Goal: Task Accomplishment & Management: Complete application form

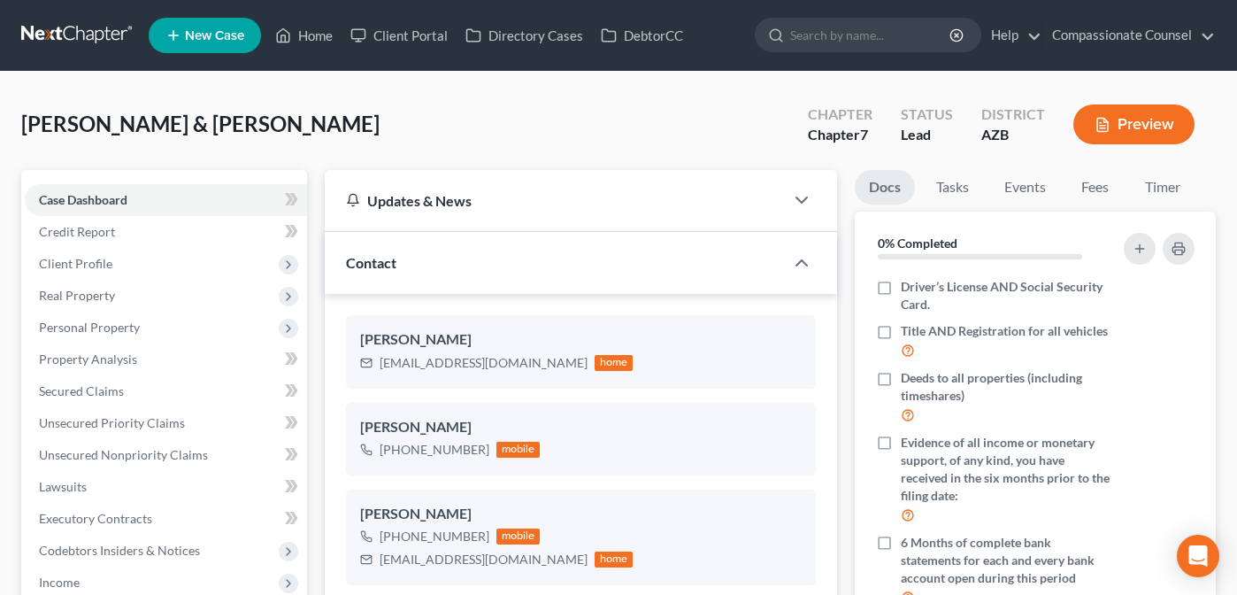
select select "10"
click at [68, 195] on span "Case Dashboard" at bounding box center [83, 199] width 88 height 15
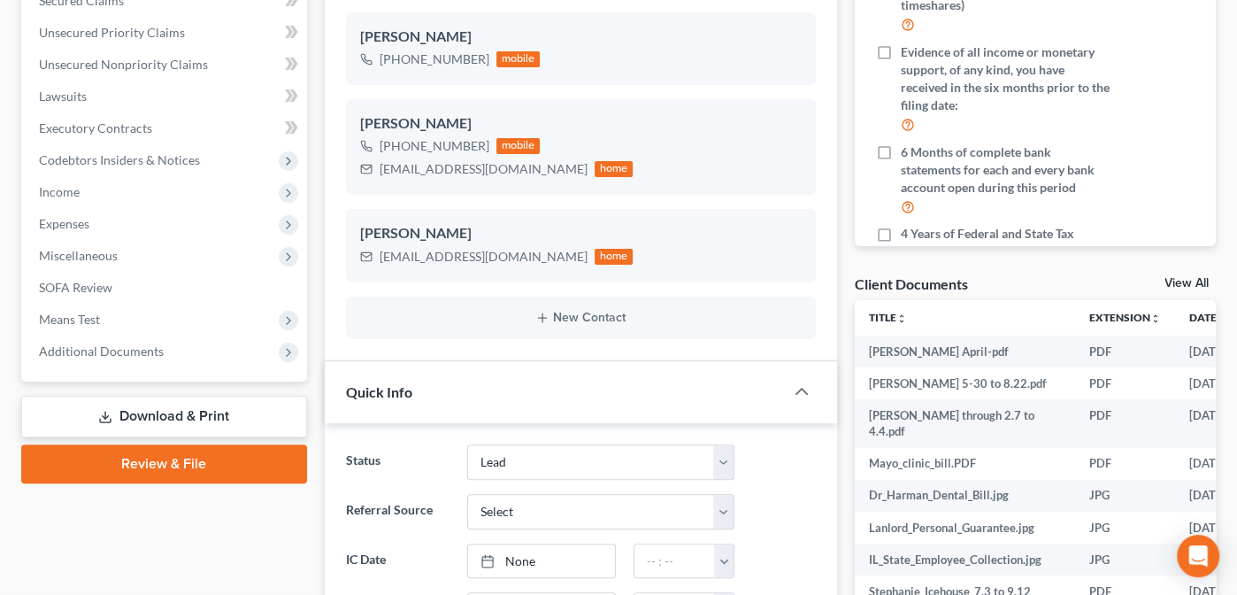
scroll to position [397, 0]
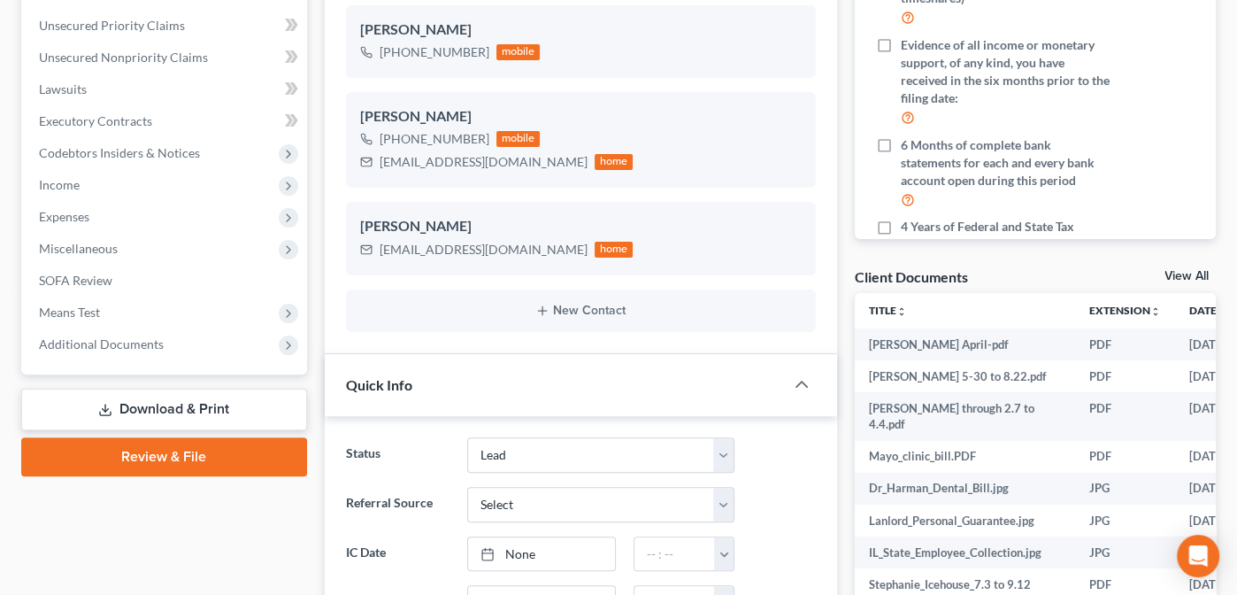
click at [1184, 272] on link "View All" at bounding box center [1186, 276] width 44 height 12
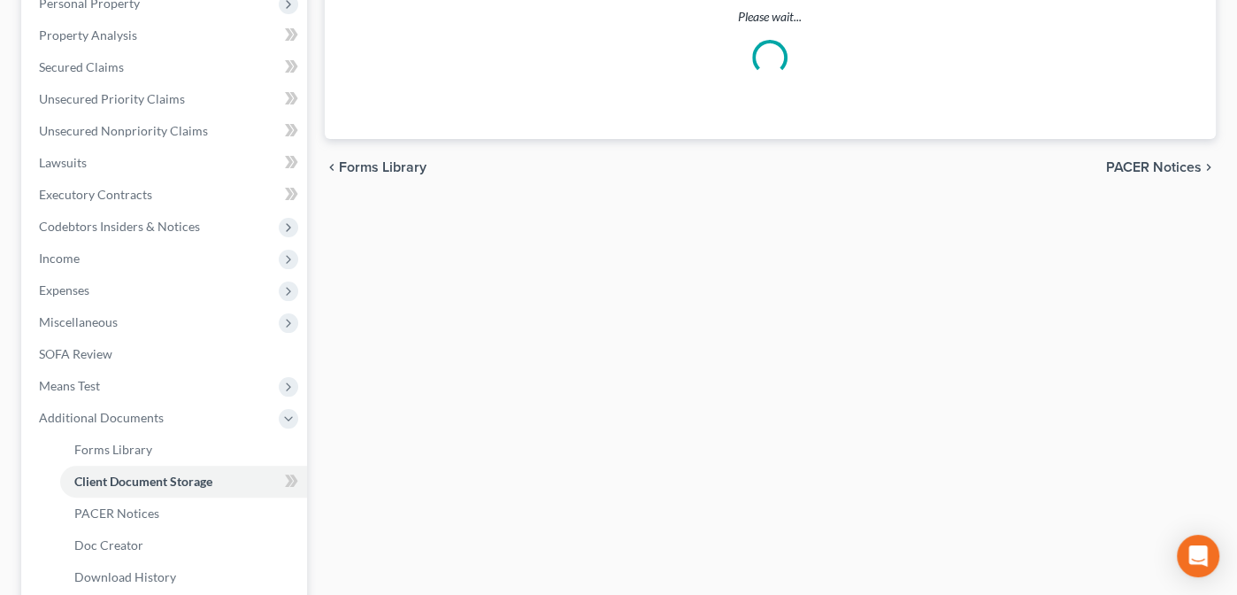
scroll to position [53, 0]
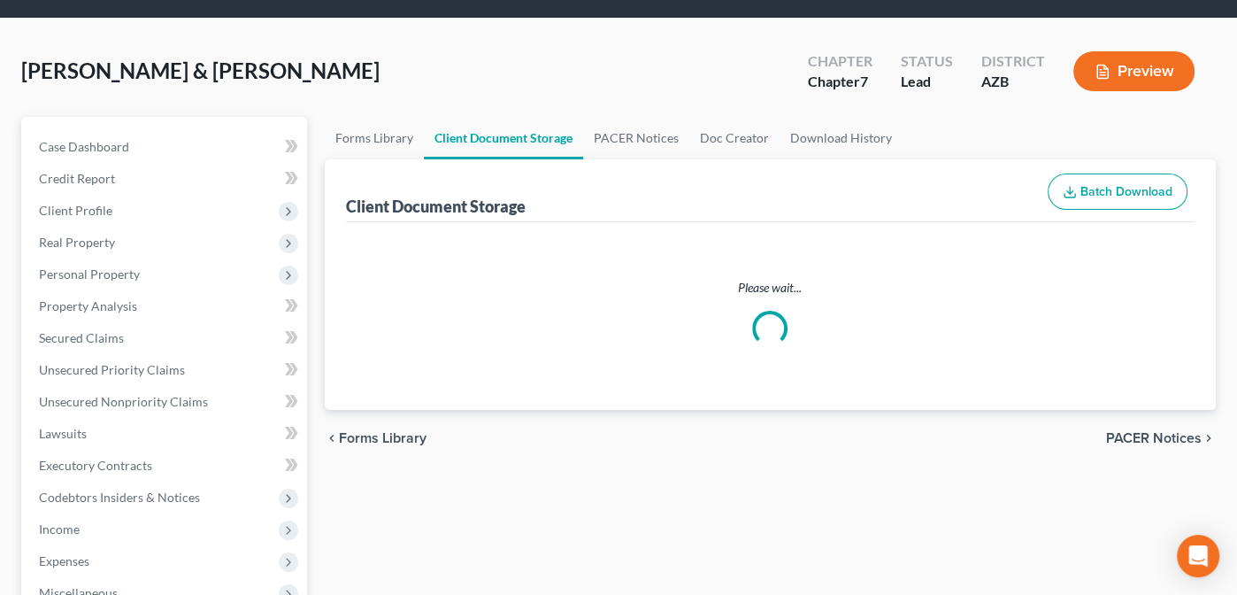
select select "14"
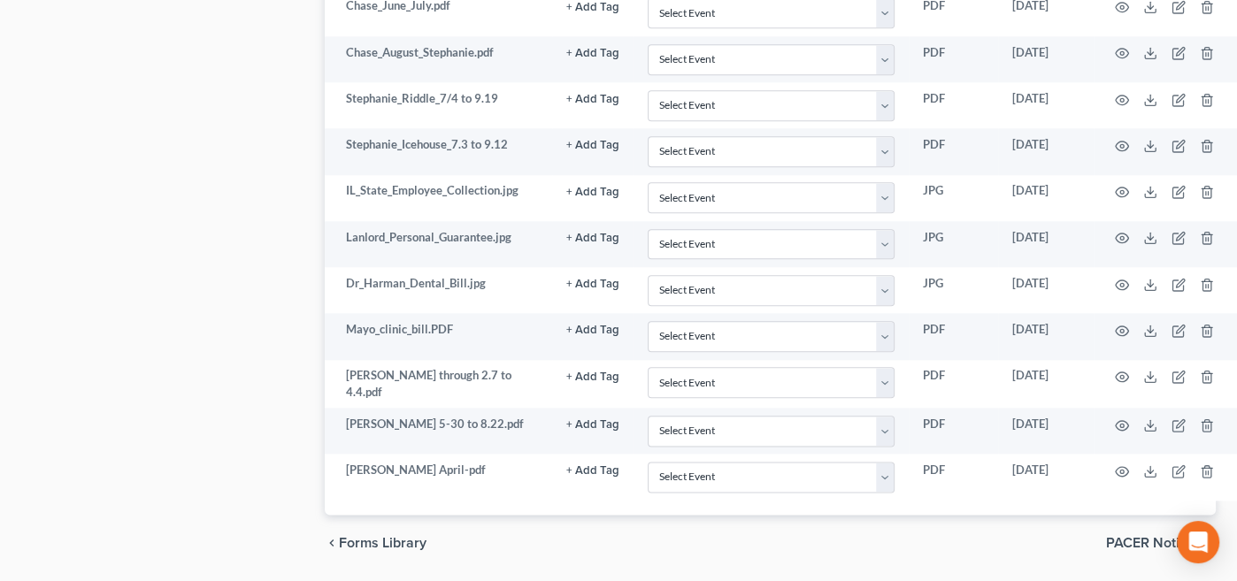
scroll to position [1819, 0]
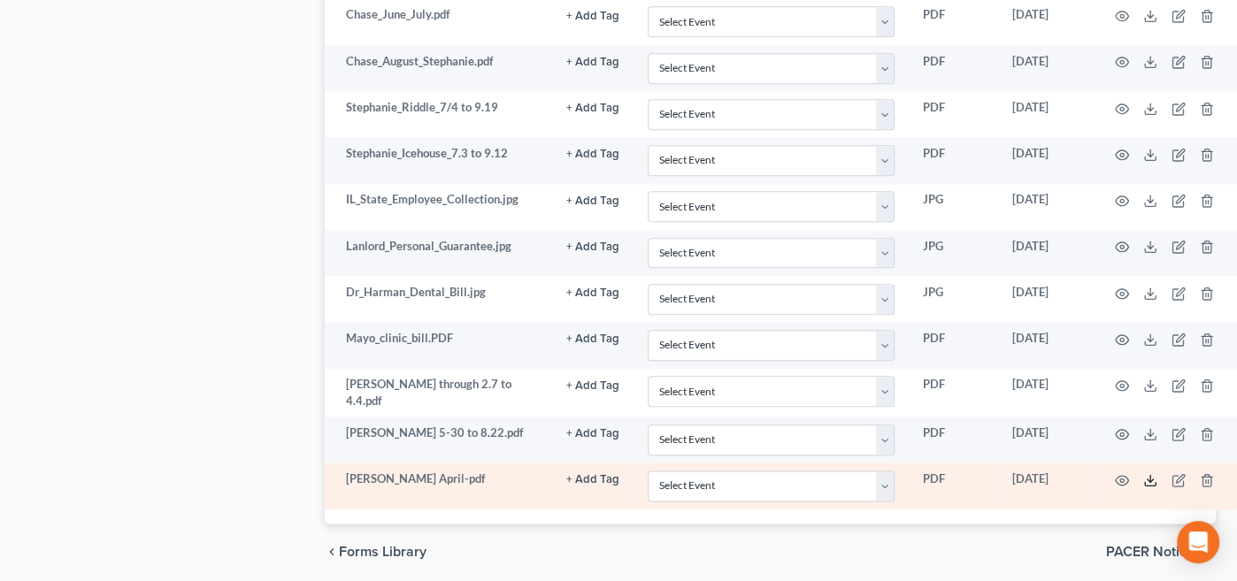
click at [1157, 473] on icon at bounding box center [1150, 480] width 14 height 14
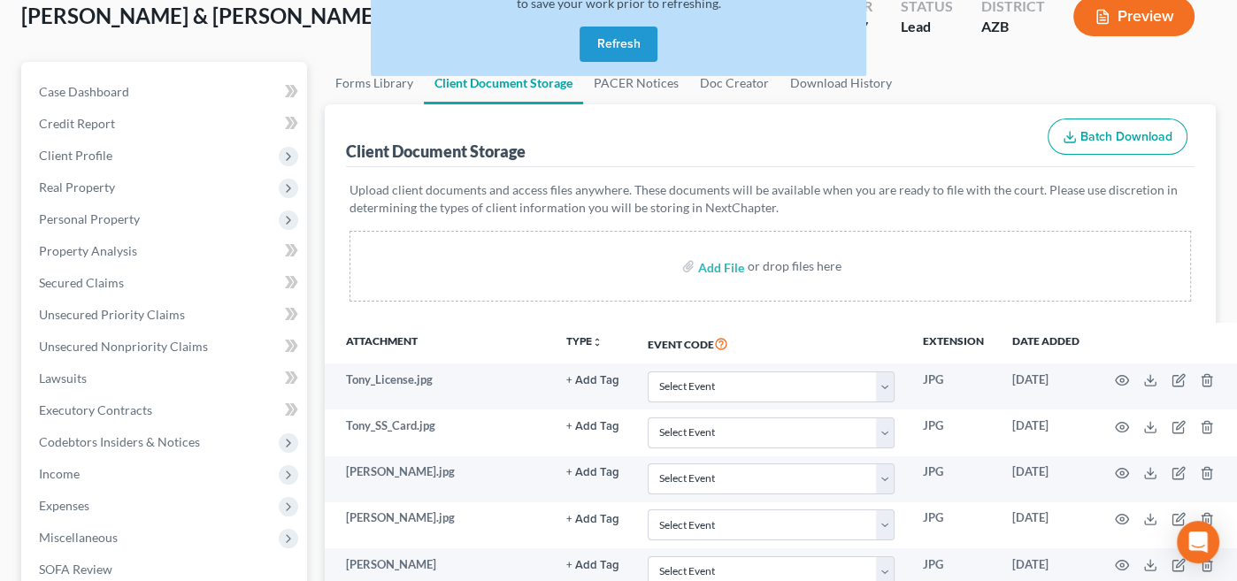
scroll to position [103, 0]
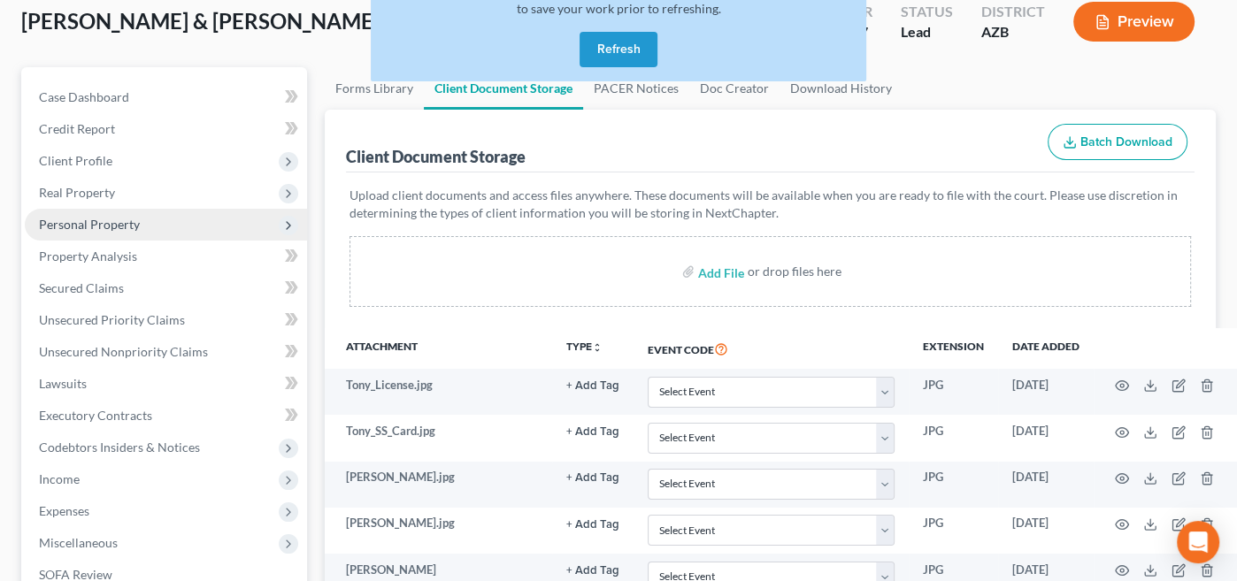
click at [56, 219] on span "Personal Property" at bounding box center [89, 224] width 101 height 15
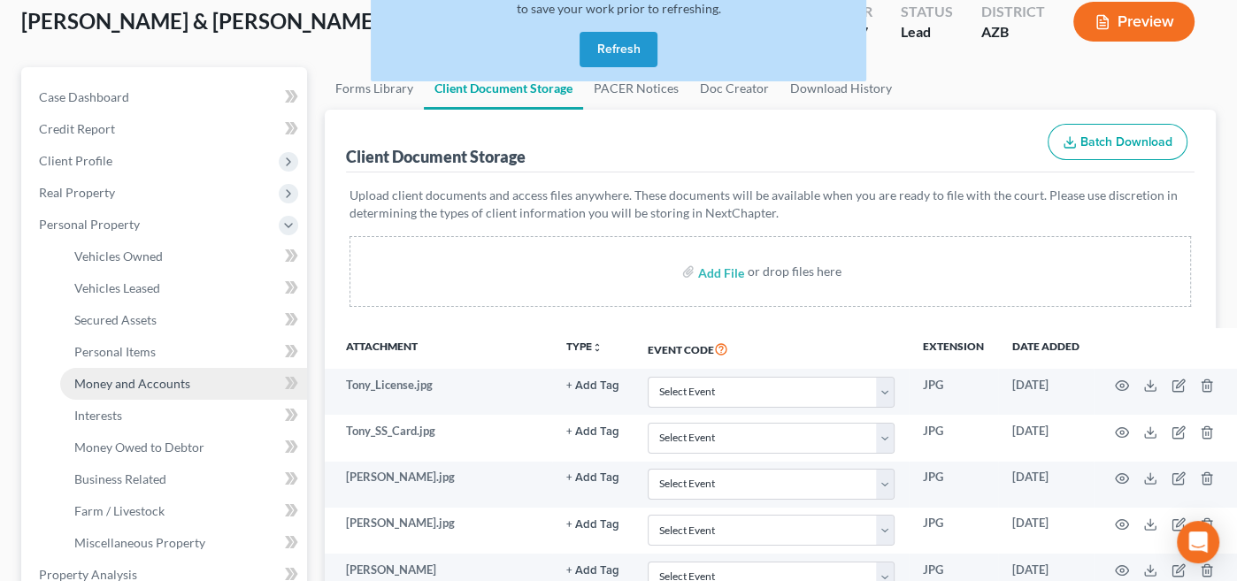
click at [95, 383] on span "Money and Accounts" at bounding box center [132, 383] width 116 height 15
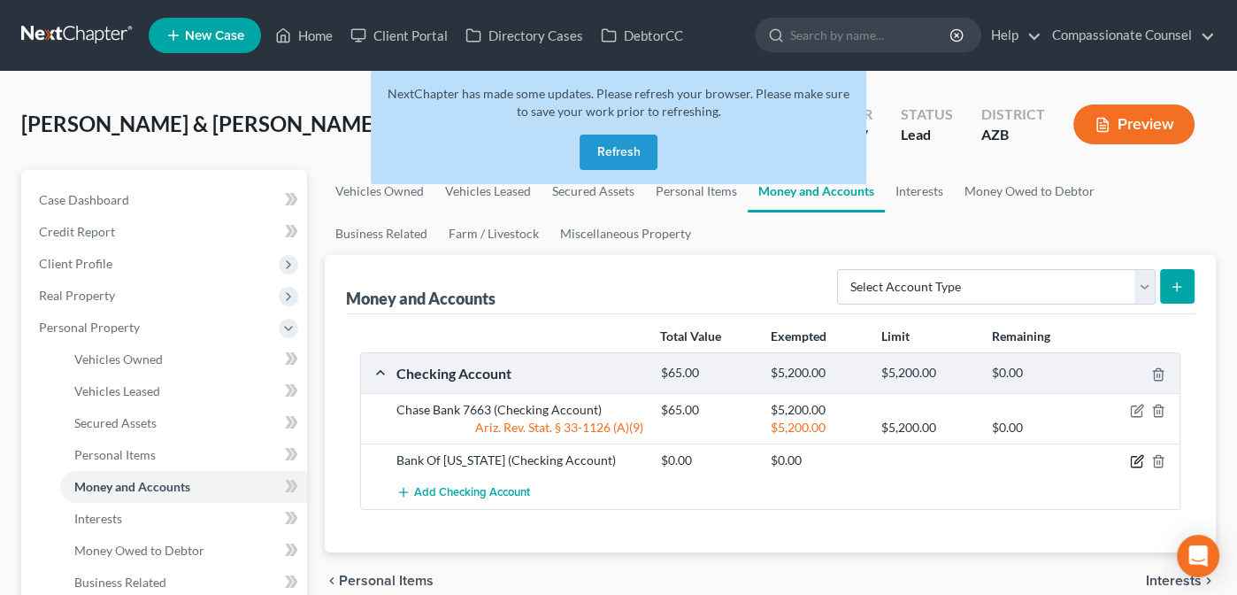
click at [1137, 456] on icon "button" at bounding box center [1137, 461] width 14 height 14
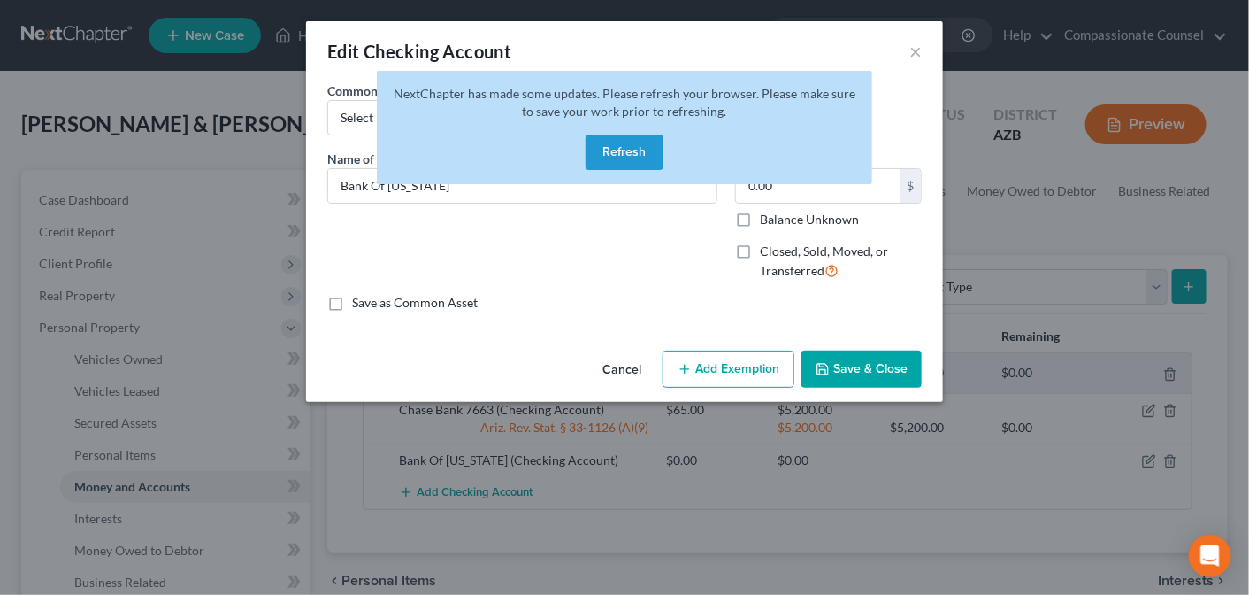
click at [633, 150] on button "Refresh" at bounding box center [625, 151] width 78 height 35
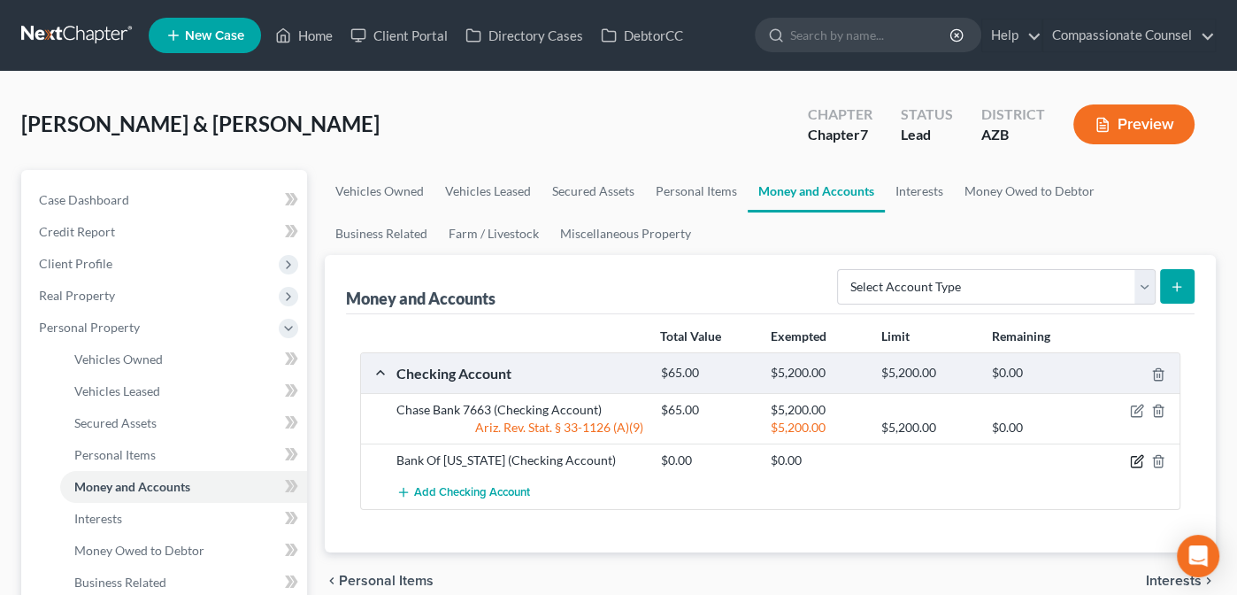
click at [1138, 456] on icon "button" at bounding box center [1138, 460] width 8 height 8
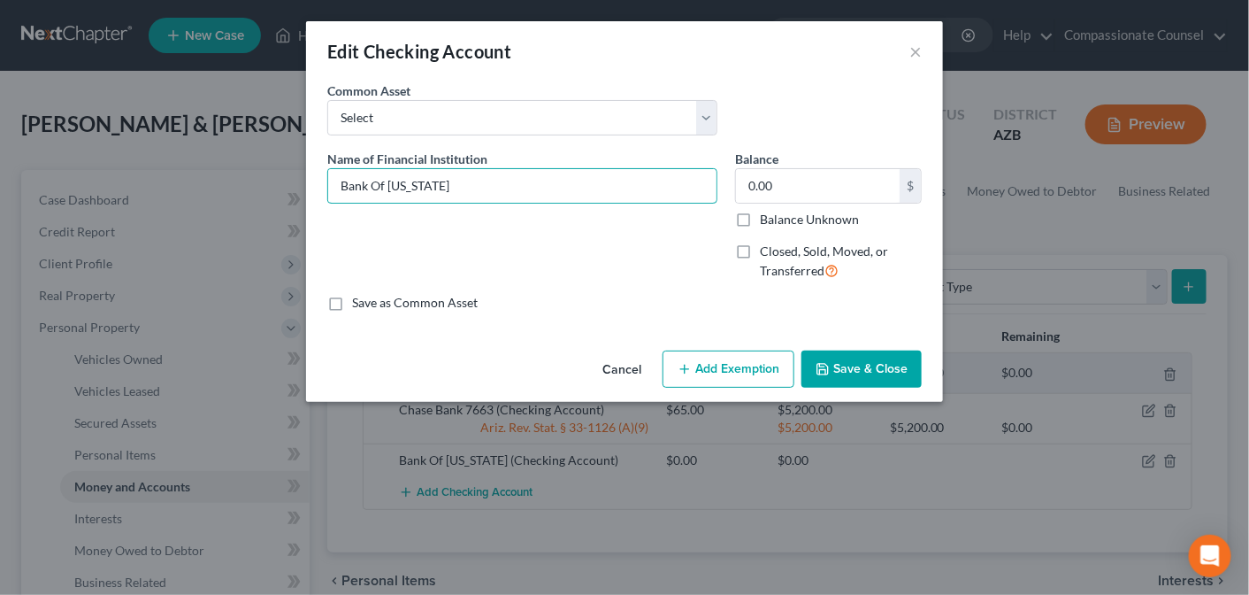
drag, startPoint x: 444, startPoint y: 180, endPoint x: 301, endPoint y: 191, distance: 143.8
click at [301, 191] on div "Edit Checking Account × An exemption set must first be selected from the Filing…" at bounding box center [624, 297] width 1249 height 595
type input "Chime"
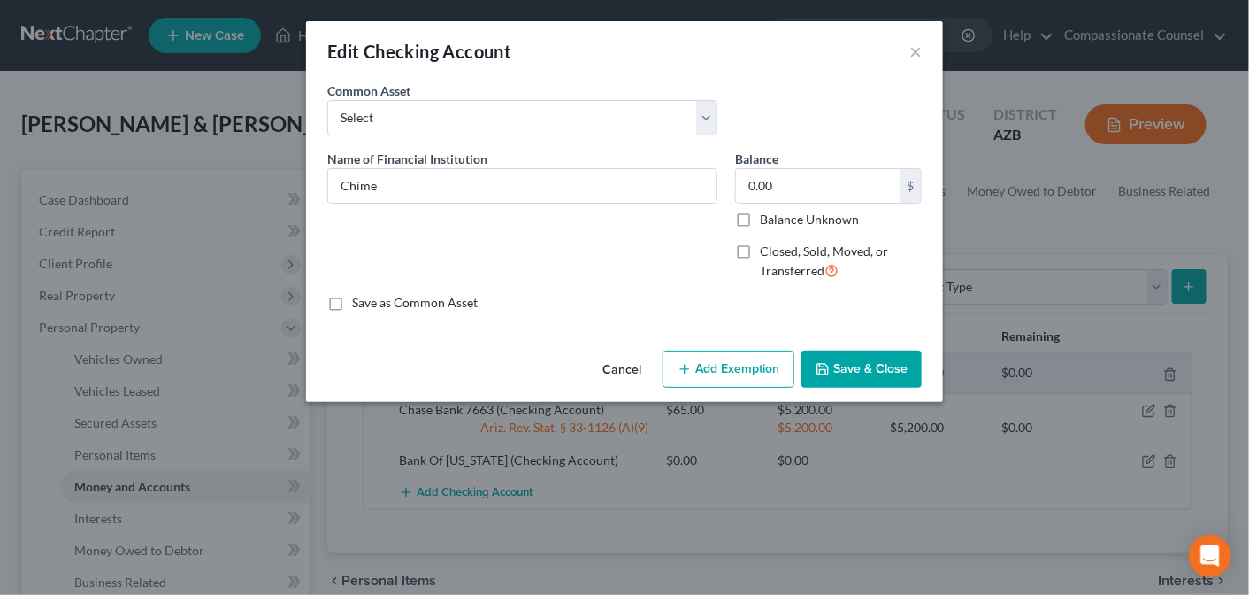
click at [867, 363] on button "Save & Close" at bounding box center [862, 368] width 120 height 37
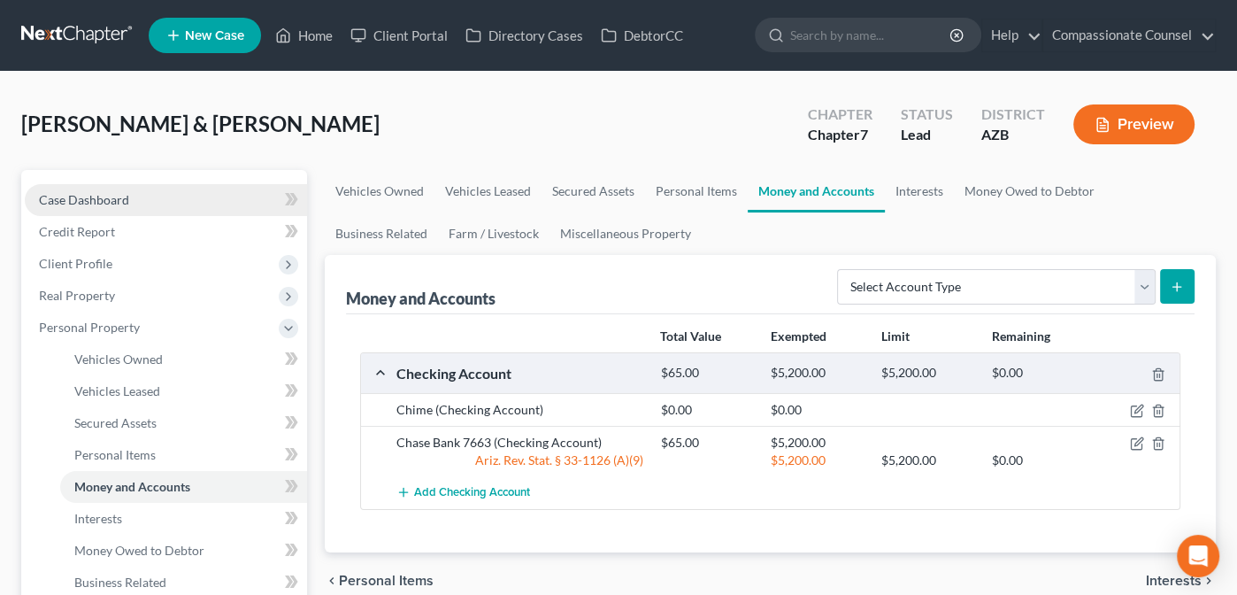
click at [66, 196] on span "Case Dashboard" at bounding box center [84, 199] width 90 height 15
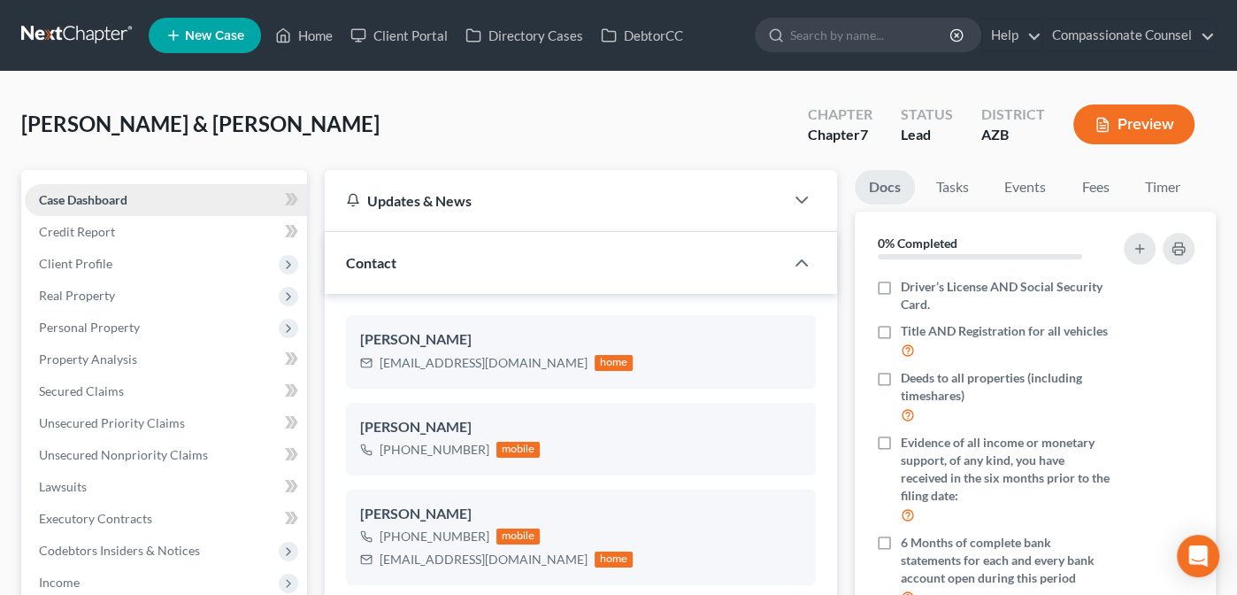
click at [79, 198] on span "Case Dashboard" at bounding box center [83, 199] width 88 height 15
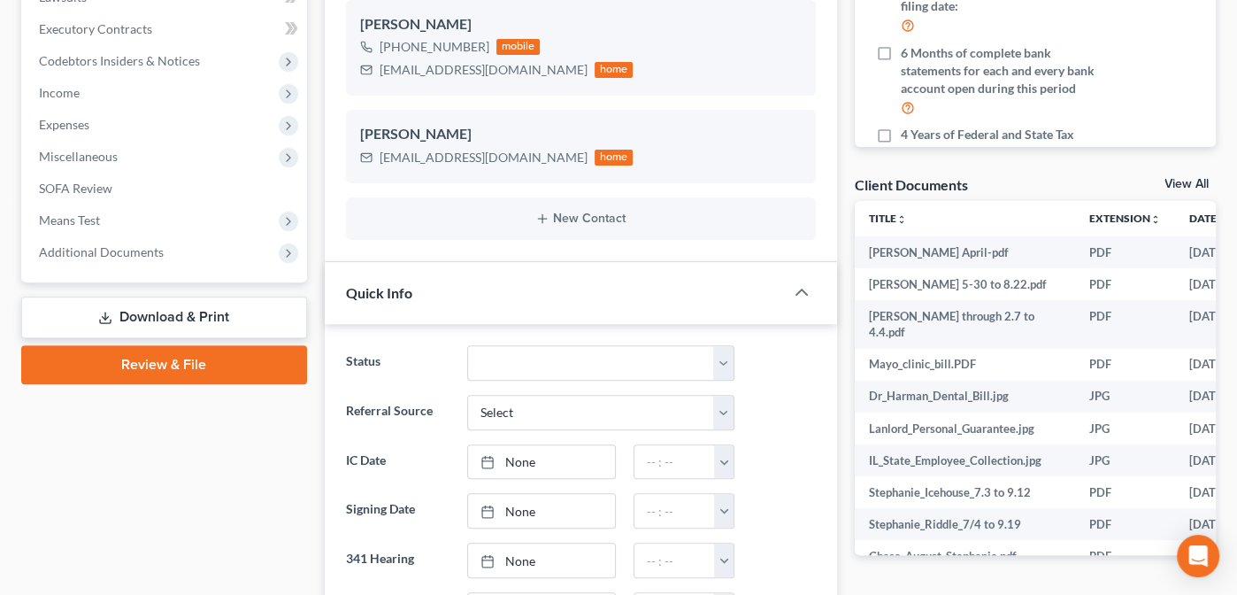
scroll to position [480, 0]
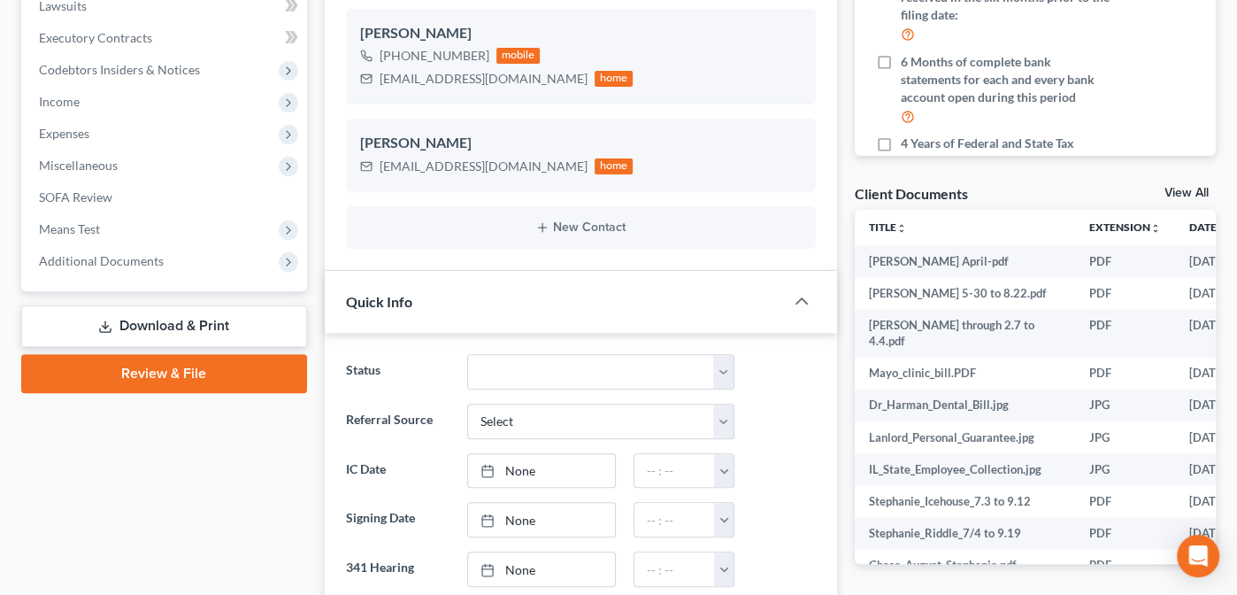
click at [1184, 190] on link "View All" at bounding box center [1186, 193] width 44 height 12
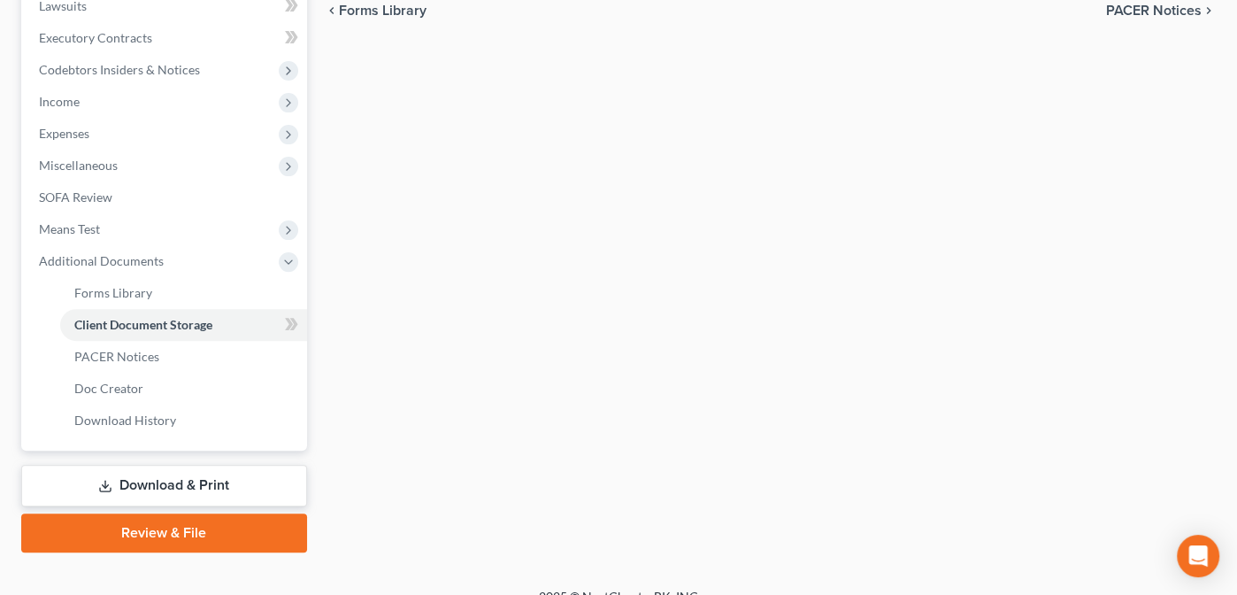
scroll to position [188, 0]
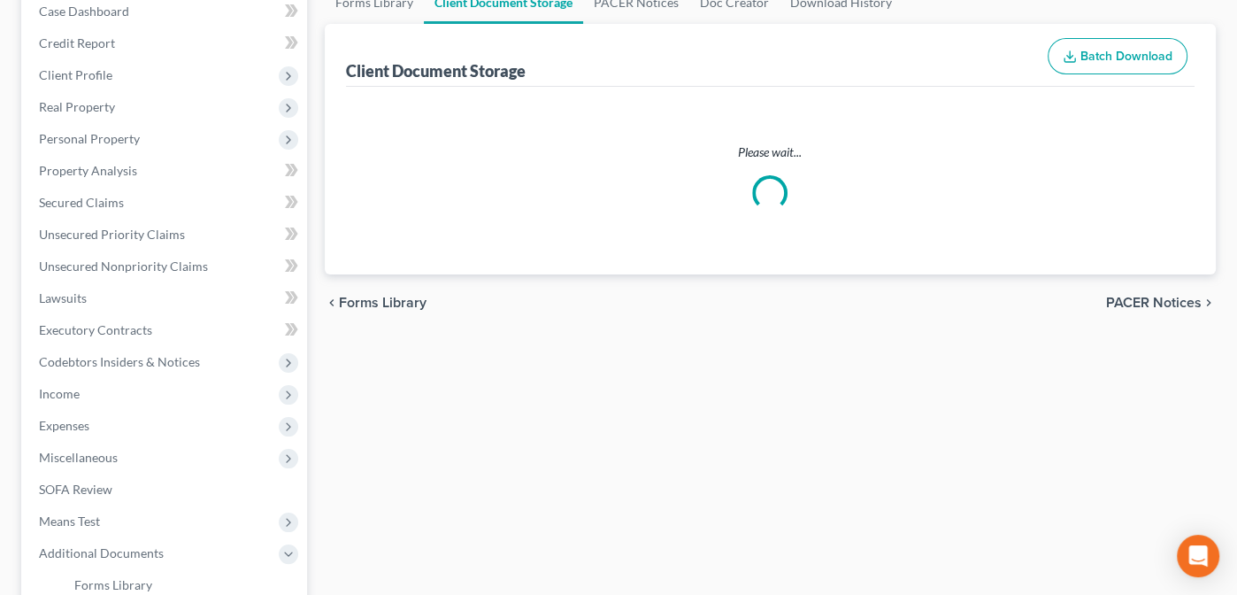
select select "14"
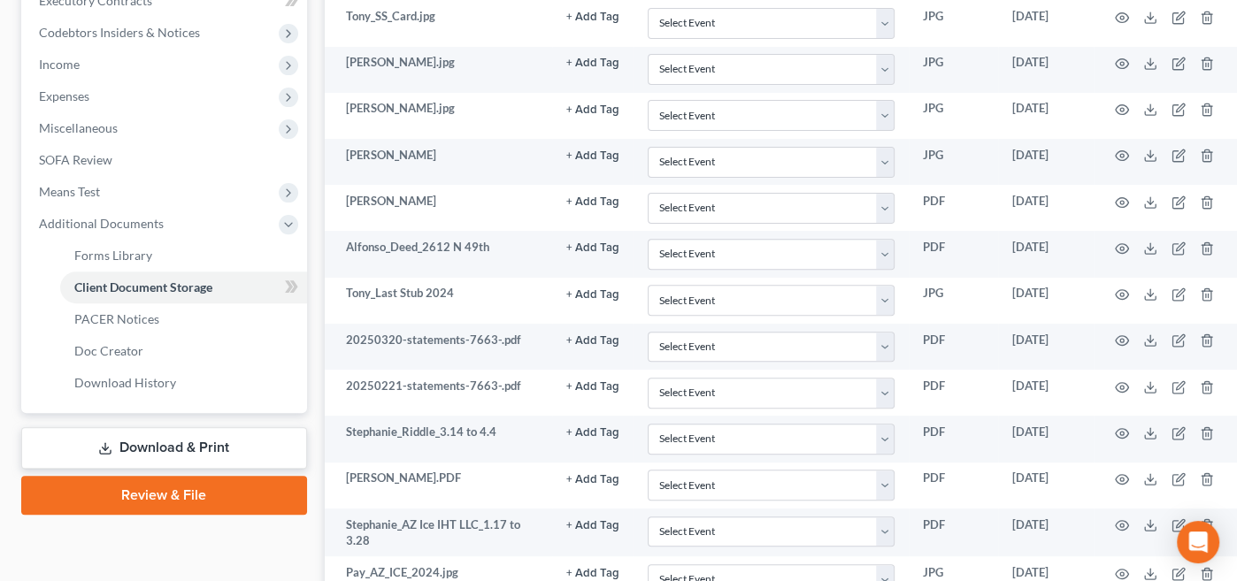
scroll to position [529, 0]
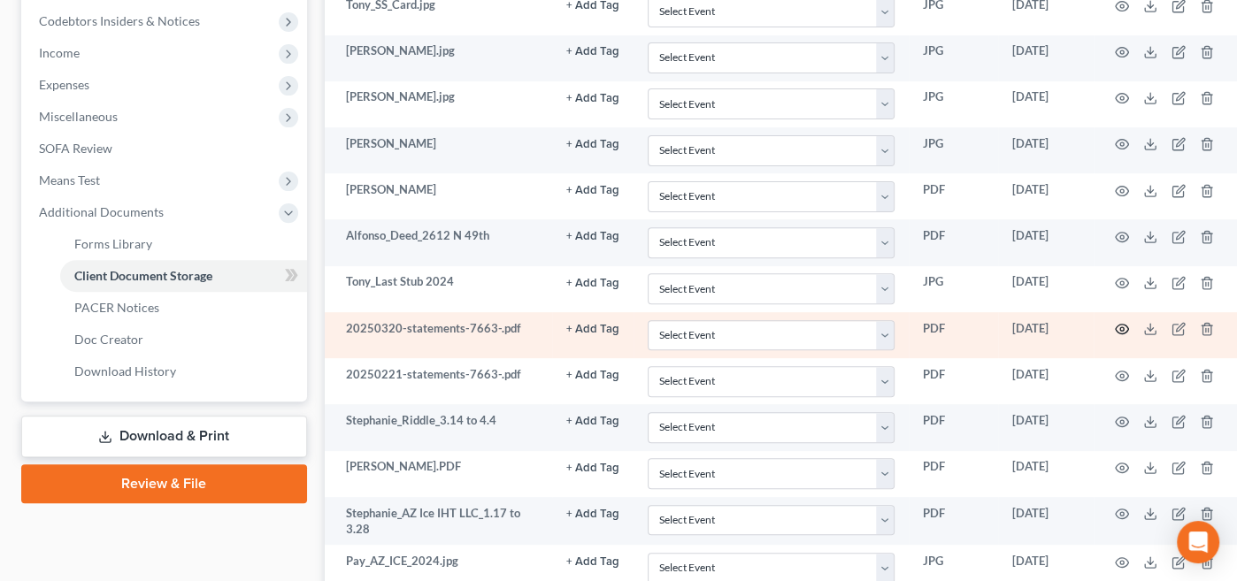
click at [1129, 322] on icon "button" at bounding box center [1122, 329] width 14 height 14
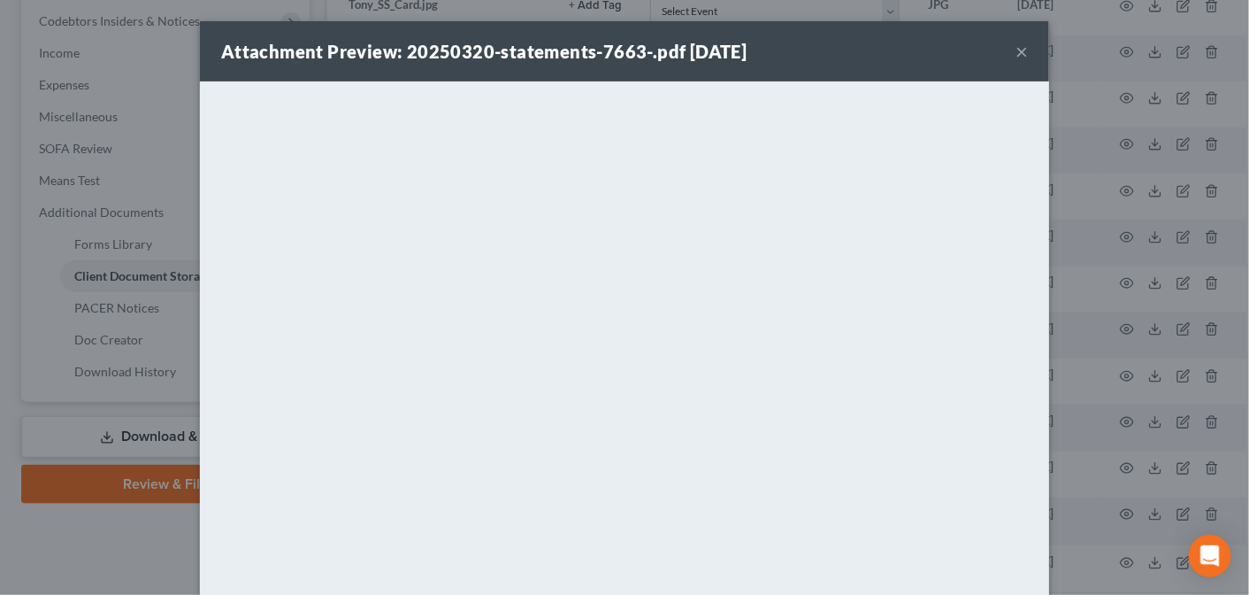
click at [1016, 49] on button "×" at bounding box center [1022, 51] width 12 height 21
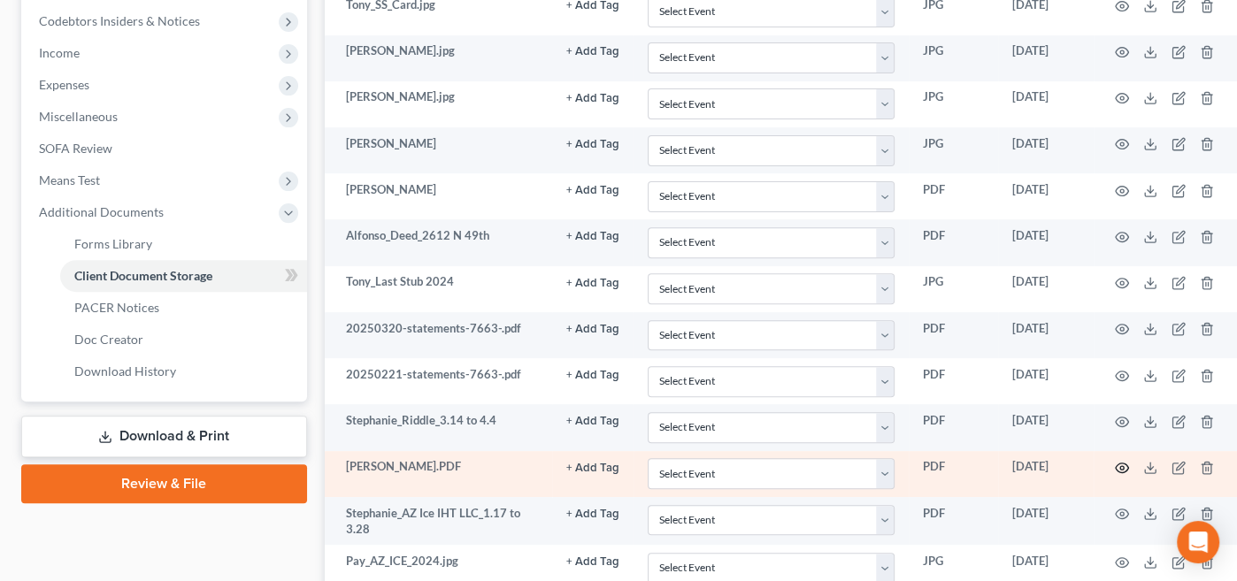
click at [1129, 461] on icon "button" at bounding box center [1122, 468] width 14 height 14
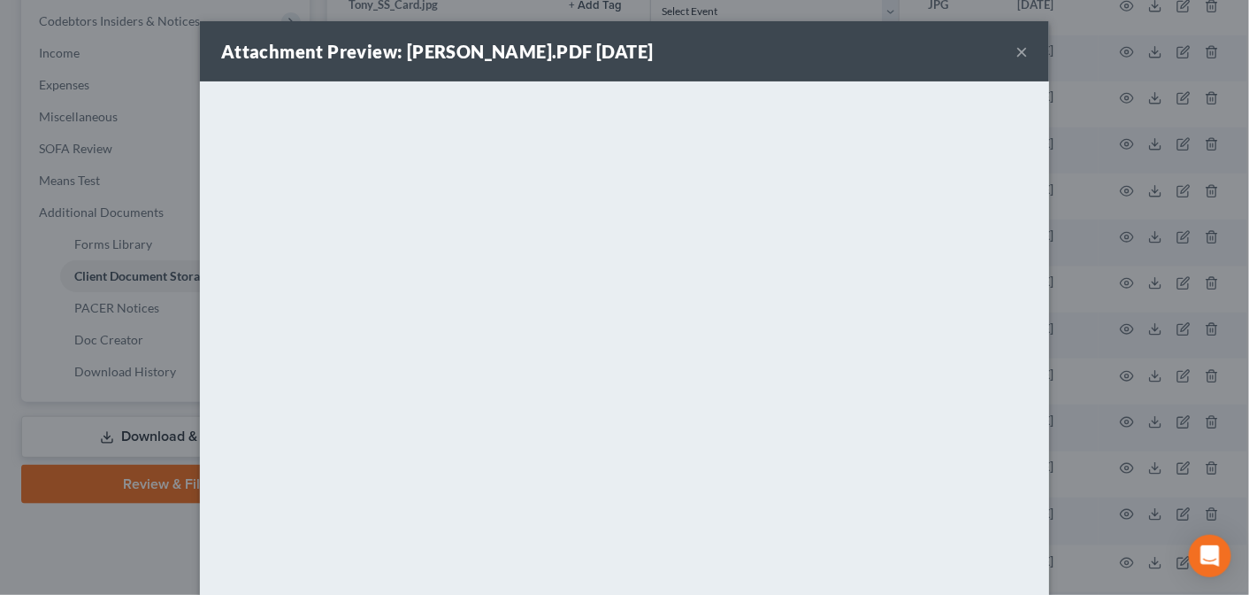
click at [1016, 53] on button "×" at bounding box center [1022, 51] width 12 height 21
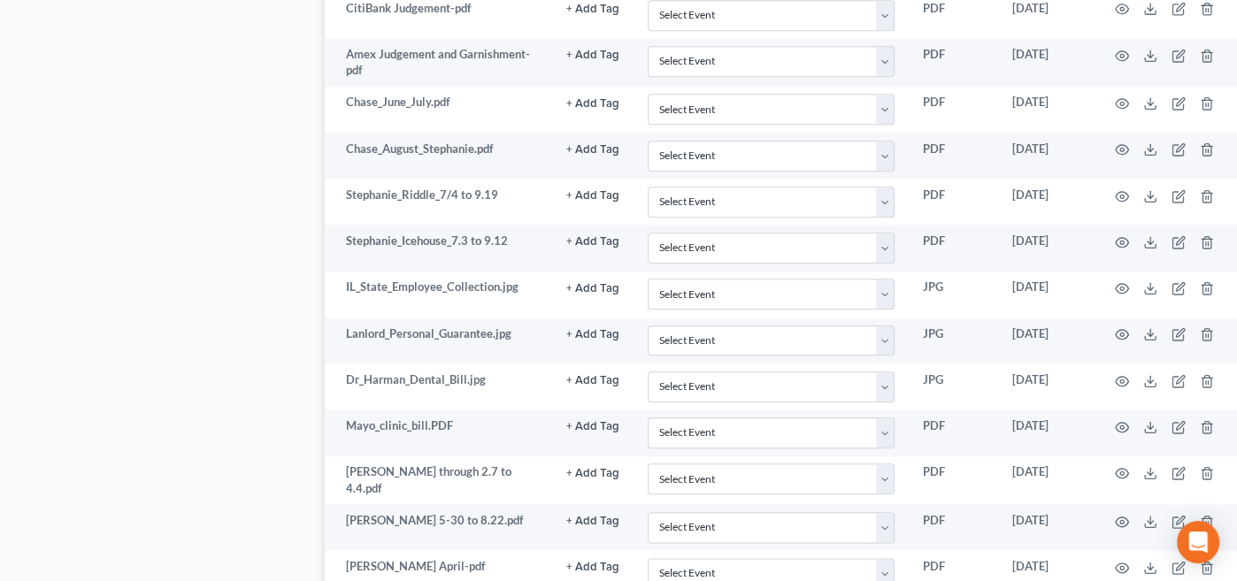
scroll to position [1814, 0]
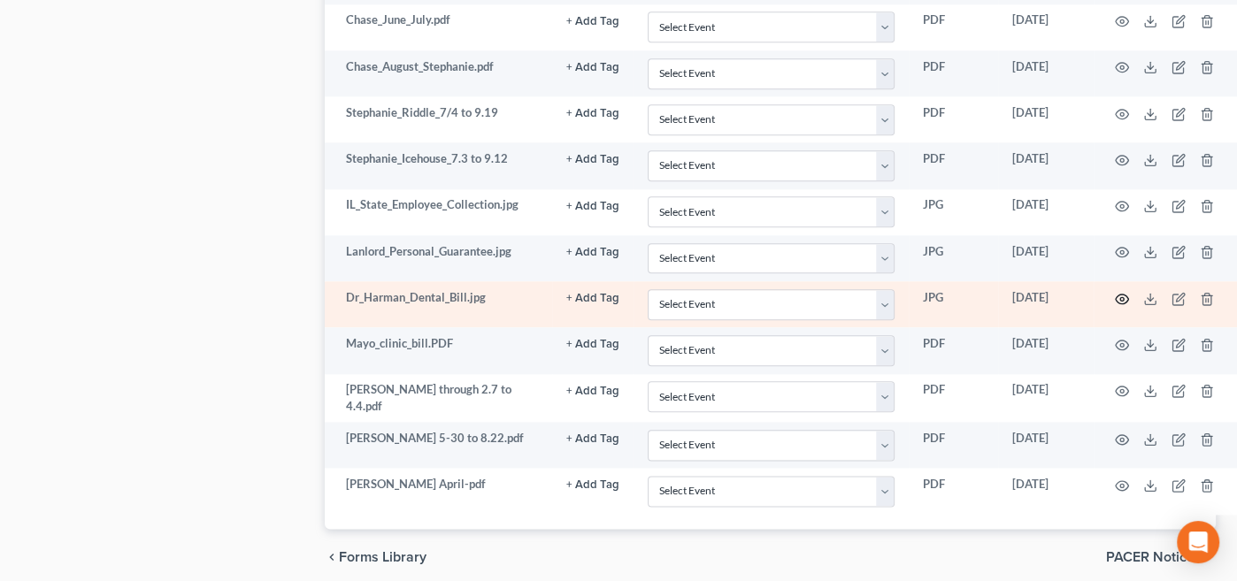
click at [1129, 292] on icon "button" at bounding box center [1122, 299] width 14 height 14
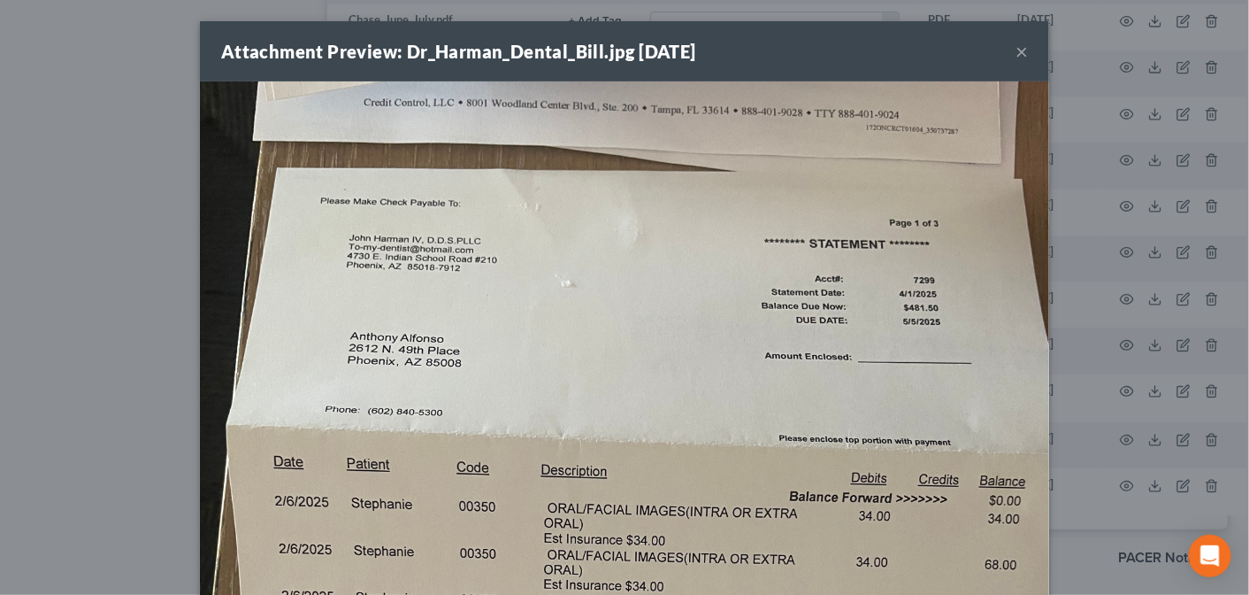
click at [1016, 46] on button "×" at bounding box center [1022, 51] width 12 height 21
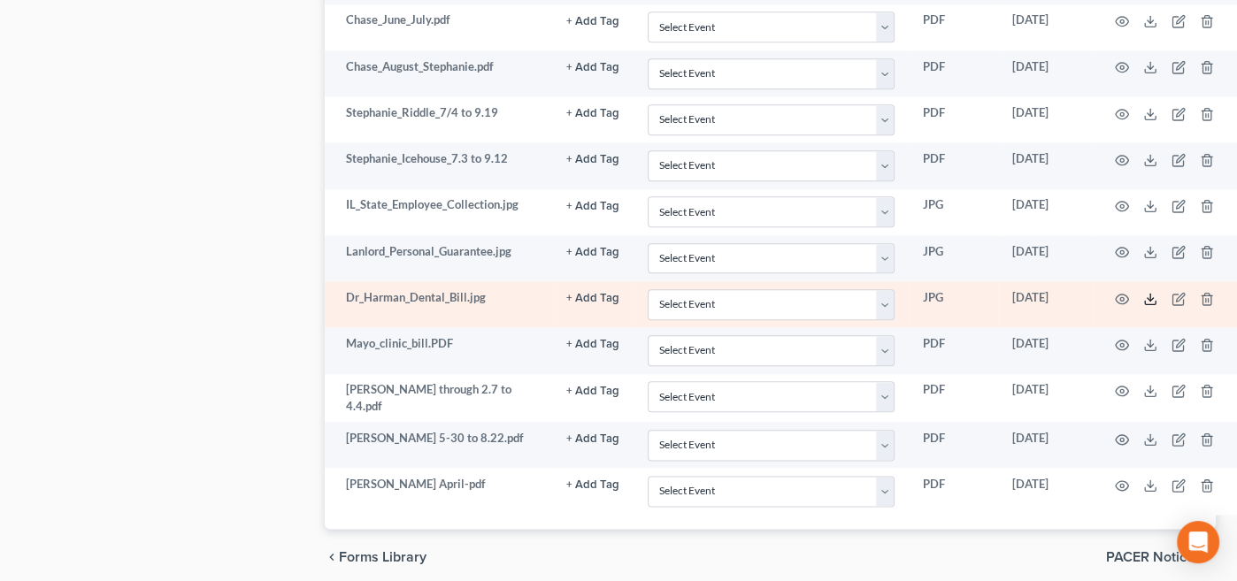
click at [1157, 292] on icon at bounding box center [1150, 299] width 14 height 14
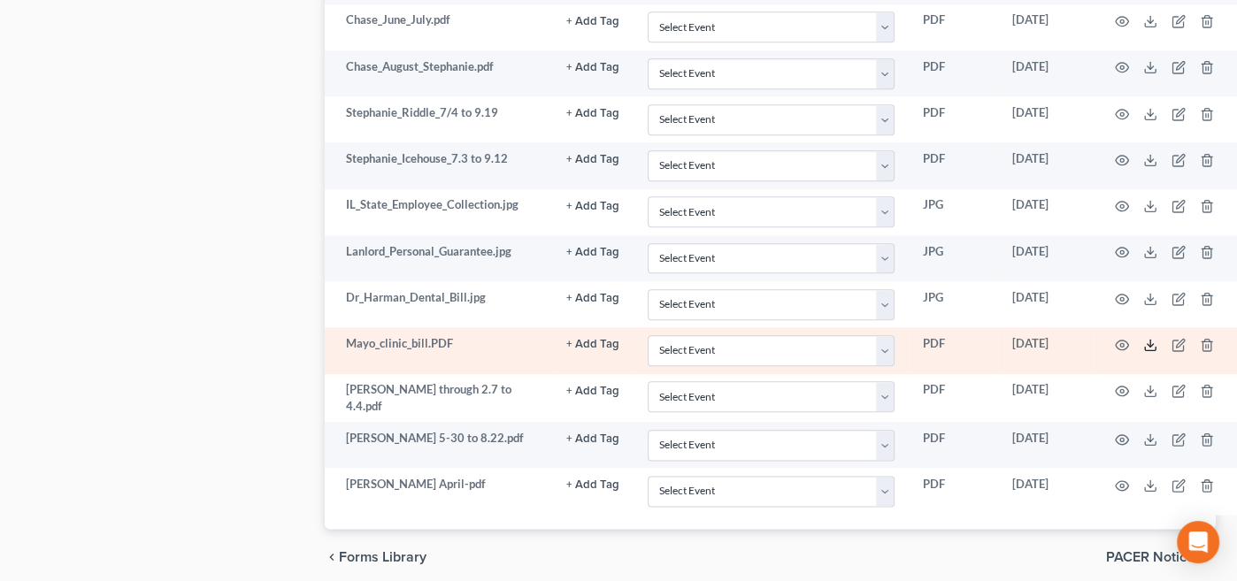
click at [1150, 340] on line at bounding box center [1150, 343] width 0 height 7
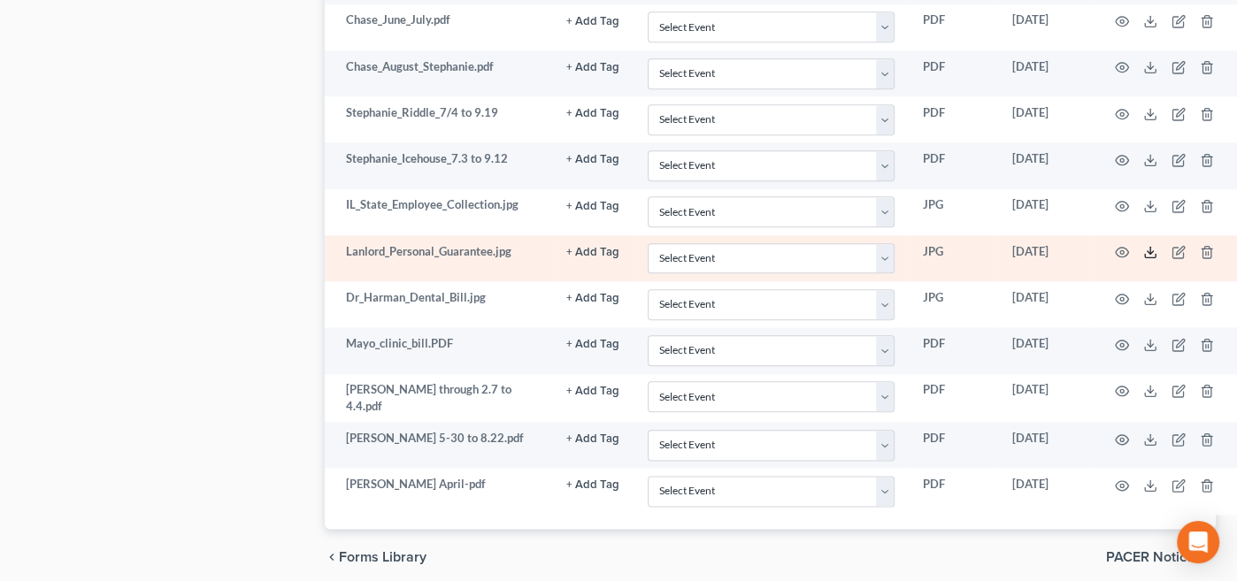
click at [1154, 251] on polyline at bounding box center [1151, 252] width 6 height 3
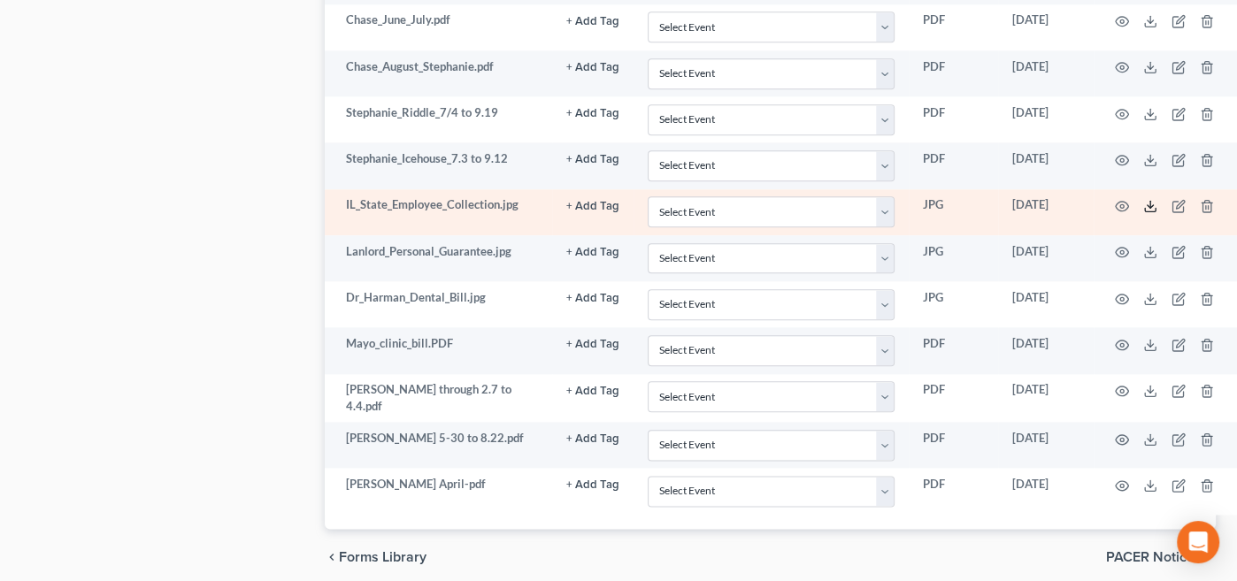
click at [1157, 199] on icon at bounding box center [1150, 206] width 14 height 14
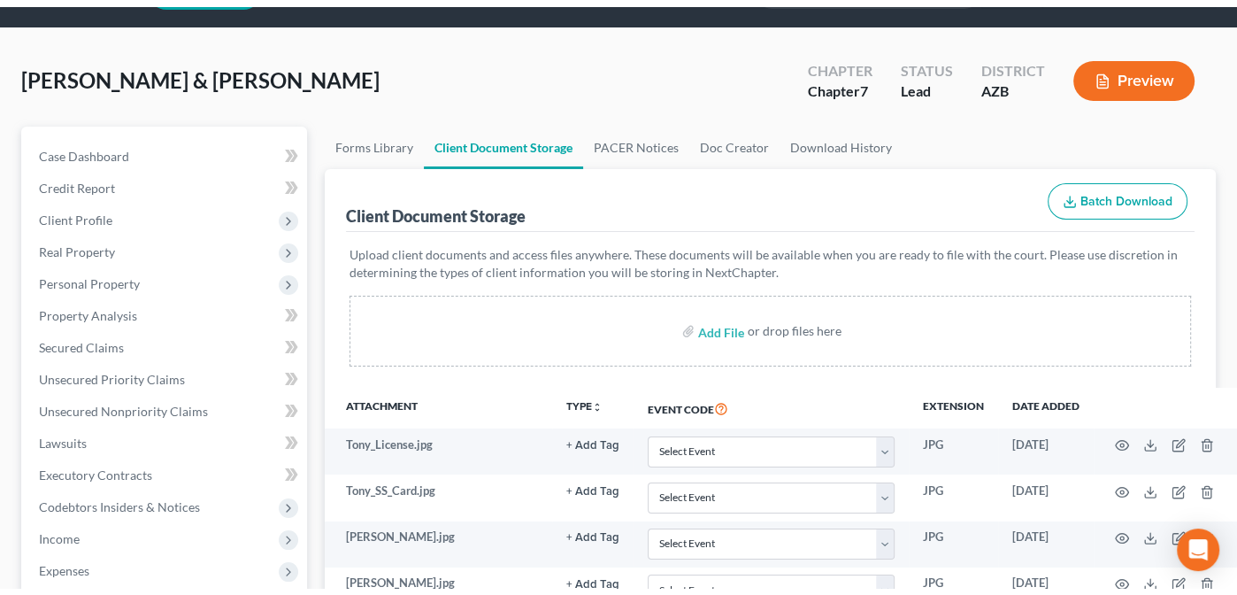
scroll to position [0, 0]
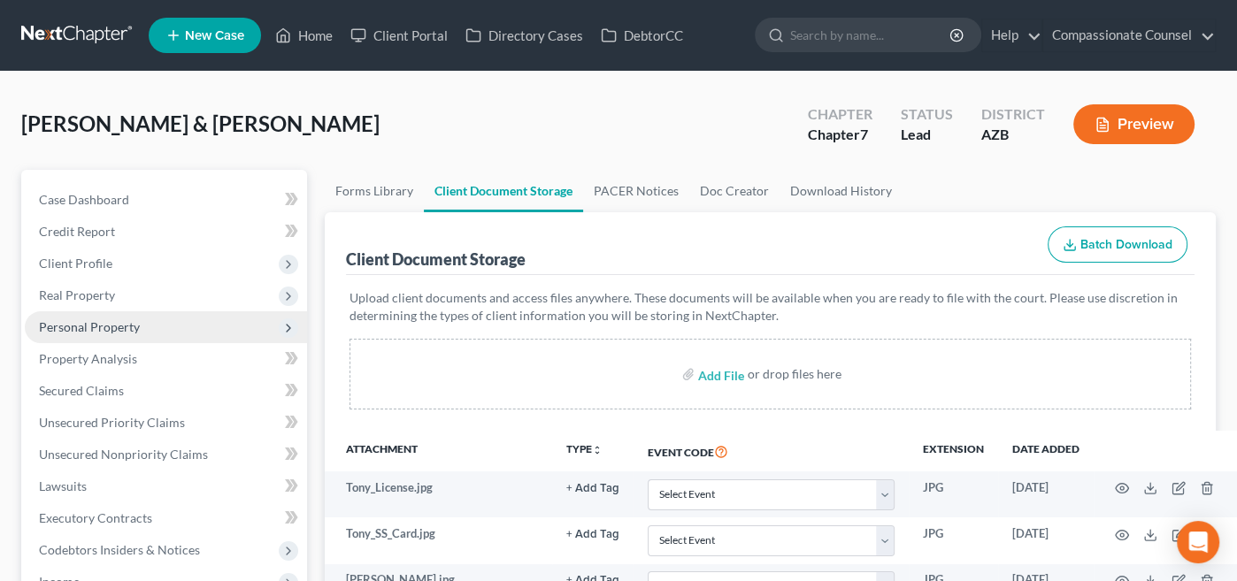
click at [87, 319] on span "Personal Property" at bounding box center [89, 326] width 101 height 15
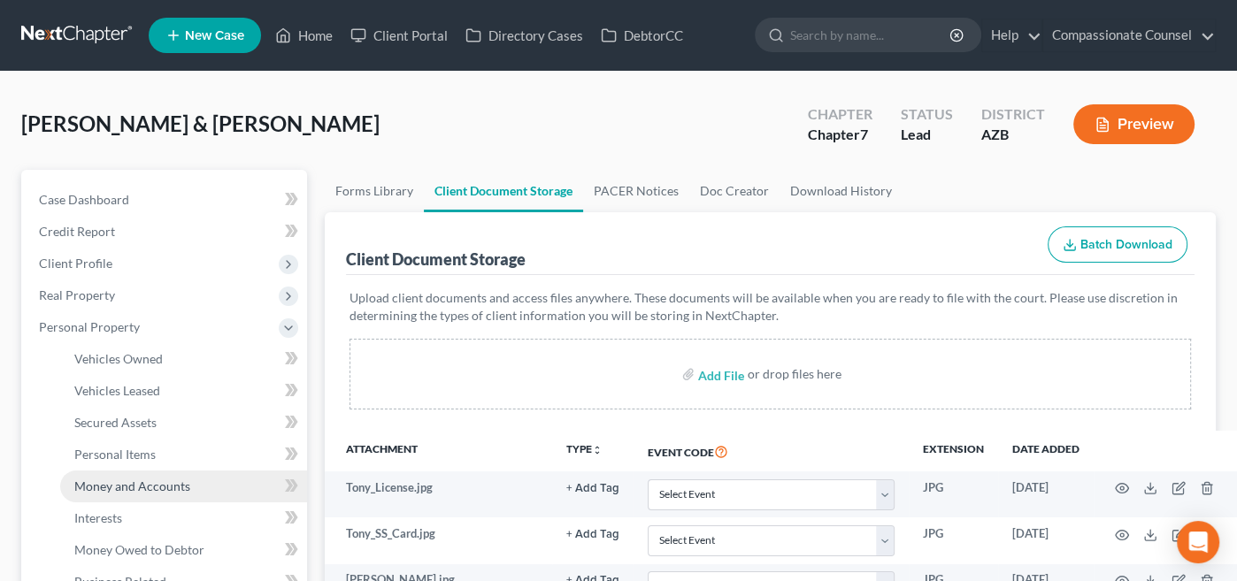
click at [99, 475] on link "Money and Accounts" at bounding box center [183, 487] width 247 height 32
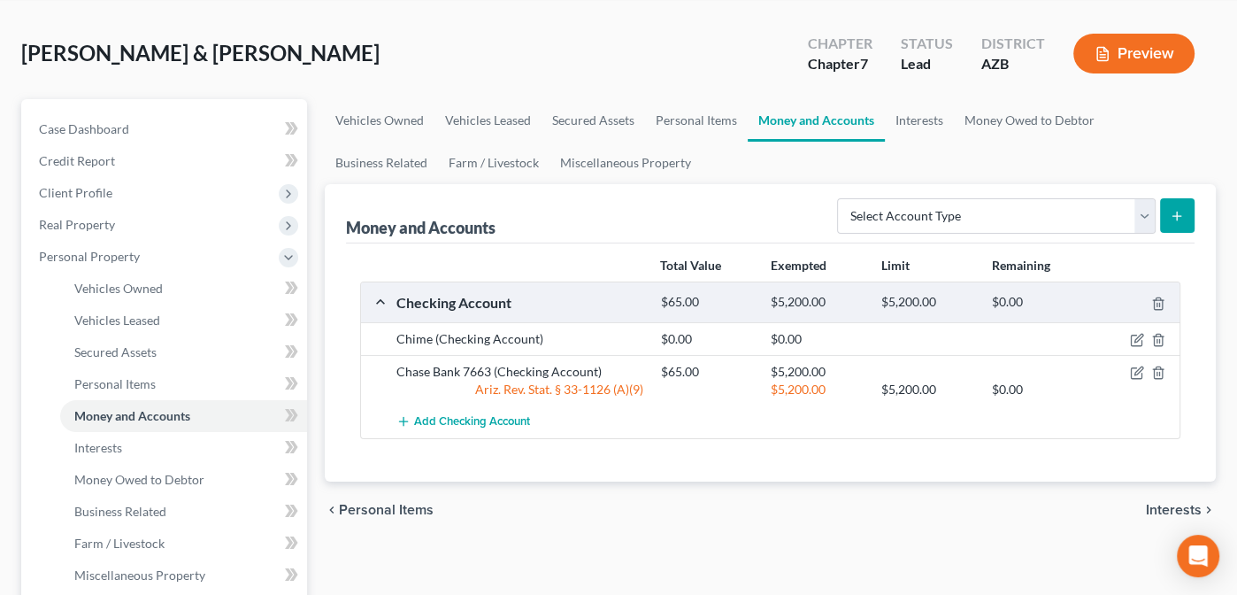
scroll to position [77, 0]
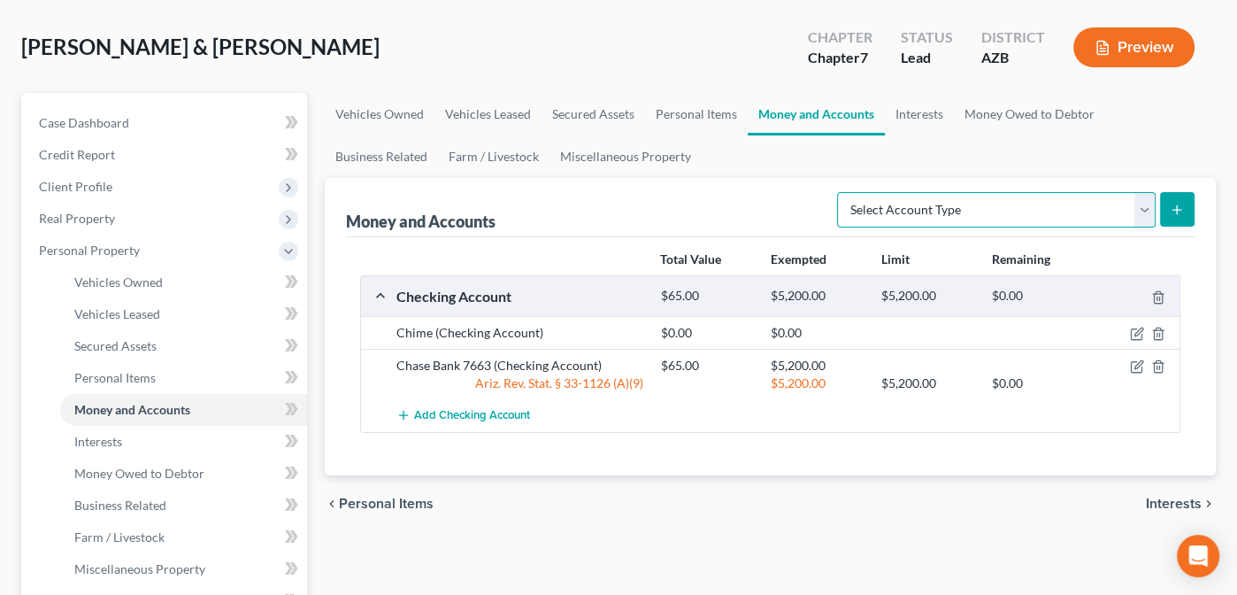
click at [1147, 208] on select "Select Account Type Brokerage Cash on Hand Certificates of Deposit Checking Acc…" at bounding box center [996, 209] width 319 height 35
select select "other"
click at [841, 192] on select "Select Account Type Brokerage Cash on Hand Certificates of Deposit Checking Acc…" at bounding box center [996, 209] width 319 height 35
click at [1172, 203] on icon "submit" at bounding box center [1177, 210] width 14 height 14
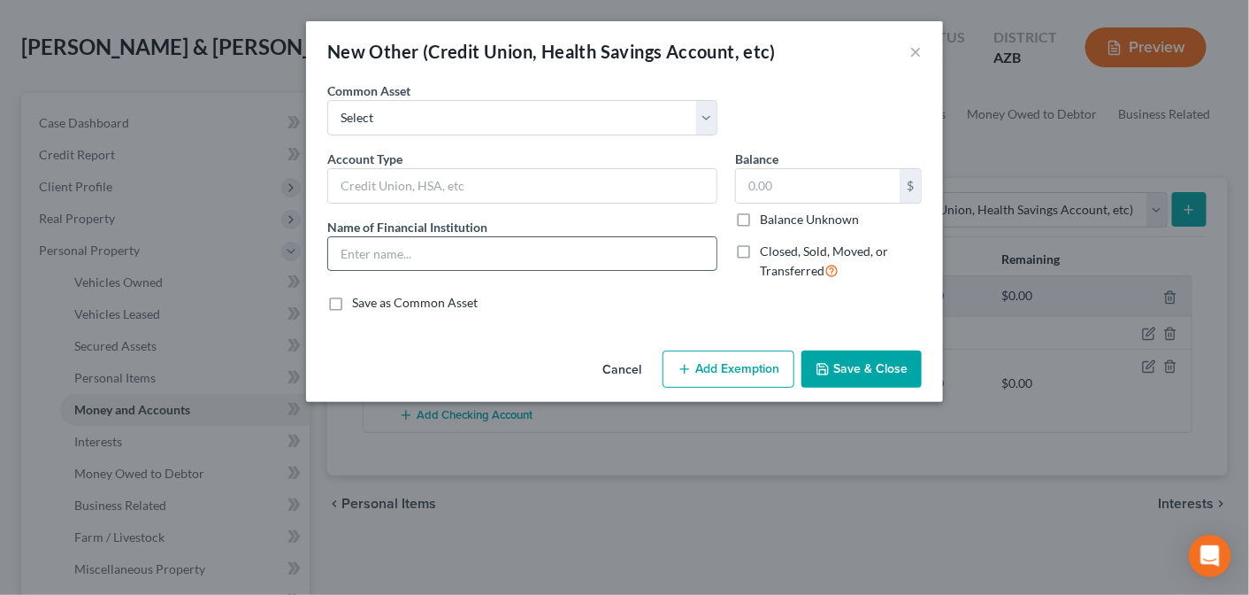
click at [349, 245] on input "text" at bounding box center [522, 254] width 388 height 34
click at [352, 252] on input "Vanmo" at bounding box center [522, 254] width 388 height 34
type input "Venmo"
click at [351, 181] on input "text" at bounding box center [522, 186] width 388 height 34
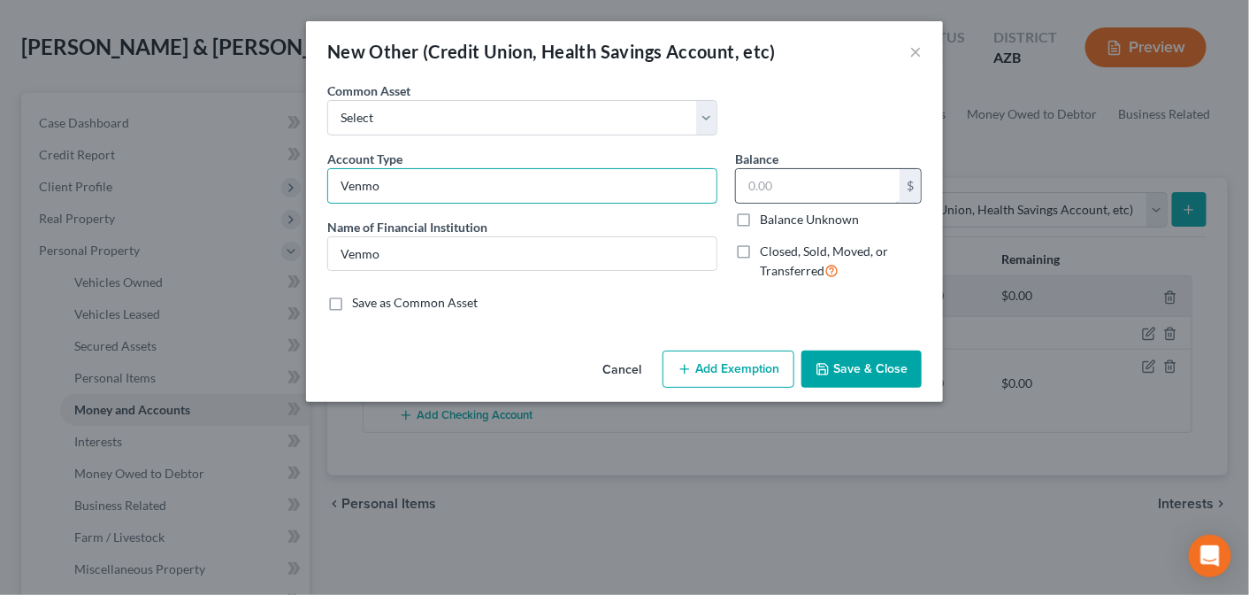
type input "Venmo"
click at [783, 183] on input "text" at bounding box center [818, 186] width 164 height 34
type input "0.00"
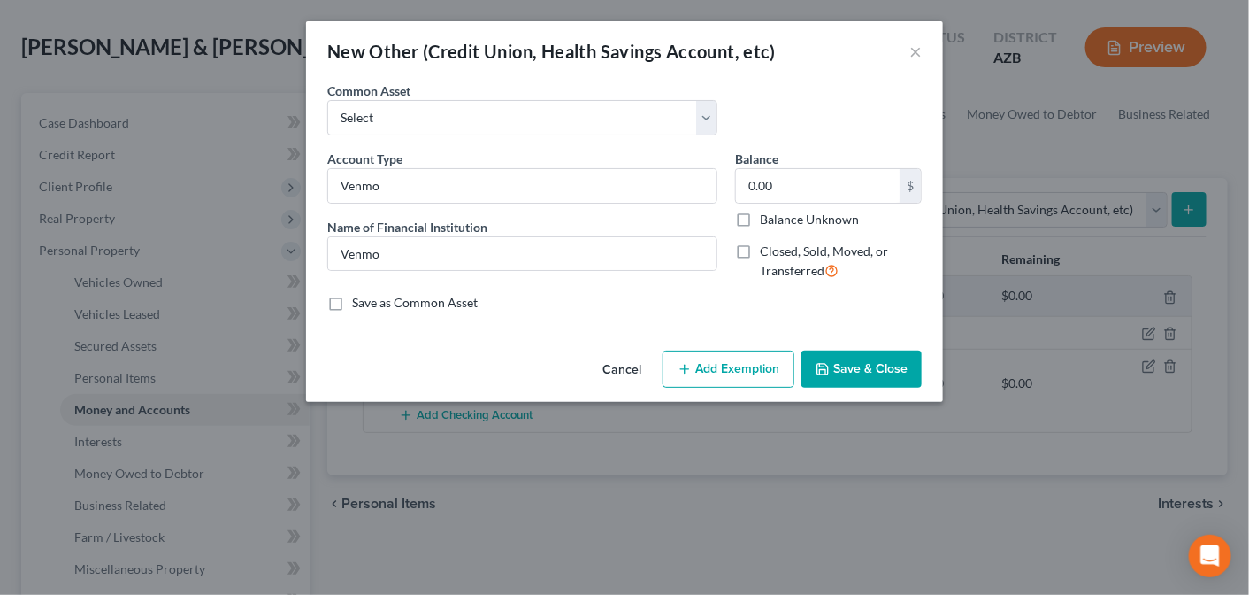
click at [887, 380] on button "Save & Close" at bounding box center [862, 368] width 120 height 37
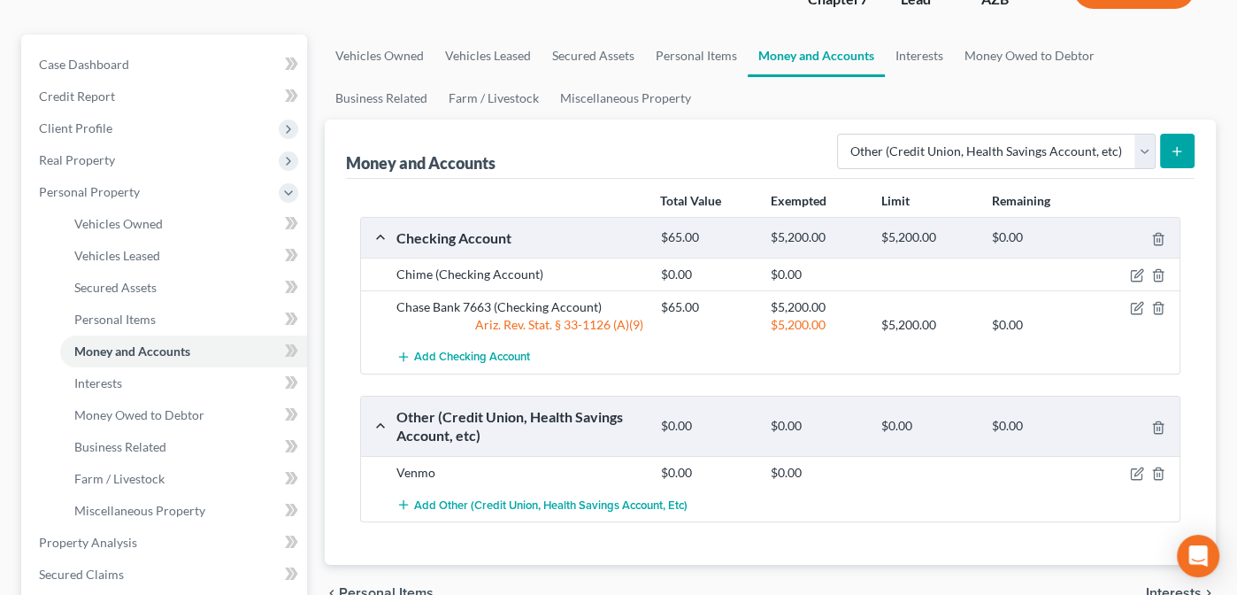
scroll to position [180, 0]
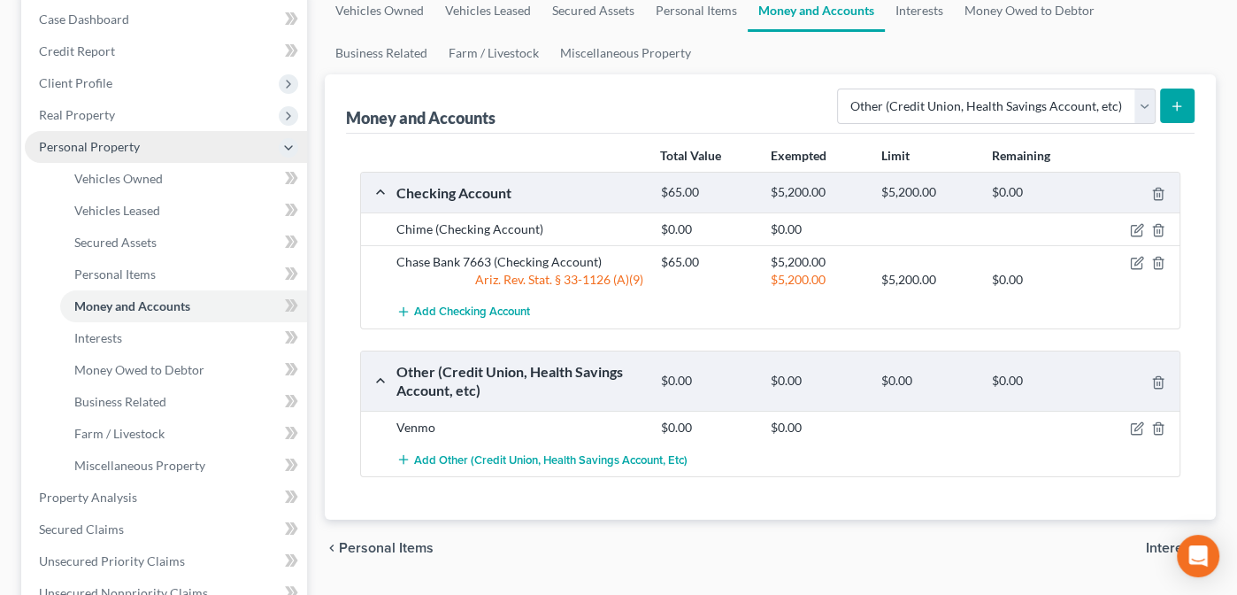
click at [73, 139] on span "Personal Property" at bounding box center [89, 146] width 101 height 15
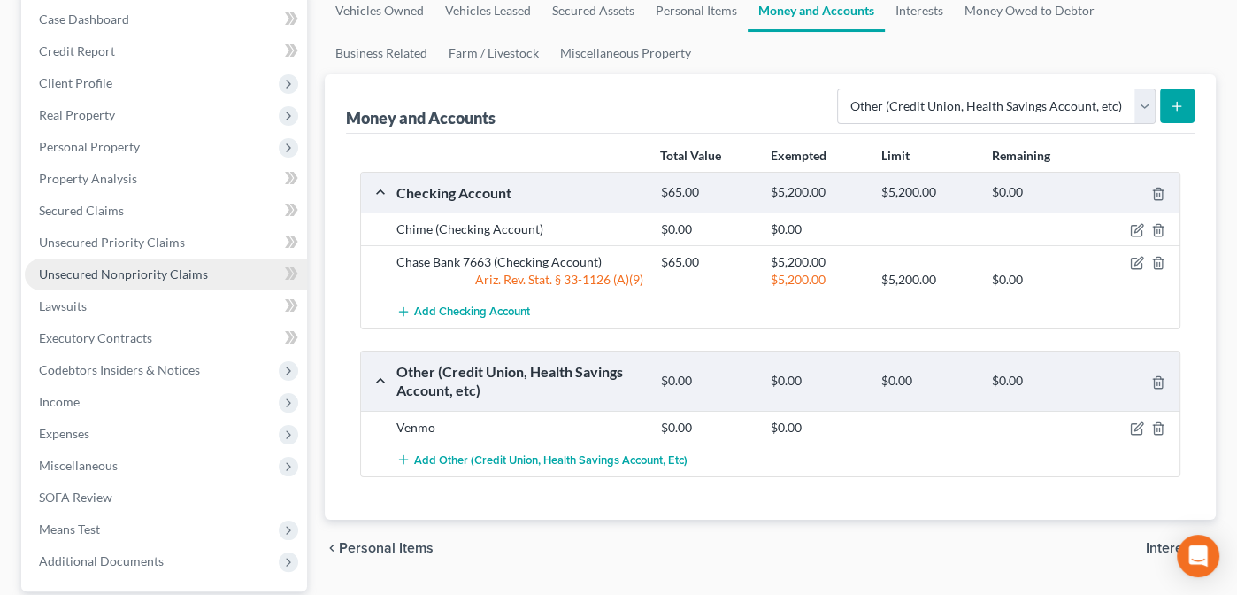
click at [87, 273] on span "Unsecured Nonpriority Claims" at bounding box center [123, 273] width 169 height 15
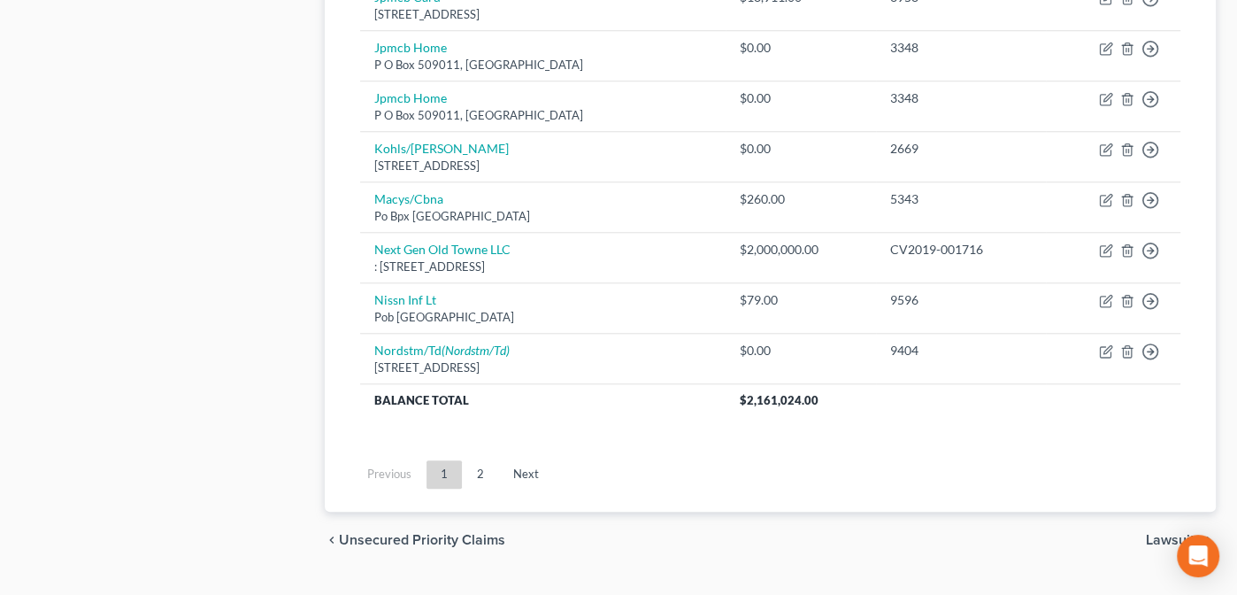
scroll to position [1440, 0]
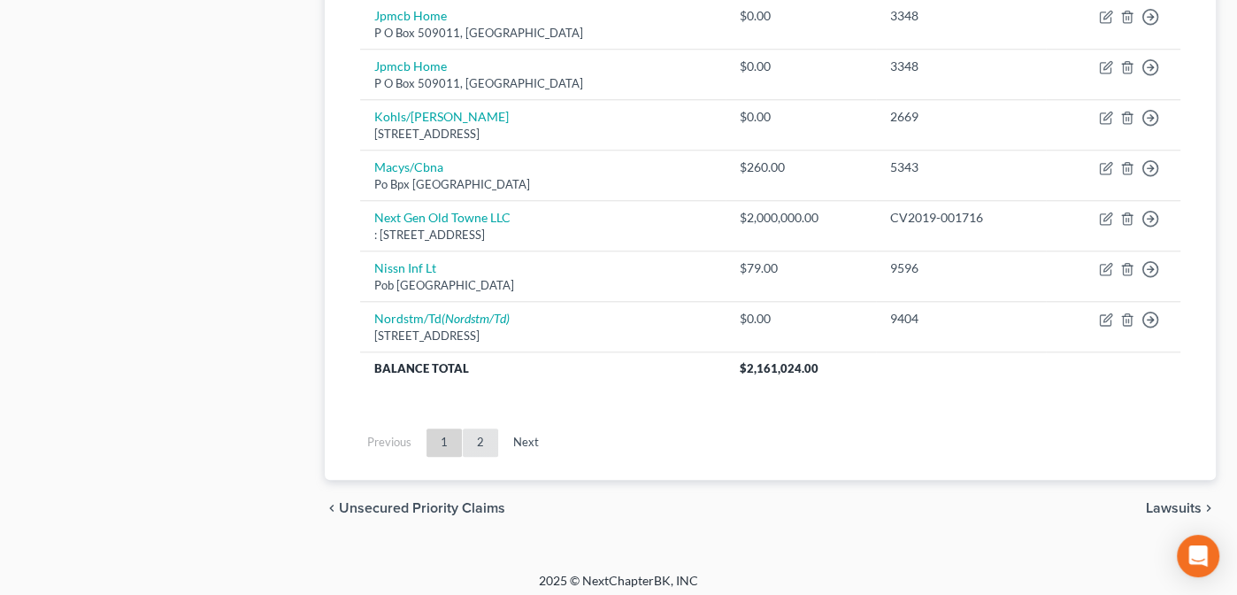
click at [474, 428] on link "2" at bounding box center [480, 442] width 35 height 28
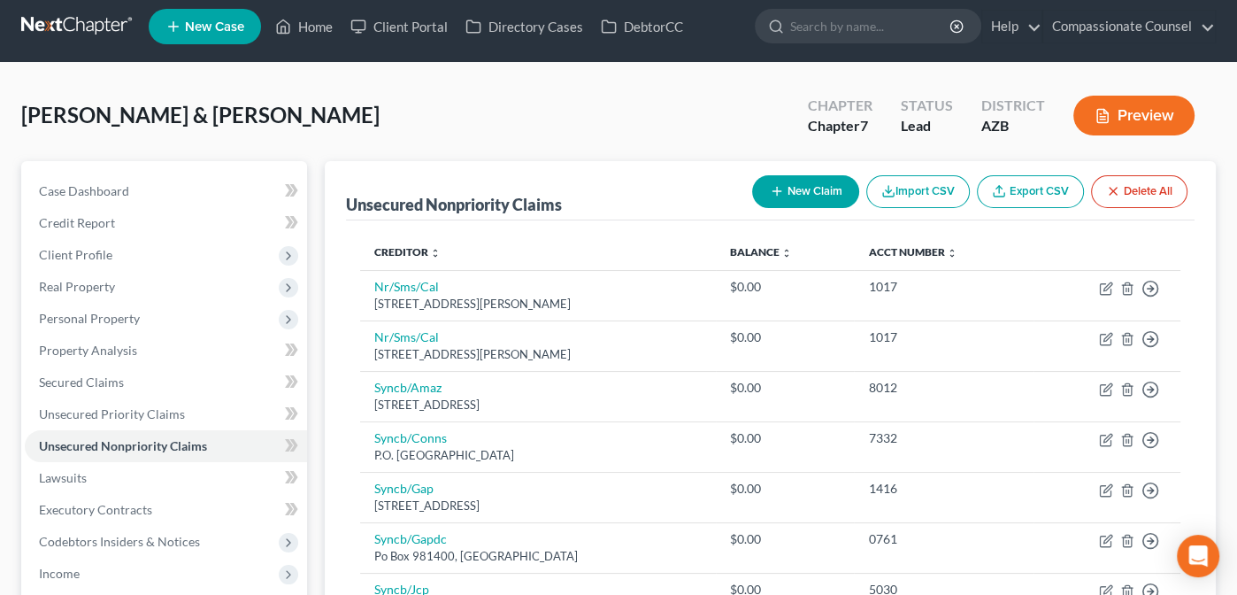
scroll to position [0, 0]
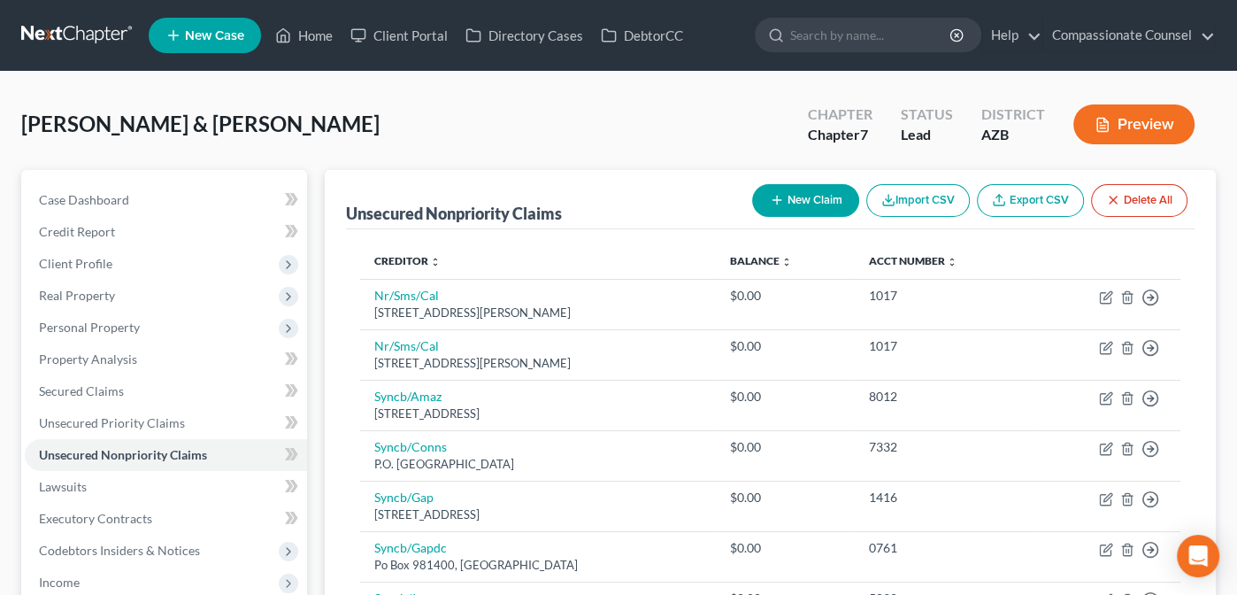
click at [797, 197] on button "New Claim" at bounding box center [805, 200] width 107 height 33
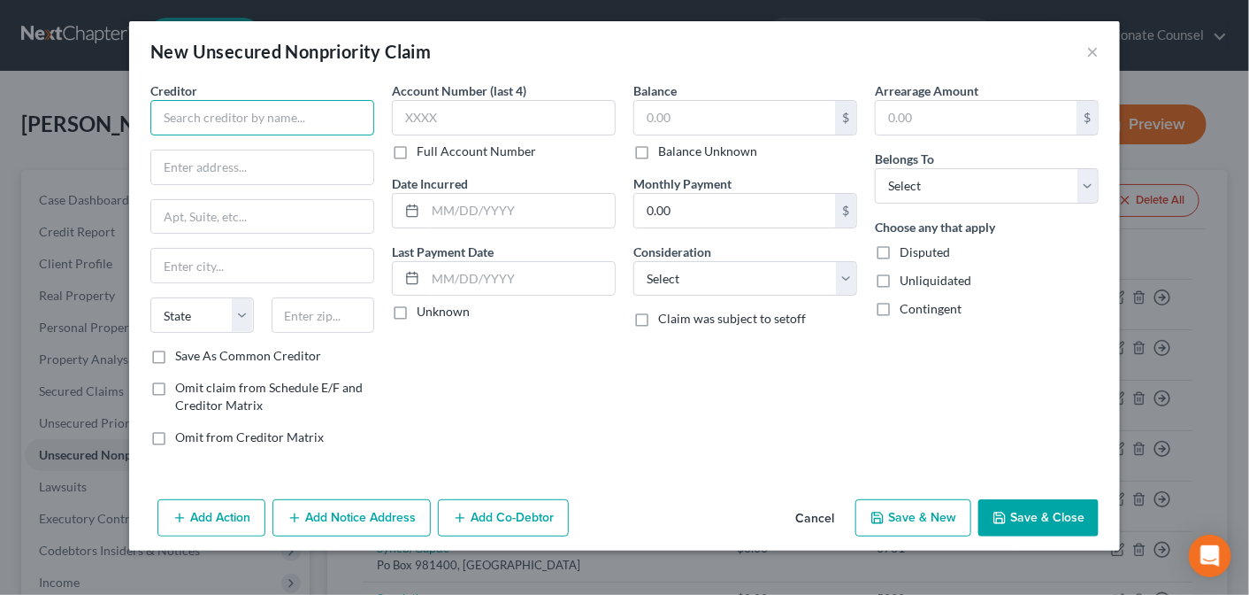
click at [241, 118] on input "text" at bounding box center [262, 117] width 224 height 35
type input "Universe Properties LLC"
click at [167, 165] on input "text" at bounding box center [262, 167] width 222 height 34
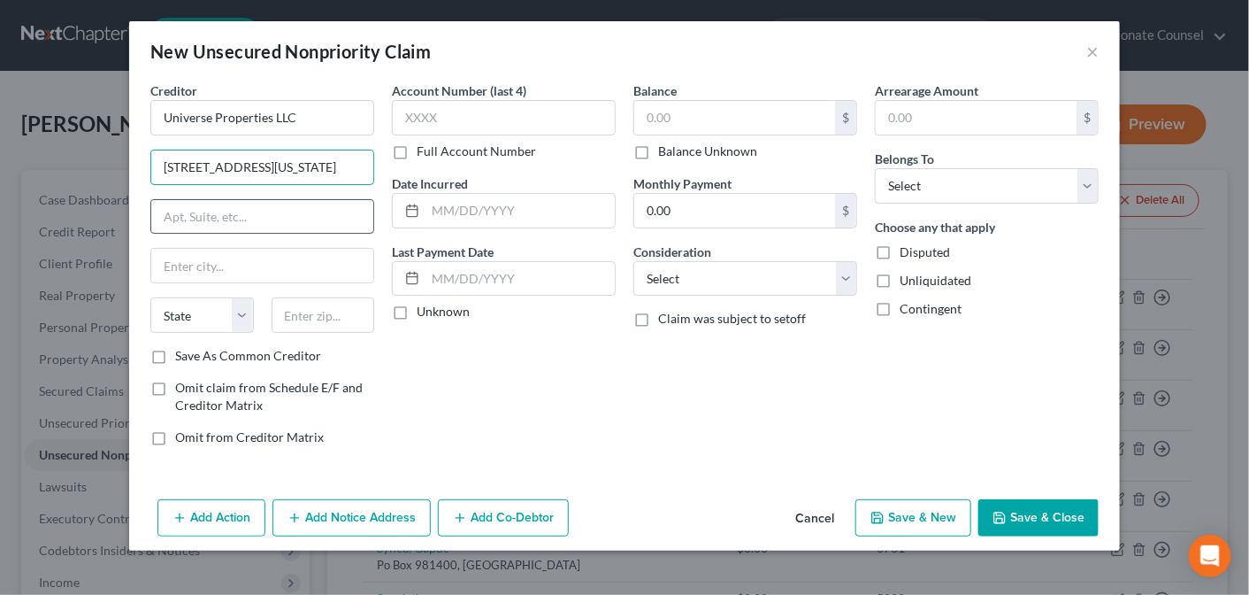
type input "[STREET_ADDRESS][US_STATE]"
click at [172, 213] on input "text" at bounding box center [262, 217] width 222 height 34
type input "Suite 200"
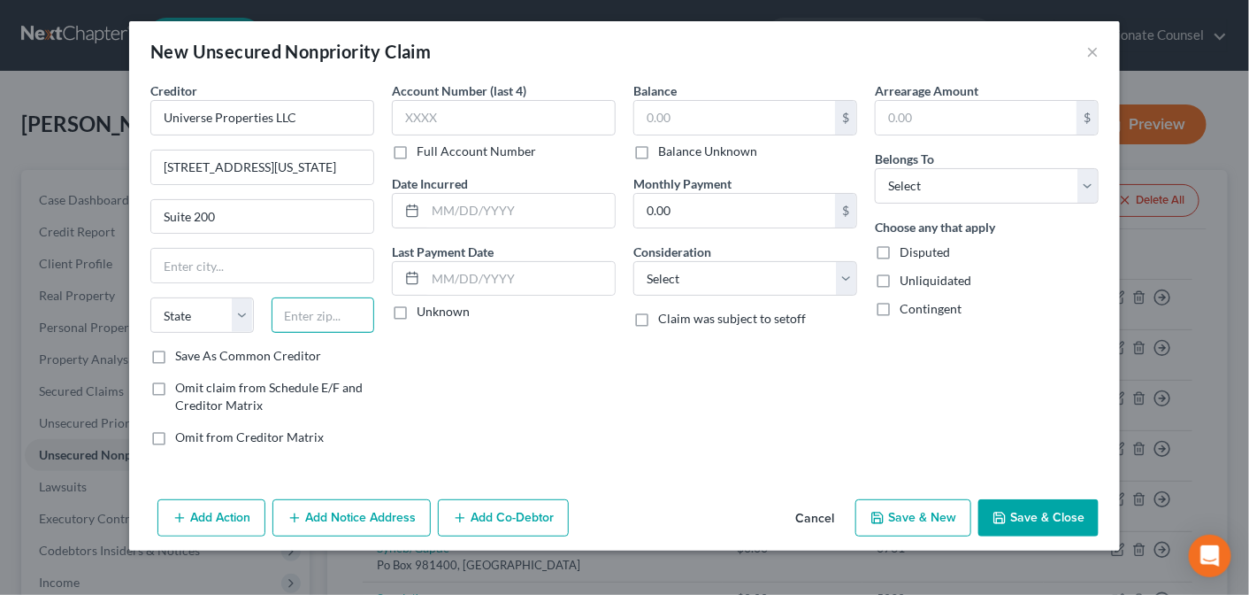
click at [283, 313] on input "text" at bounding box center [324, 314] width 104 height 35
type input "60119"
click at [465, 377] on div "Account Number (last 4) Full Account Number Date Incurred Last Payment Date Unk…" at bounding box center [504, 270] width 242 height 379
type input "Elburn"
select select "14"
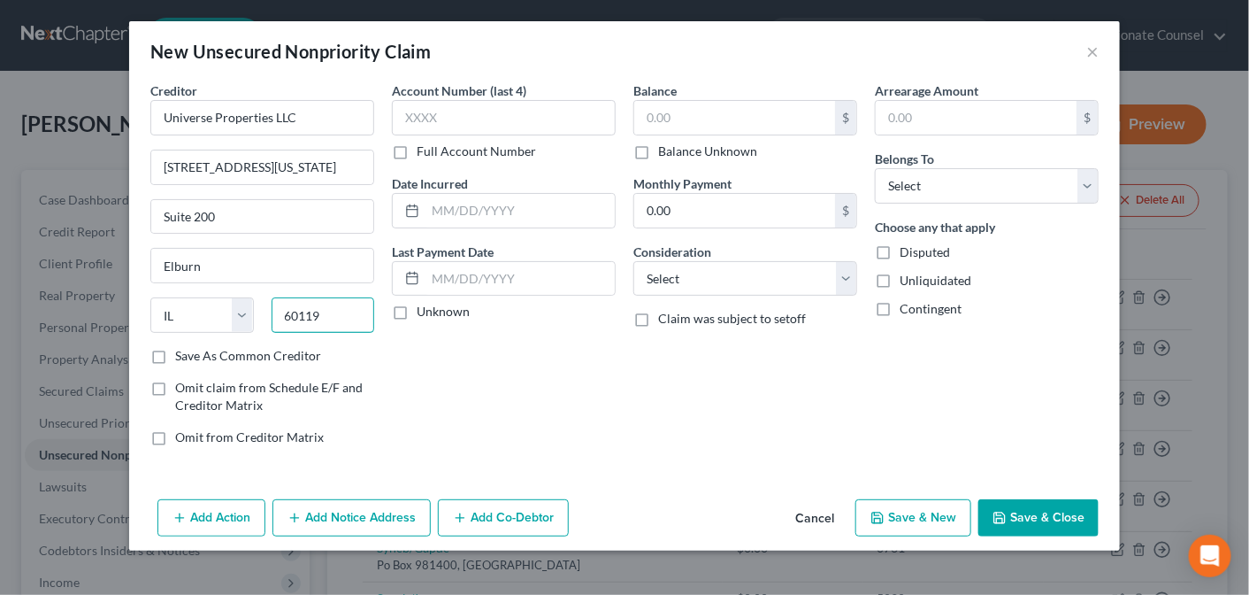
click at [326, 313] on input "60119" at bounding box center [324, 314] width 104 height 35
type input "60175"
type input "Saint [PERSON_NAME]"
click at [375, 348] on div "Creditor * Universe Properties LLC [STREET_ADDRESS][US_STATE][PERSON_NAME][US_S…" at bounding box center [263, 270] width 242 height 379
click at [849, 277] on select "Select Cable / Satellite Services Collection Agency Credit Card Debt Debt Couns…" at bounding box center [746, 278] width 224 height 35
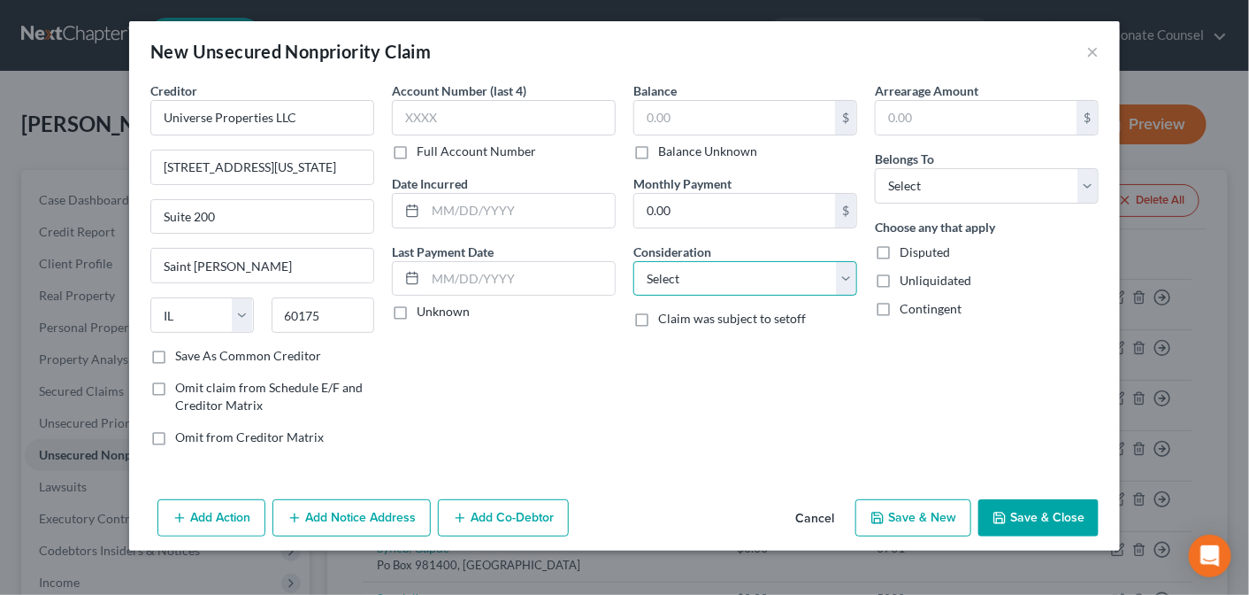
select select "4"
click at [634, 261] on select "Select Cable / Satellite Services Collection Agency Credit Card Debt Debt Couns…" at bounding box center [746, 278] width 224 height 35
click at [658, 147] on label "Balance Unknown" at bounding box center [707, 151] width 99 height 18
click at [665, 147] on input "Balance Unknown" at bounding box center [671, 148] width 12 height 12
checkbox input "true"
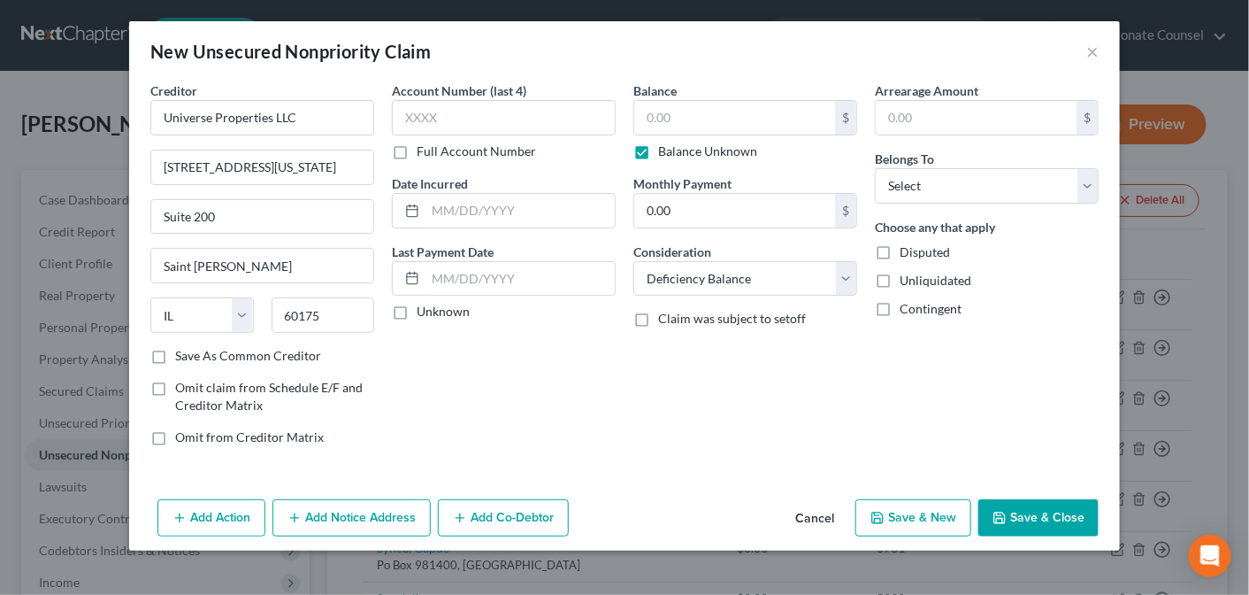
type input "0.00"
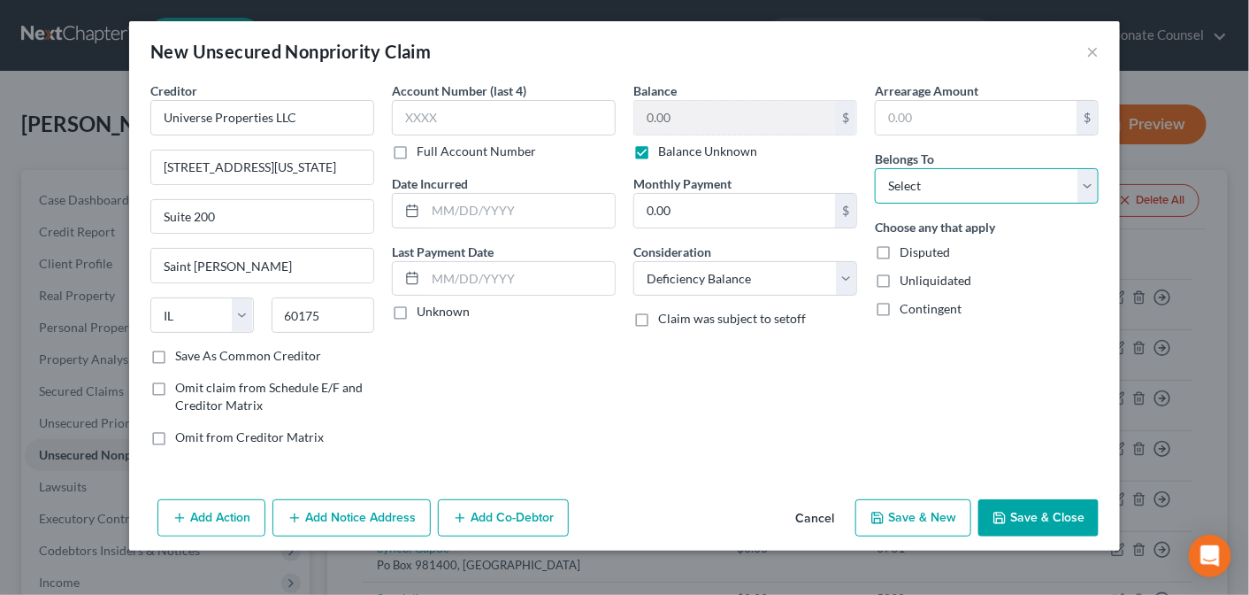
click at [1088, 186] on select "Select Debtor 1 Only Debtor 2 Only Debtor 1 And Debtor 2 Only At Least One Of T…" at bounding box center [987, 185] width 224 height 35
select select "3"
click at [875, 168] on select "Select Debtor 1 Only Debtor 2 Only Debtor 1 And Debtor 2 Only At Least One Of T…" at bounding box center [987, 185] width 224 height 35
click at [1027, 515] on button "Save & Close" at bounding box center [1039, 517] width 120 height 37
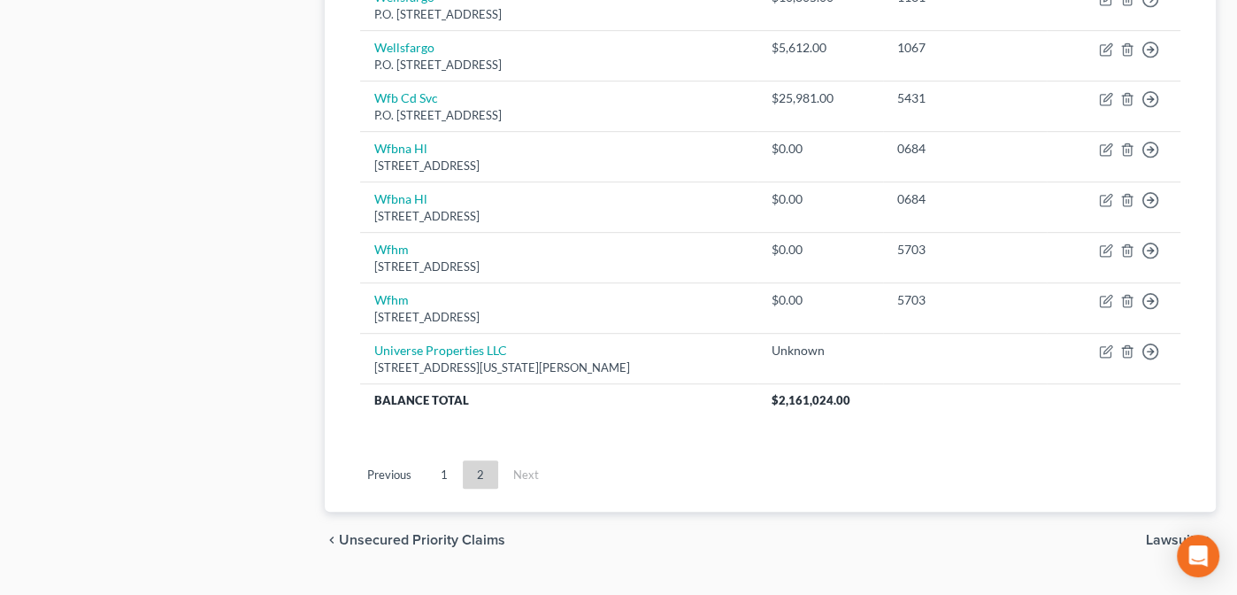
scroll to position [896, 0]
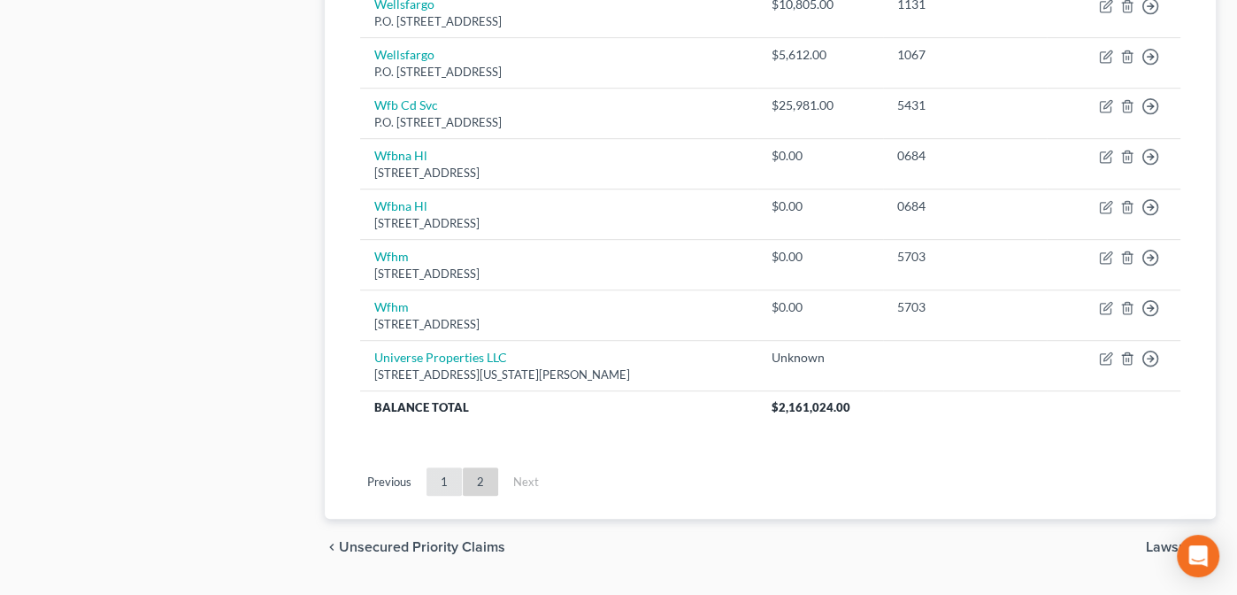
click at [442, 474] on link "1" at bounding box center [443, 481] width 35 height 28
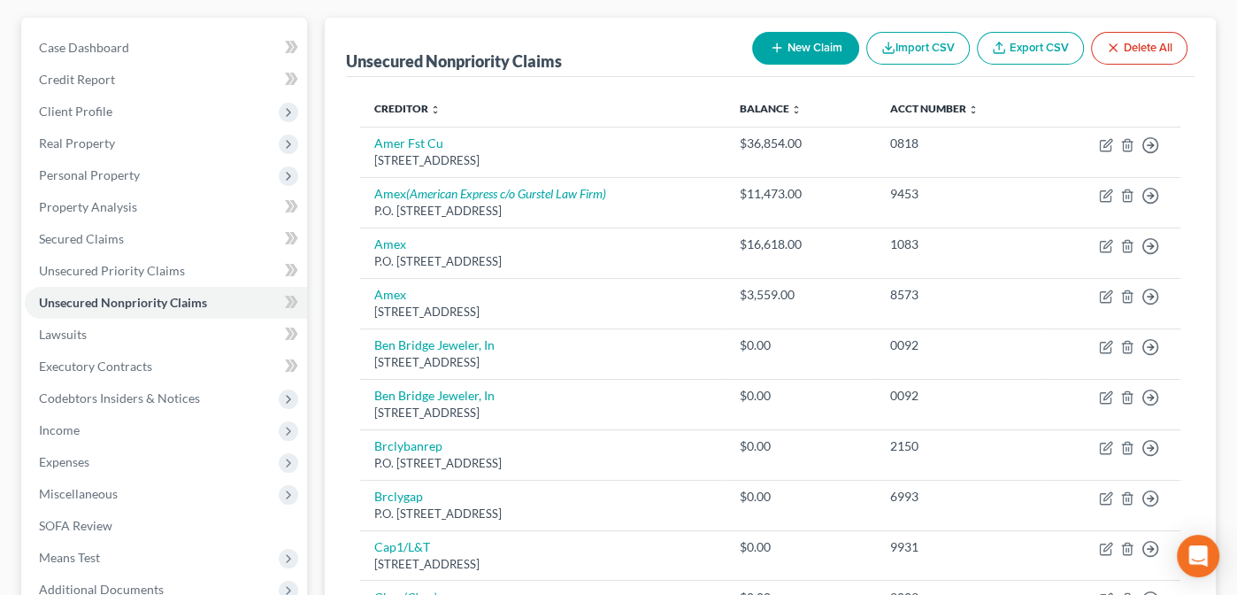
scroll to position [0, 0]
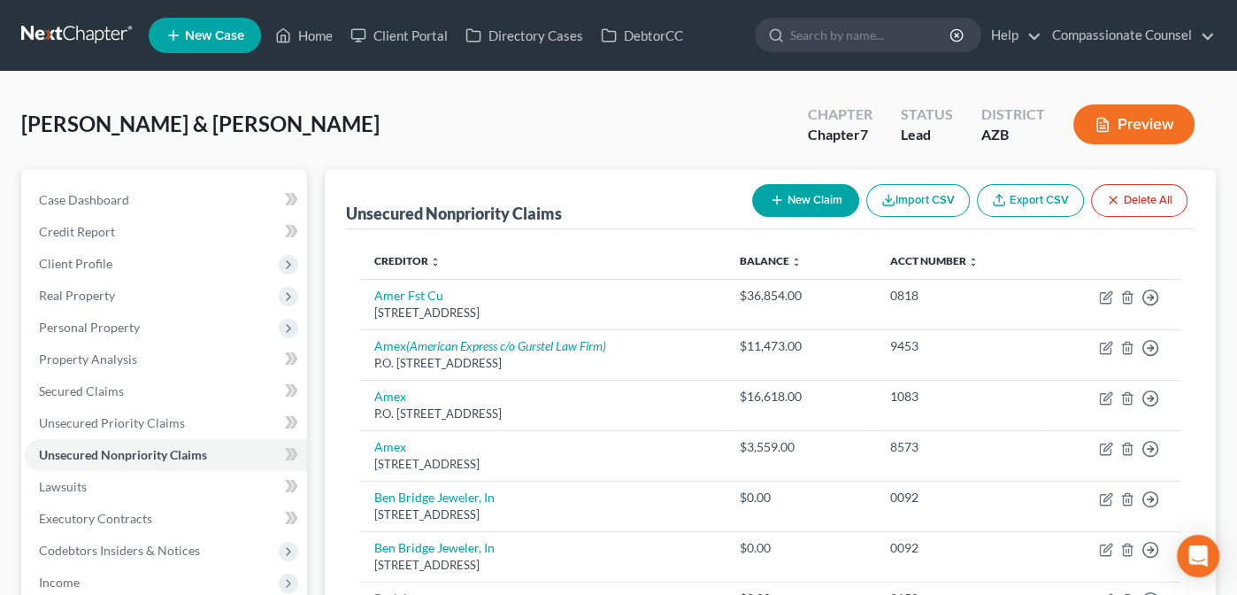
click at [784, 195] on button "New Claim" at bounding box center [805, 200] width 107 height 33
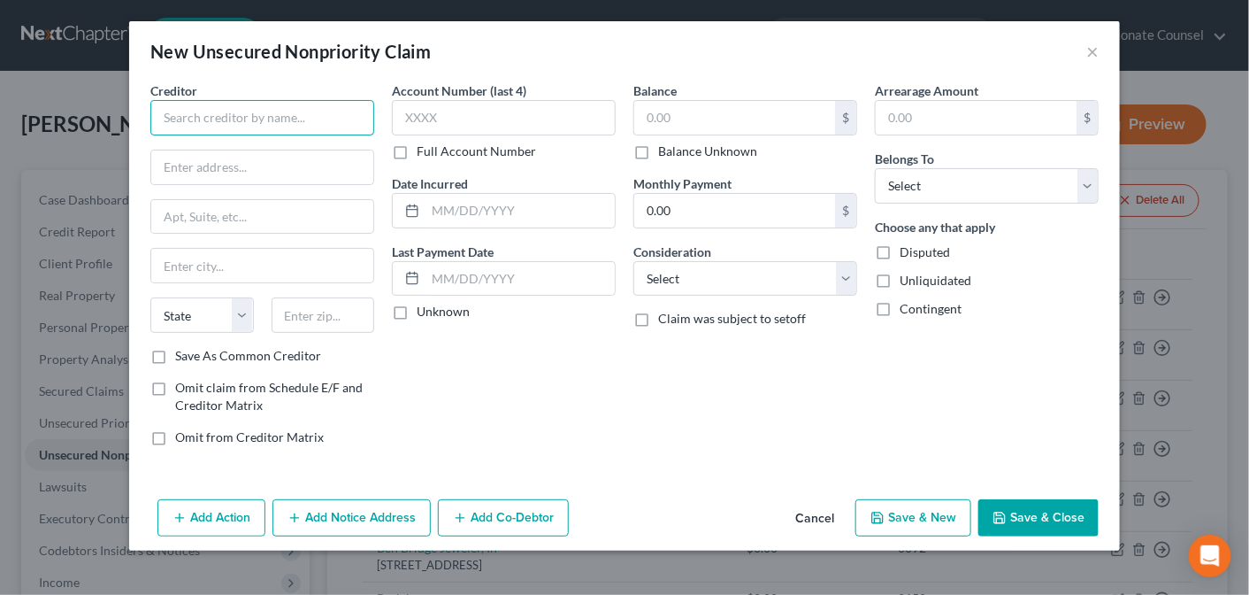
click at [233, 119] on input "text" at bounding box center [262, 117] width 224 height 35
type input "[PERSON_NAME]"
click at [201, 158] on input "text" at bounding box center [262, 167] width 222 height 34
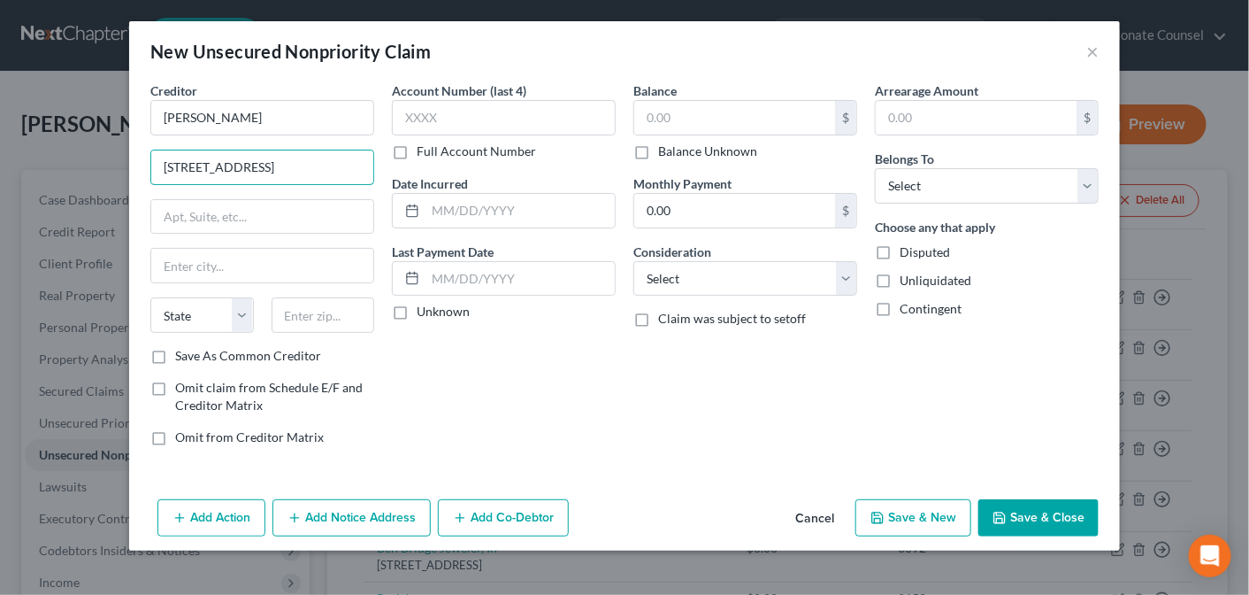
type input "[STREET_ADDRESS]"
click at [307, 307] on input "text" at bounding box center [324, 314] width 104 height 35
type input "85018"
type input "Phoenix"
select select "3"
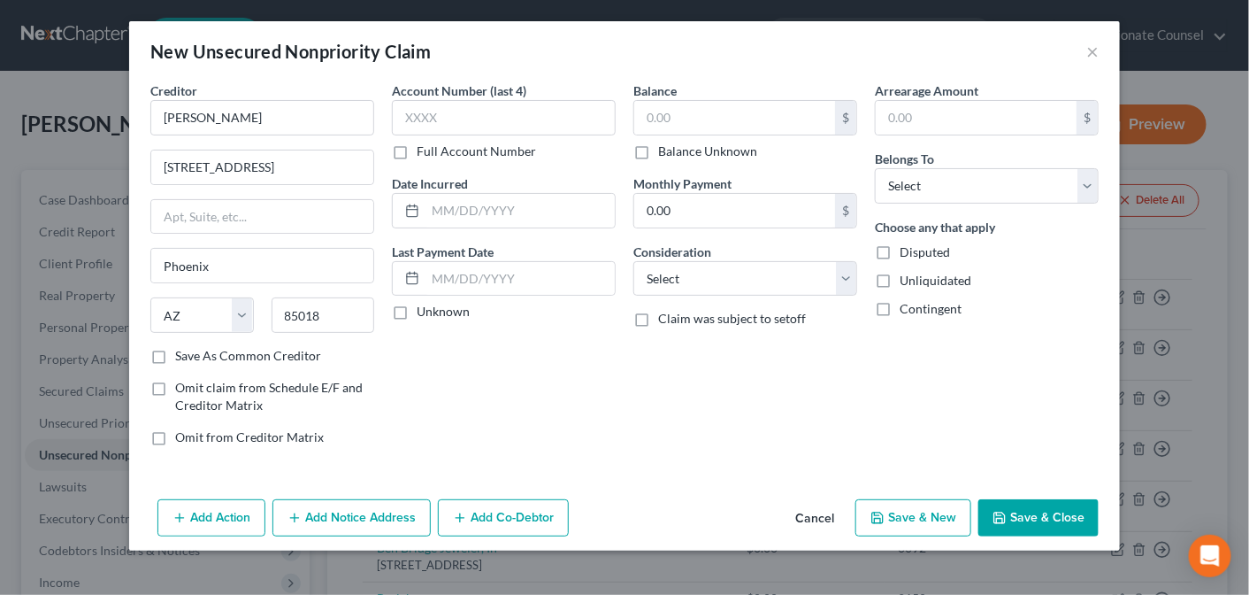
click at [405, 365] on div "Account Number (last 4) Full Account Number Date Incurred Last Payment Date Unk…" at bounding box center [504, 270] width 242 height 379
click at [656, 112] on input "text" at bounding box center [734, 118] width 201 height 34
type input "481.50"
click at [1088, 188] on select "Select Debtor 1 Only Debtor 2 Only Debtor 1 And Debtor 2 Only At Least One Of T…" at bounding box center [987, 185] width 224 height 35
select select "2"
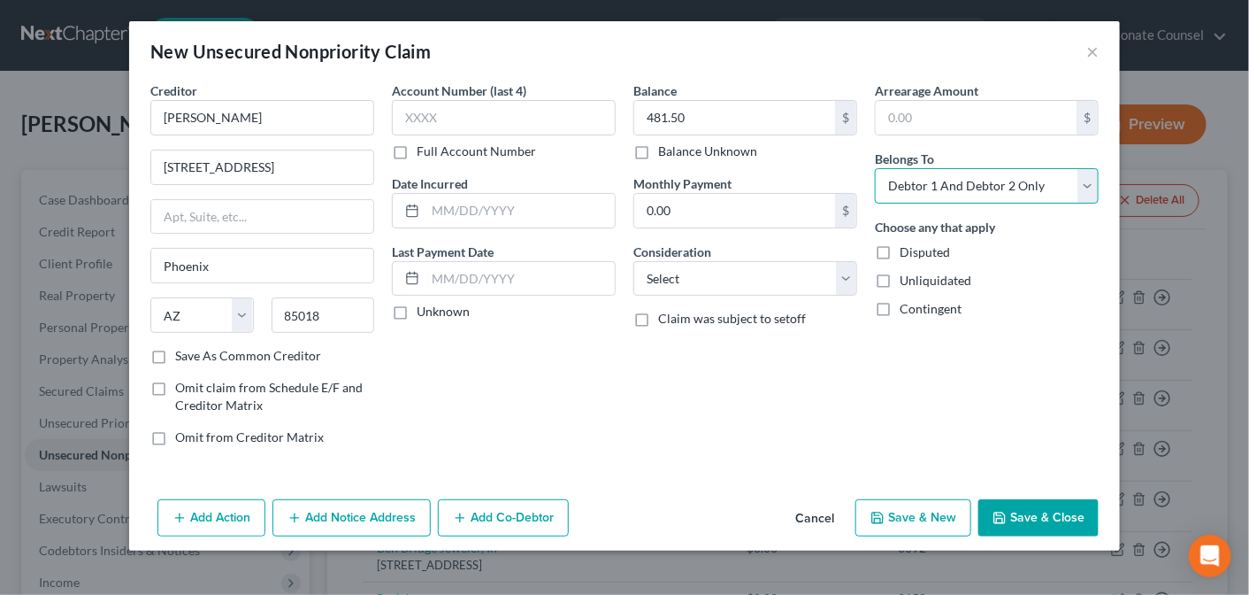
click at [875, 168] on select "Select Debtor 1 Only Debtor 2 Only Debtor 1 And Debtor 2 Only At Least One Of T…" at bounding box center [987, 185] width 224 height 35
click at [1041, 503] on button "Save & Close" at bounding box center [1039, 517] width 120 height 37
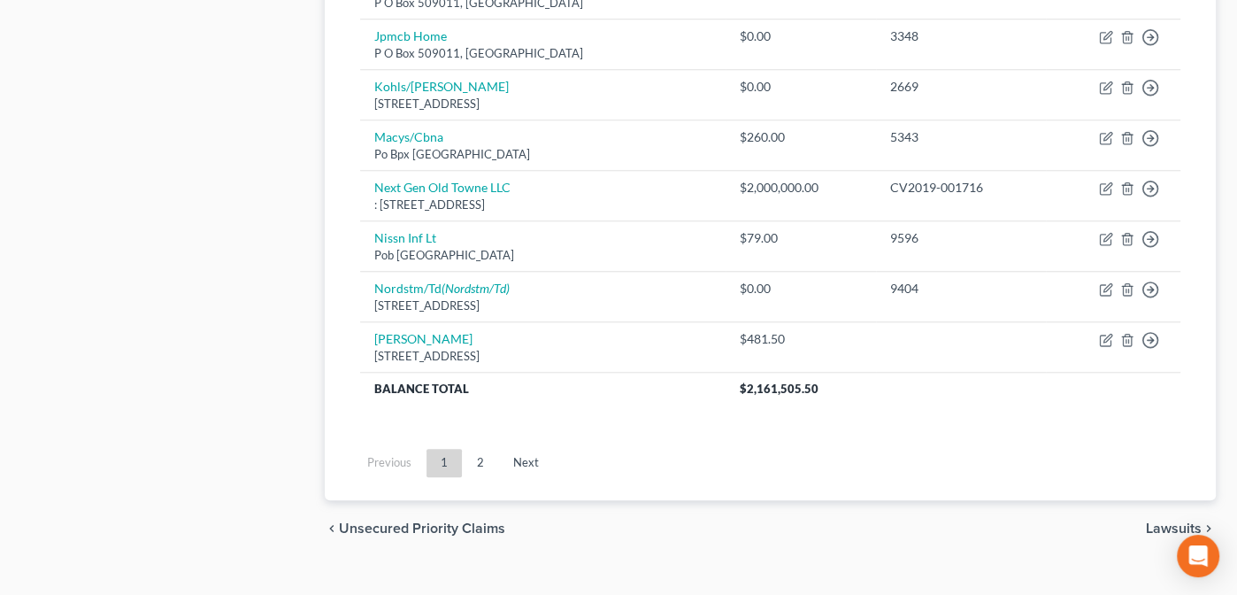
scroll to position [1460, 0]
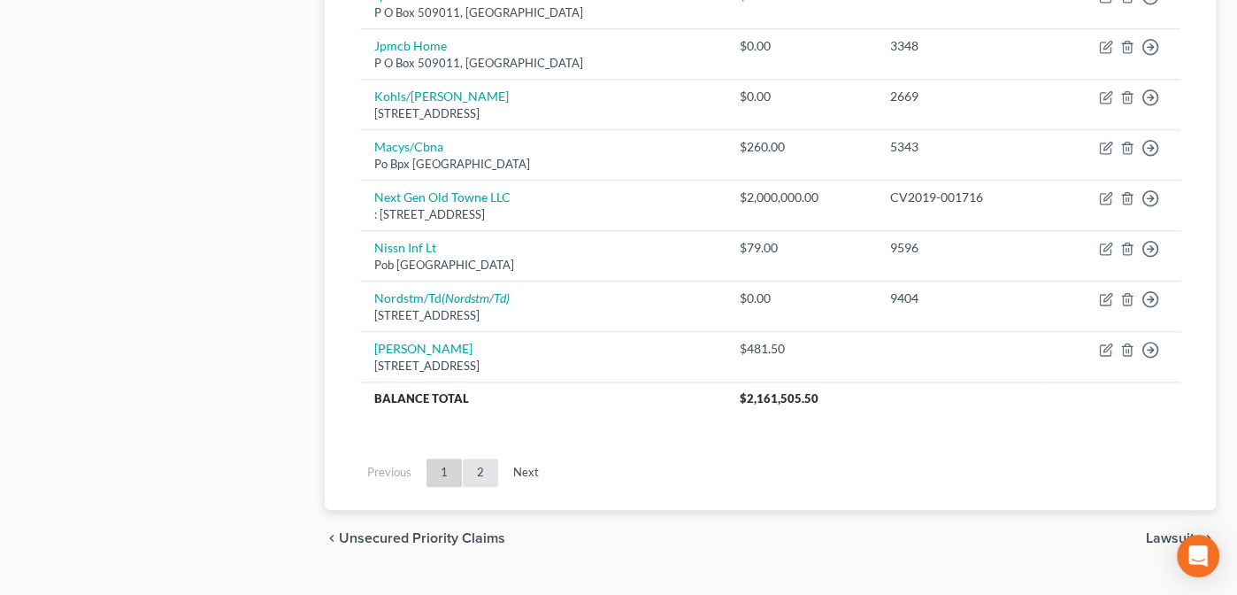
click at [480, 458] on link "2" at bounding box center [480, 472] width 35 height 28
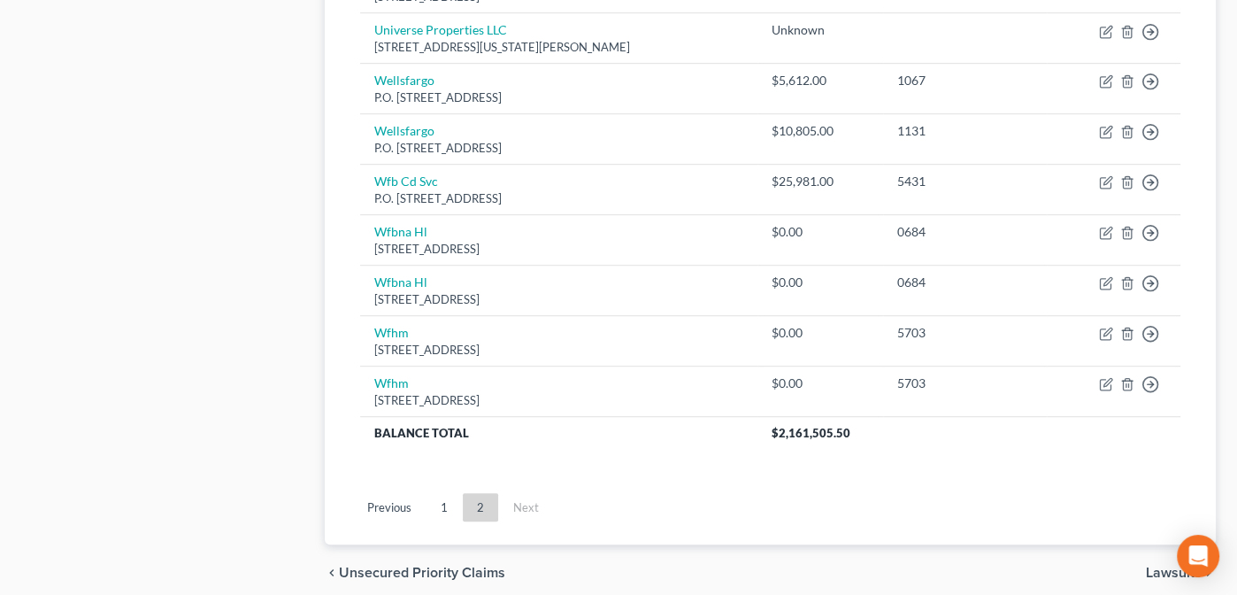
scroll to position [987, 0]
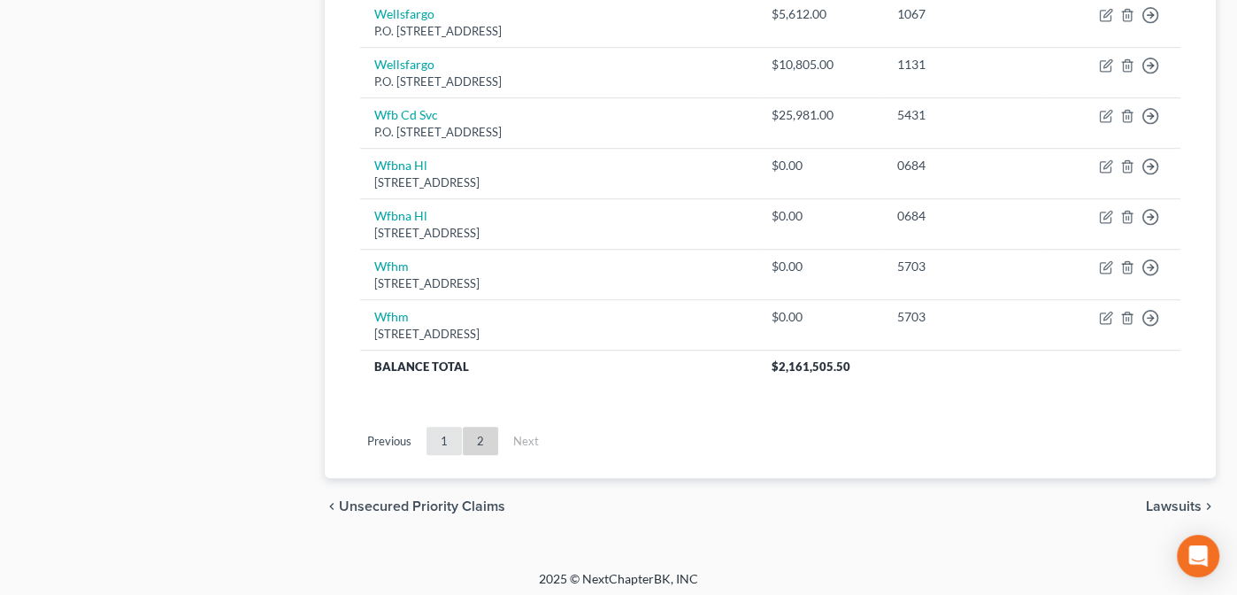
click at [442, 434] on link "1" at bounding box center [443, 440] width 35 height 28
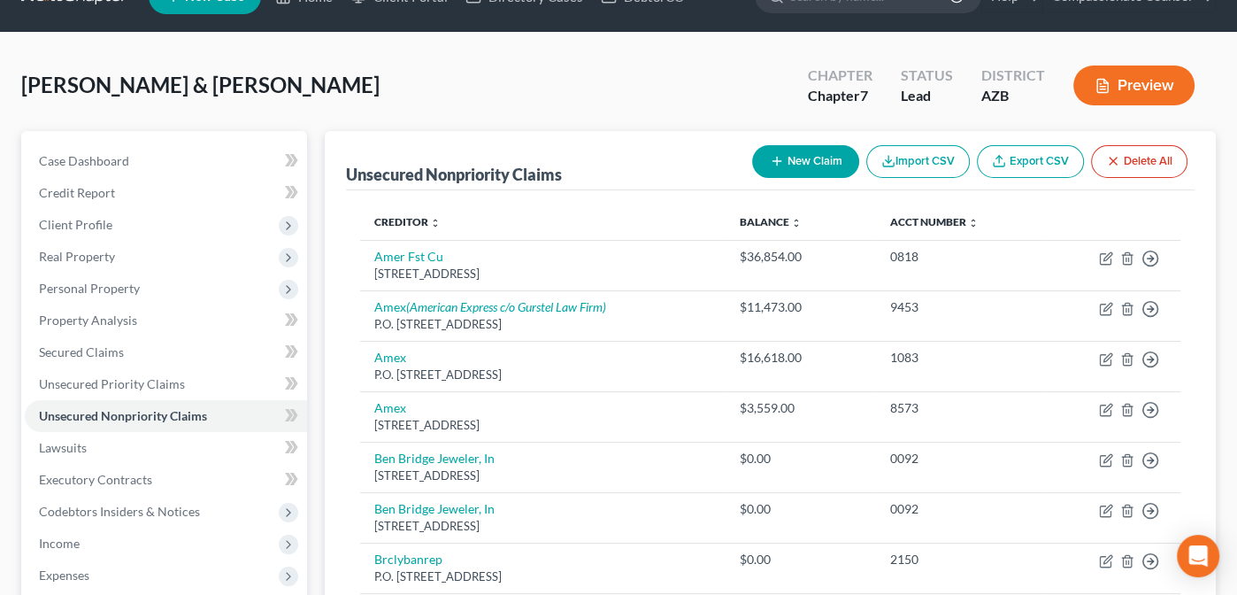
scroll to position [0, 0]
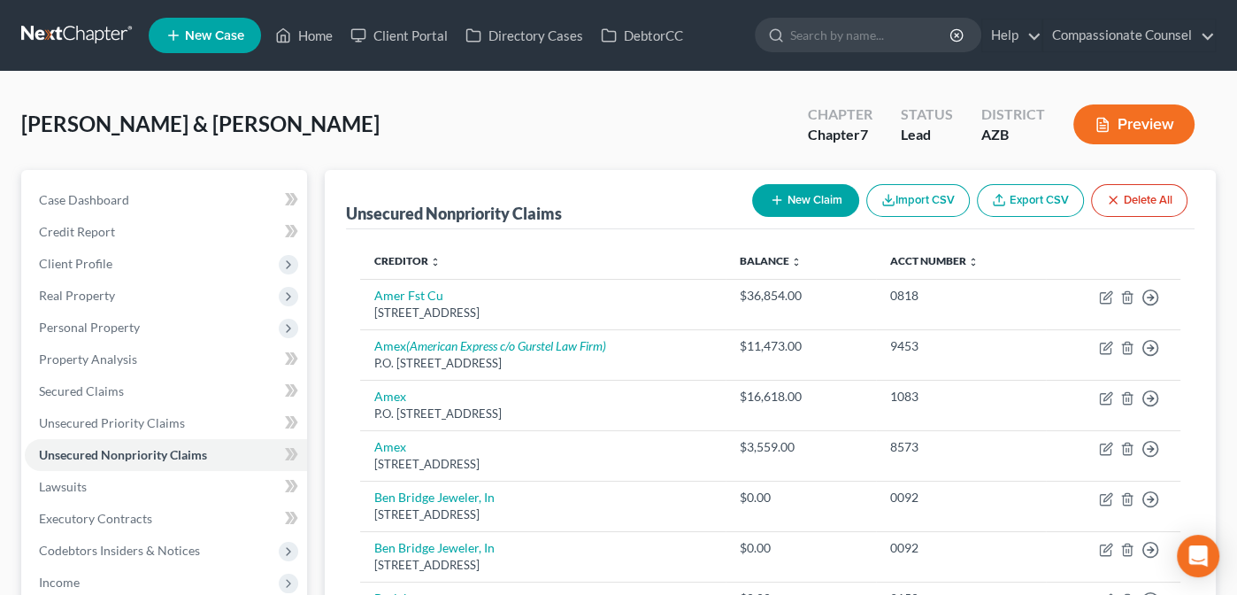
click at [809, 211] on button "New Claim" at bounding box center [805, 200] width 107 height 33
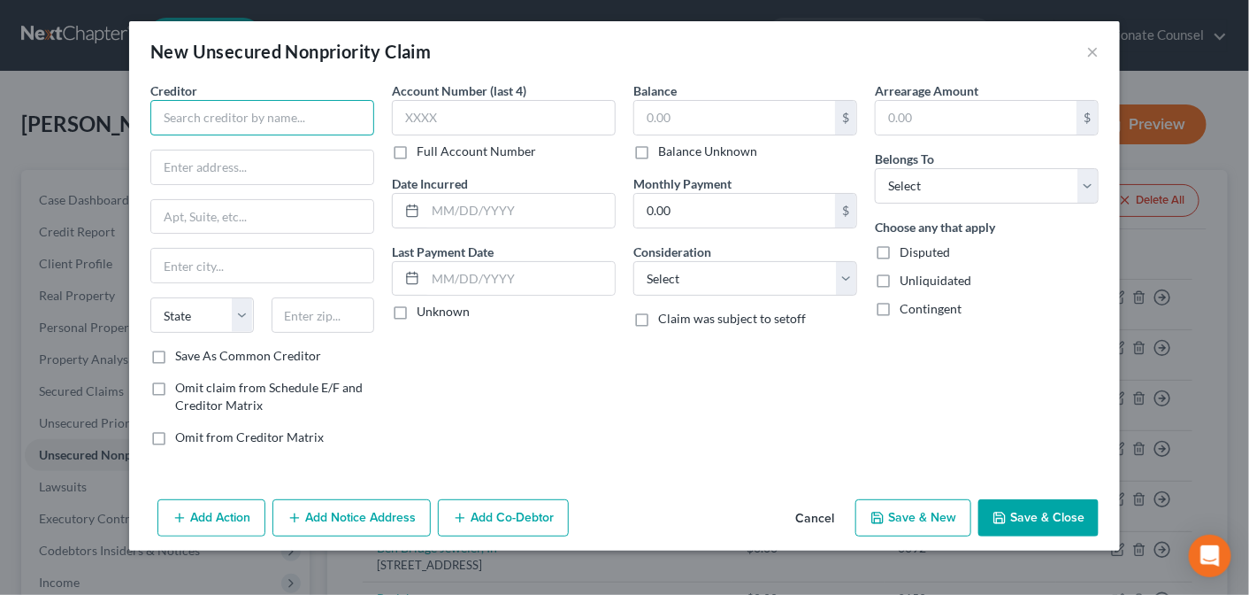
click at [312, 110] on input "text" at bounding box center [262, 117] width 224 height 35
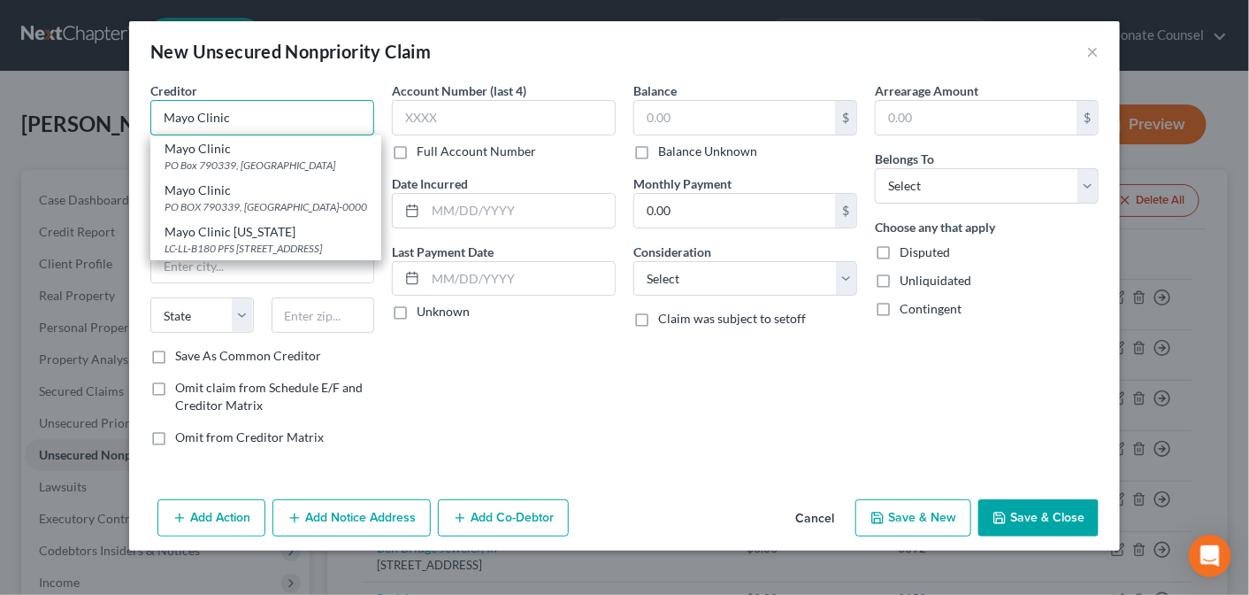
type input "Mayo Clinic"
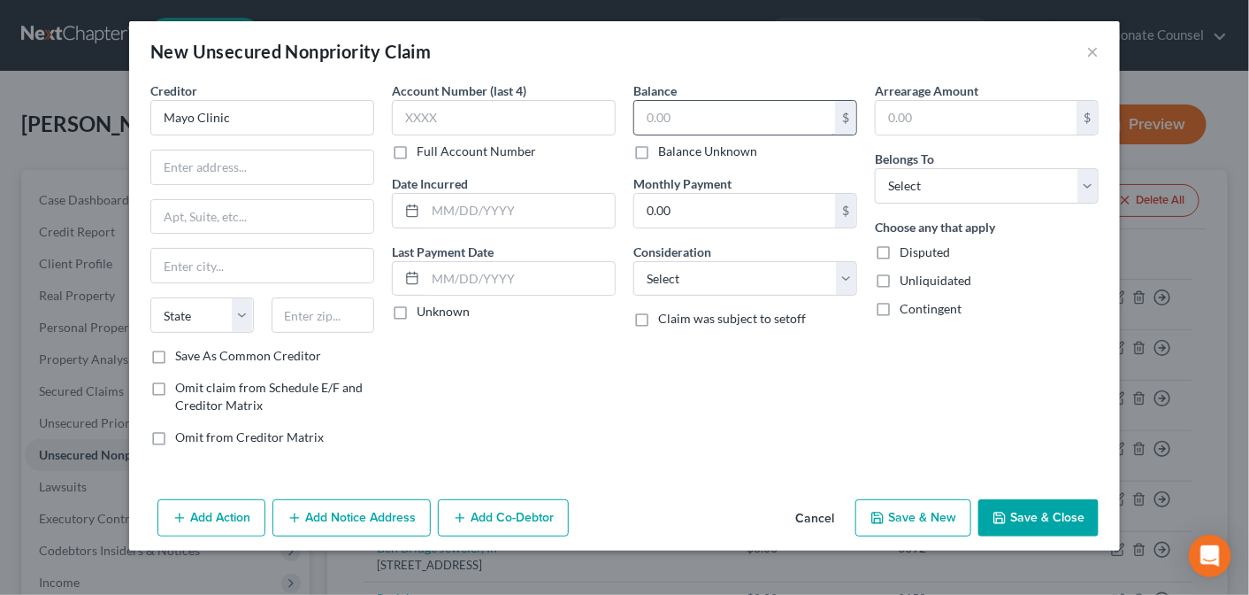
click at [670, 111] on input "text" at bounding box center [734, 118] width 201 height 34
type input "4,094.00"
click at [172, 176] on input "text" at bounding box center [262, 167] width 222 height 34
type input "[STREET_ADDRESS]"
click at [292, 303] on input "text" at bounding box center [324, 314] width 104 height 35
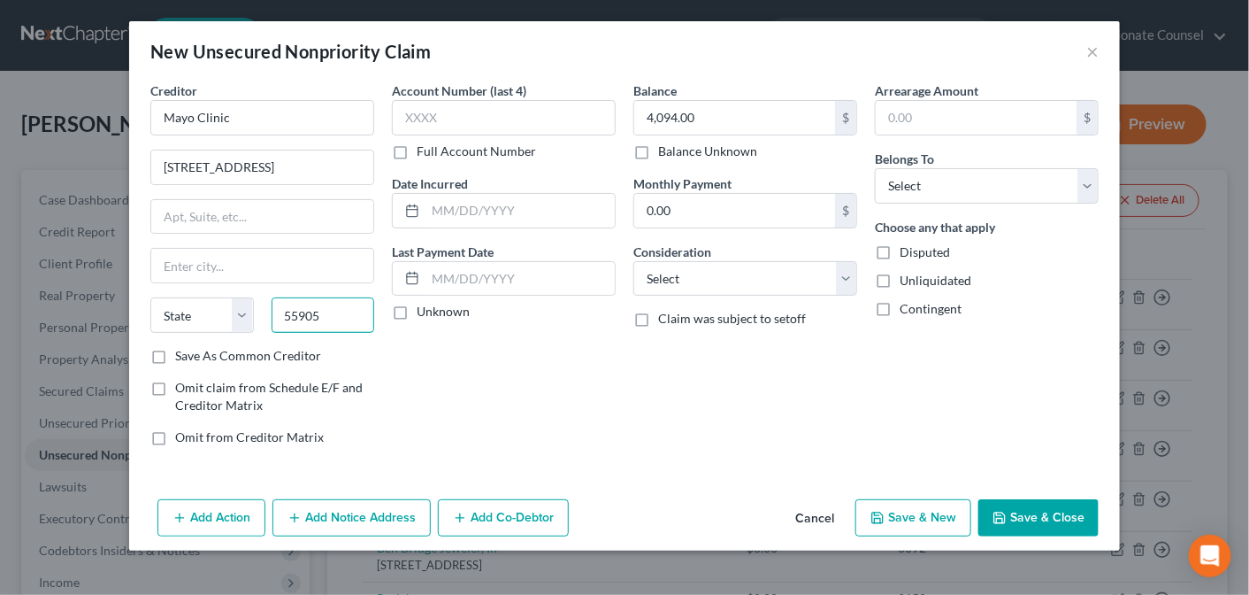
type input "55905"
type input "[GEOGRAPHIC_DATA]"
select select "24"
click at [446, 349] on div "Account Number (last 4) Full Account Number Date Incurred Last Payment Date Unk…" at bounding box center [504, 270] width 242 height 379
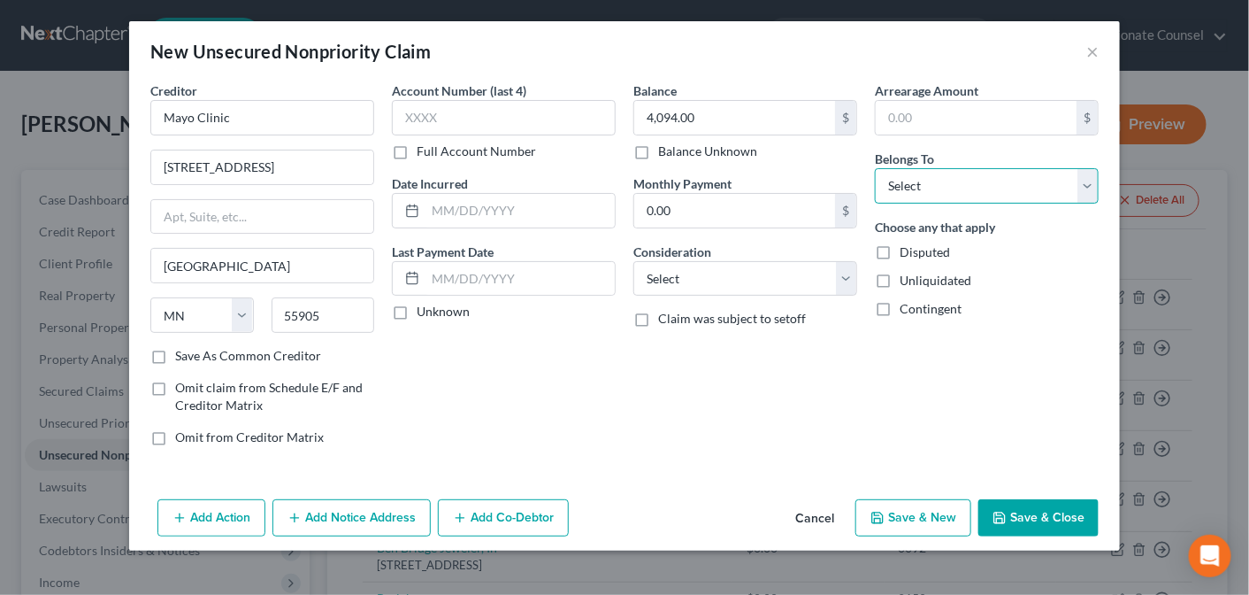
click at [1086, 185] on select "Select Debtor 1 Only Debtor 2 Only Debtor 1 And Debtor 2 Only At Least One Of T…" at bounding box center [987, 185] width 224 height 35
select select "2"
click at [875, 168] on select "Select Debtor 1 Only Debtor 2 Only Debtor 1 And Debtor 2 Only At Least One Of T…" at bounding box center [987, 185] width 224 height 35
click at [1017, 510] on button "Save & Close" at bounding box center [1039, 517] width 120 height 37
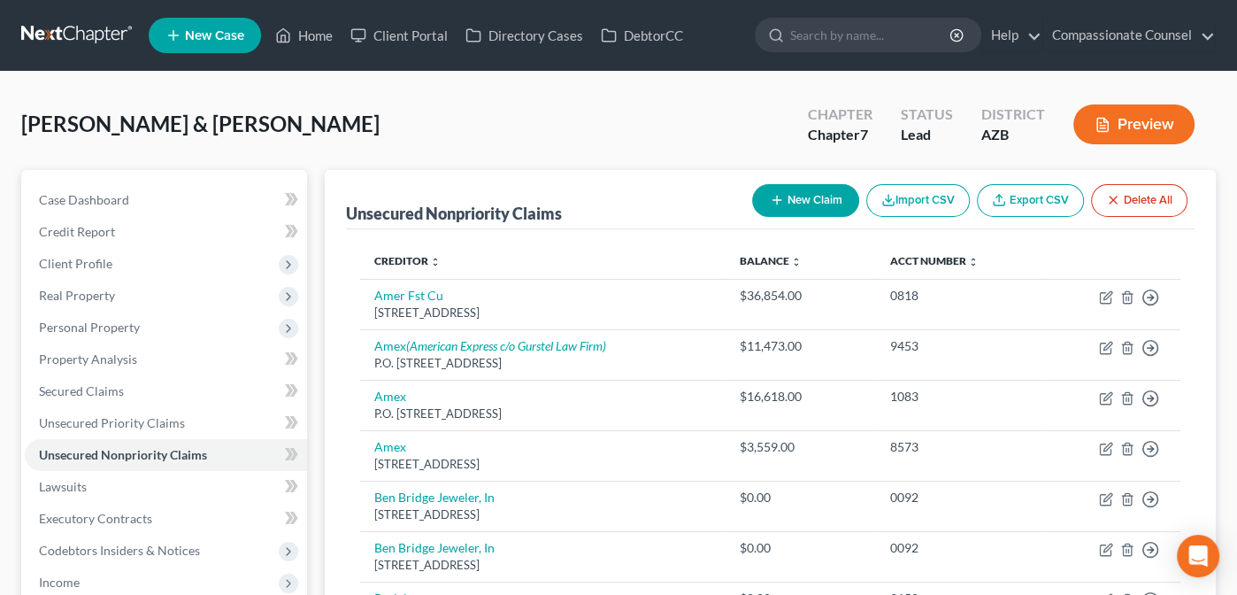
click at [799, 196] on button "New Claim" at bounding box center [805, 200] width 107 height 33
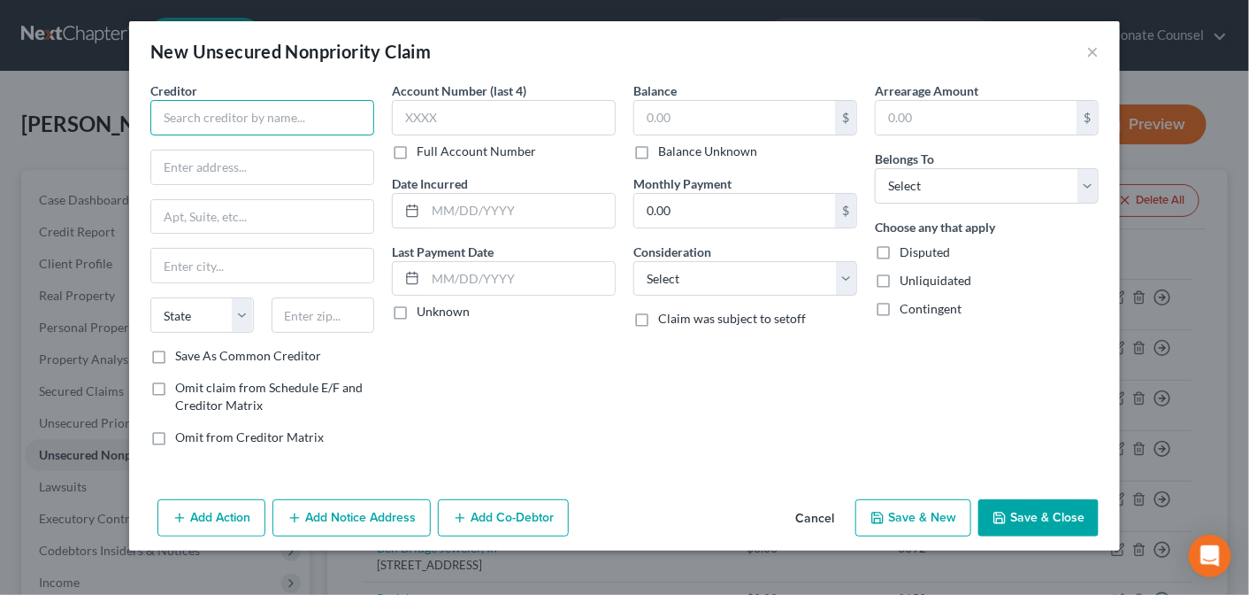
click at [172, 122] on input "text" at bounding box center [262, 117] width 224 height 35
type input "[PERSON_NAME]"
click at [177, 164] on input "text" at bounding box center [262, 167] width 222 height 34
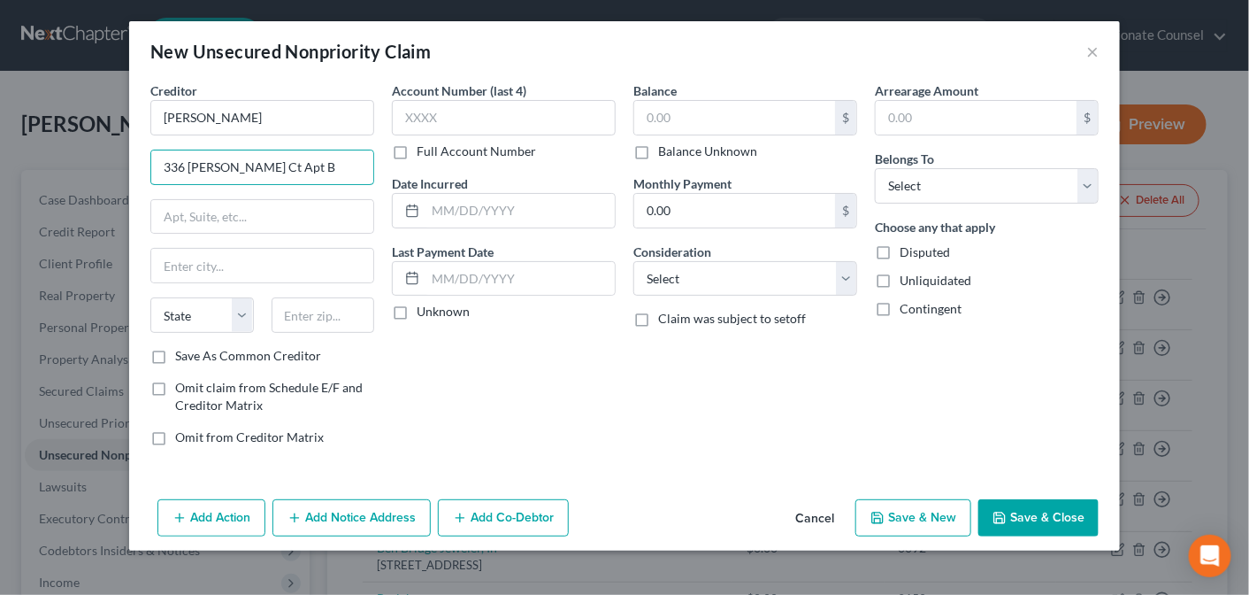
type input "336 [PERSON_NAME] Ct Apt B"
click at [319, 322] on input "text" at bounding box center [324, 314] width 104 height 35
type input "60177"
type input "South Elgin"
select select "14"
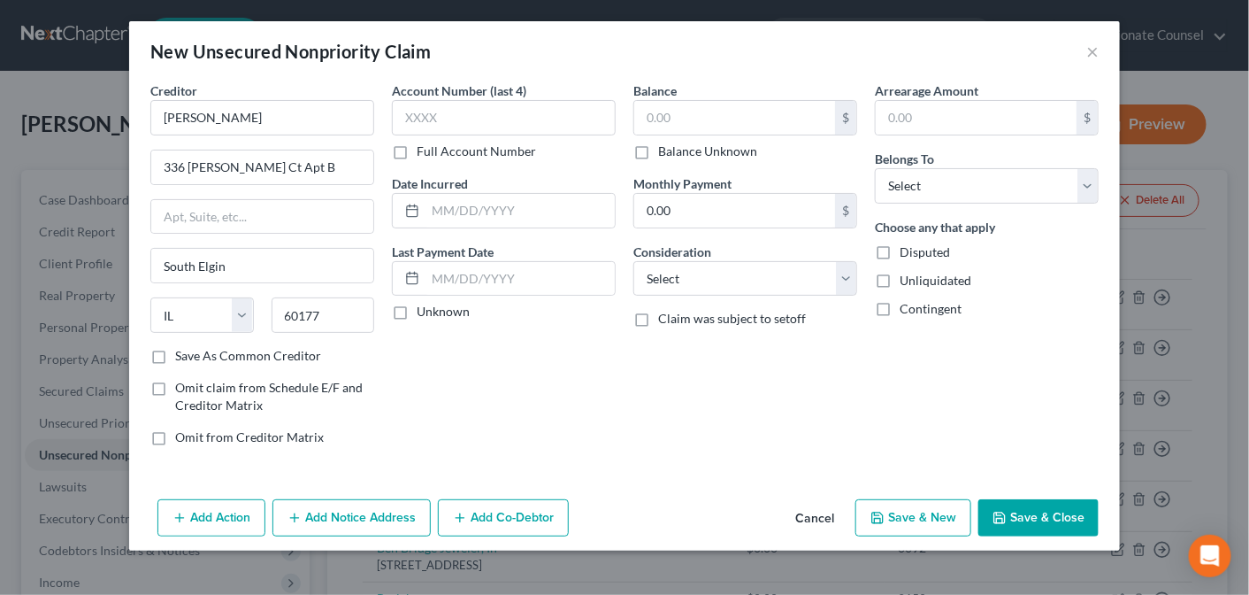
click at [455, 358] on div "Account Number (last 4) Full Account Number Date Incurred Last Payment Date Unk…" at bounding box center [504, 270] width 242 height 379
click at [658, 147] on label "Balance Unknown" at bounding box center [707, 151] width 99 height 18
click at [665, 147] on input "Balance Unknown" at bounding box center [671, 148] width 12 height 12
checkbox input "true"
type input "0.00"
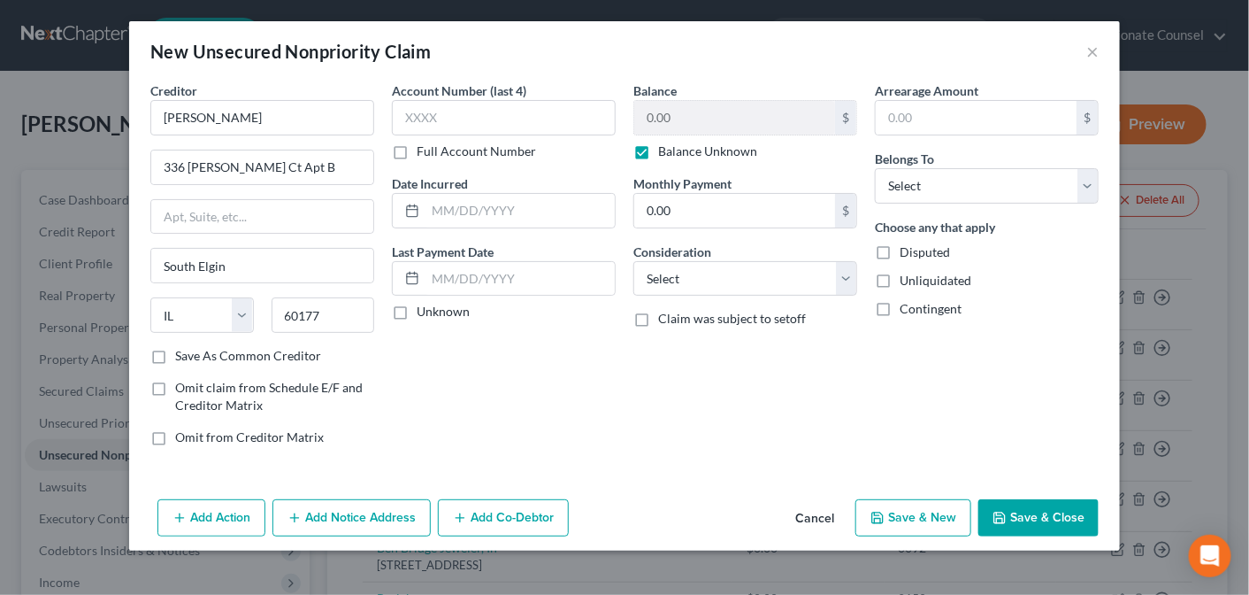
click at [1039, 501] on button "Save & Close" at bounding box center [1039, 517] width 120 height 37
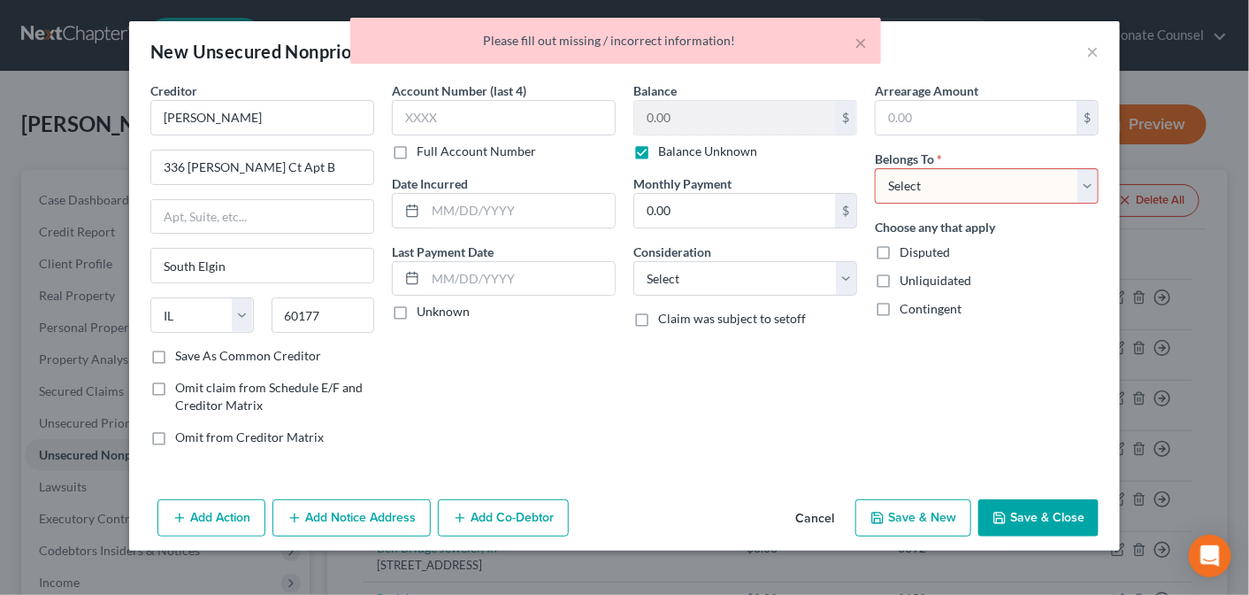
click at [1039, 501] on button "Save & Close" at bounding box center [1039, 517] width 120 height 37
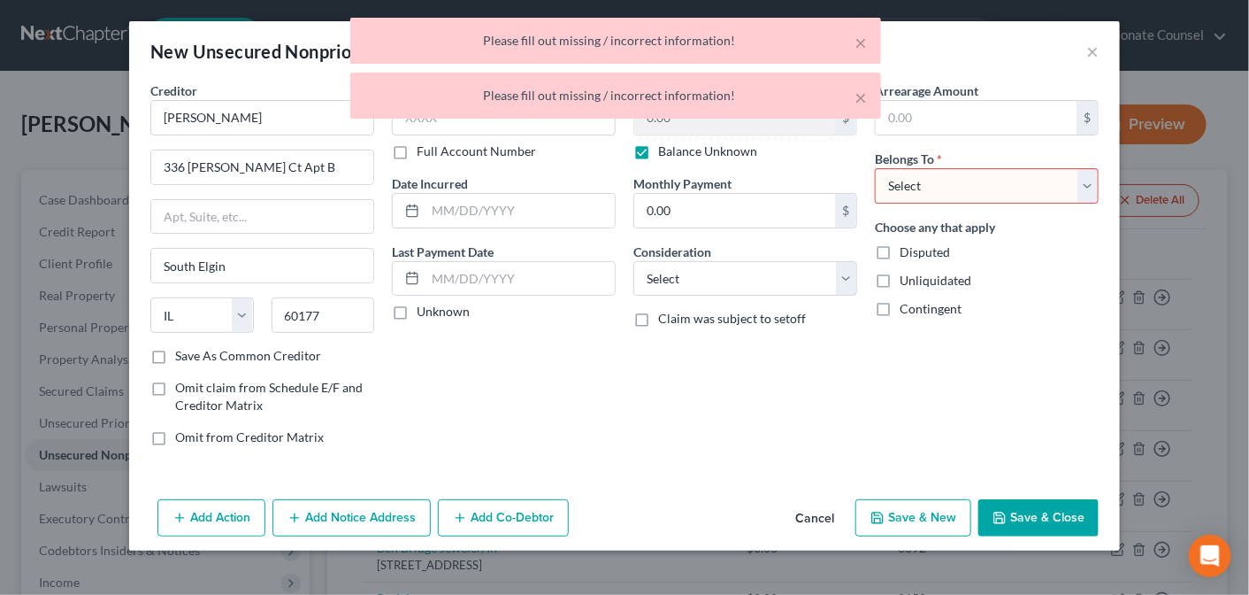
click at [1091, 188] on select "Select Debtor 1 Only Debtor 2 Only Debtor 1 And Debtor 2 Only At Least One Of T…" at bounding box center [987, 185] width 224 height 35
select select "2"
click at [875, 168] on select "Select Debtor 1 Only Debtor 2 Only Debtor 1 And Debtor 2 Only At Least One Of T…" at bounding box center [987, 185] width 224 height 35
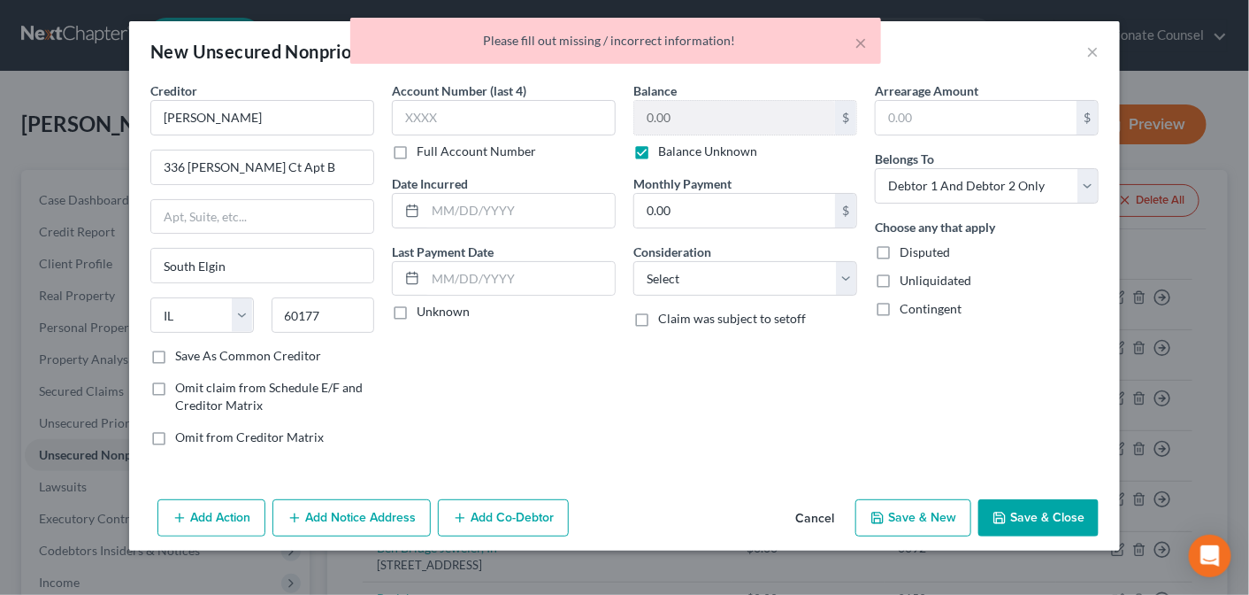
click at [1033, 515] on button "Save & Close" at bounding box center [1039, 517] width 120 height 37
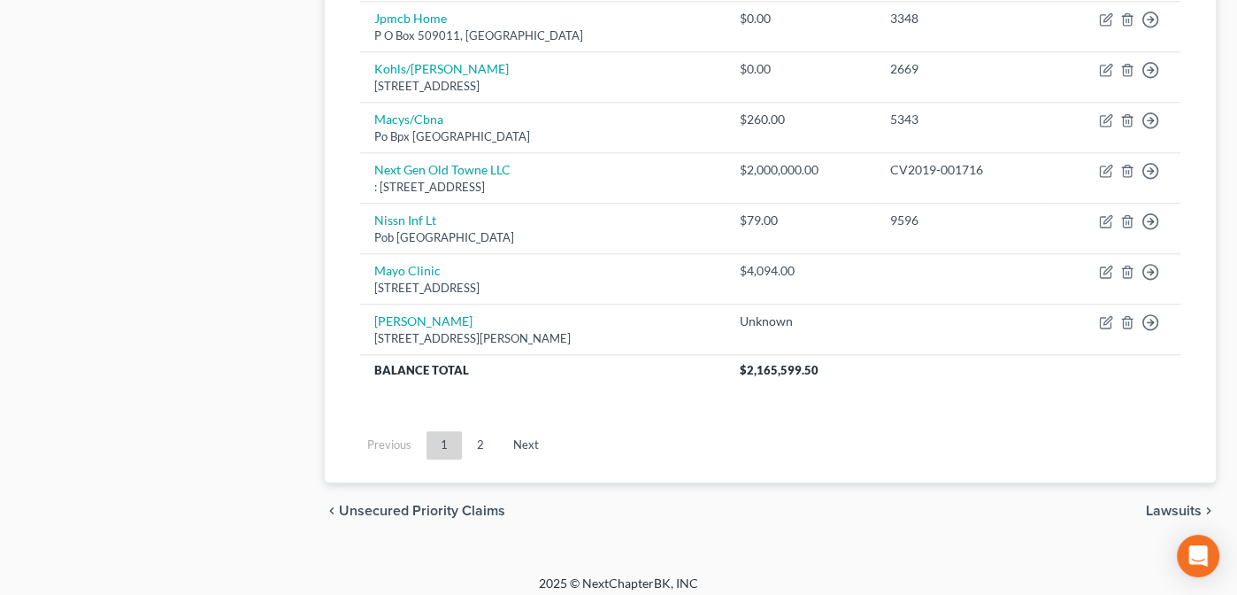
scroll to position [1540, 0]
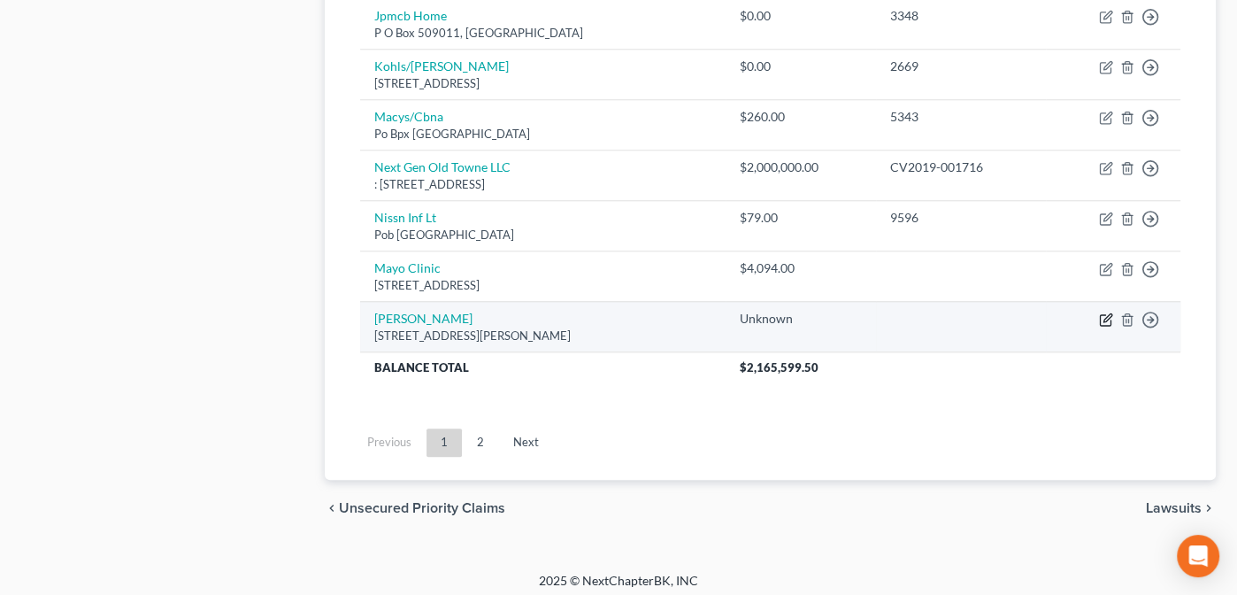
click at [1108, 312] on icon "button" at bounding box center [1106, 319] width 14 height 14
select select "14"
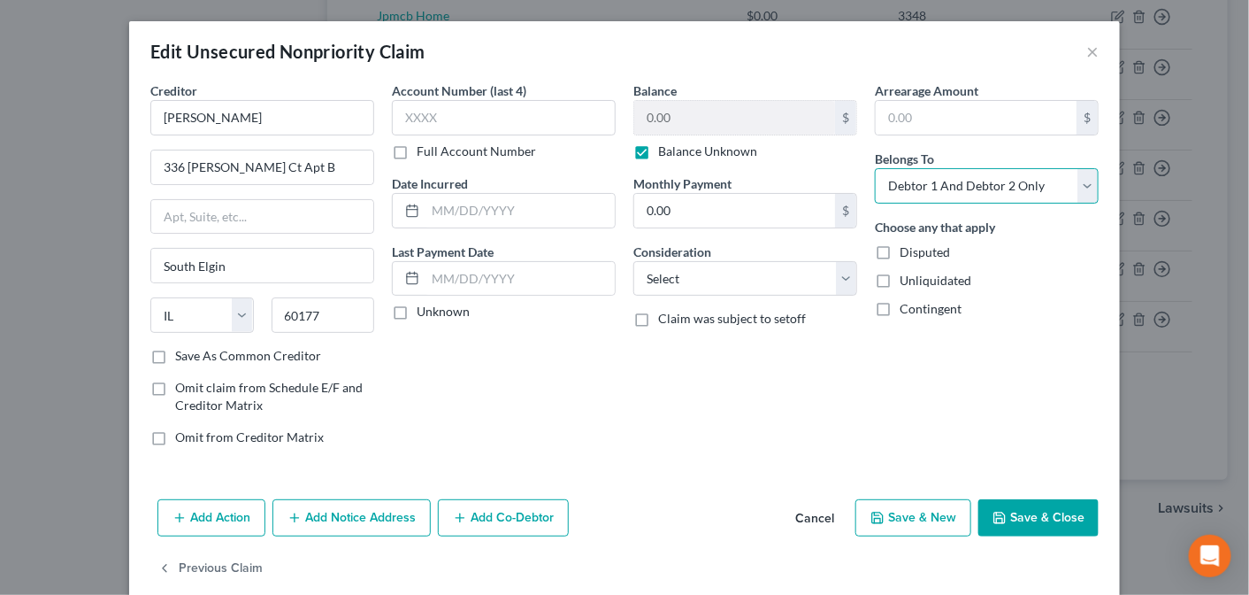
click at [1081, 188] on select "Select Debtor 1 Only Debtor 2 Only Debtor 1 And Debtor 2 Only At Least One Of T…" at bounding box center [987, 185] width 224 height 35
select select "3"
click at [875, 168] on select "Select Debtor 1 Only Debtor 2 Only Debtor 1 And Debtor 2 Only At Least One Of T…" at bounding box center [987, 185] width 224 height 35
click at [1028, 512] on button "Save & Close" at bounding box center [1039, 517] width 120 height 37
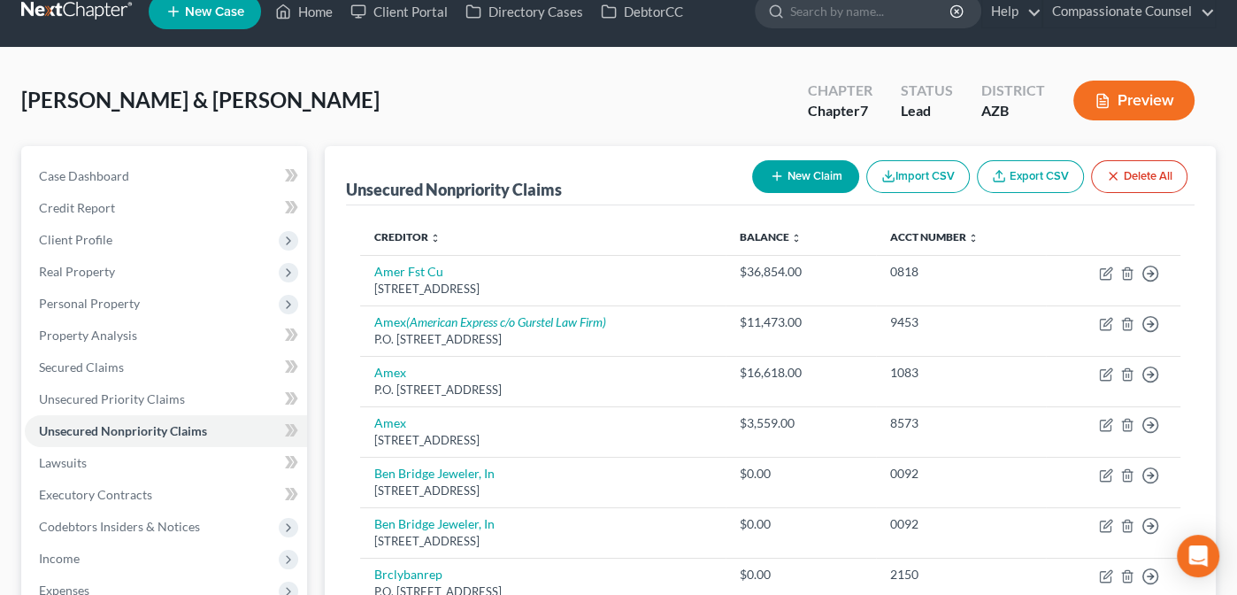
scroll to position [0, 0]
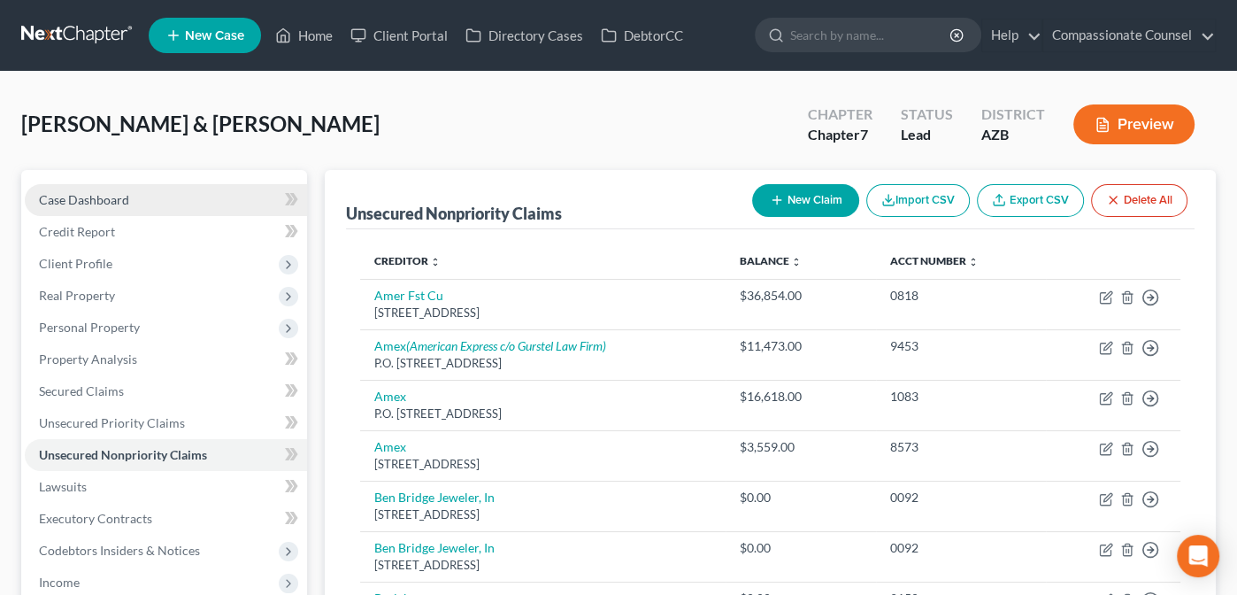
click at [39, 188] on link "Case Dashboard" at bounding box center [166, 200] width 282 height 32
select select "10"
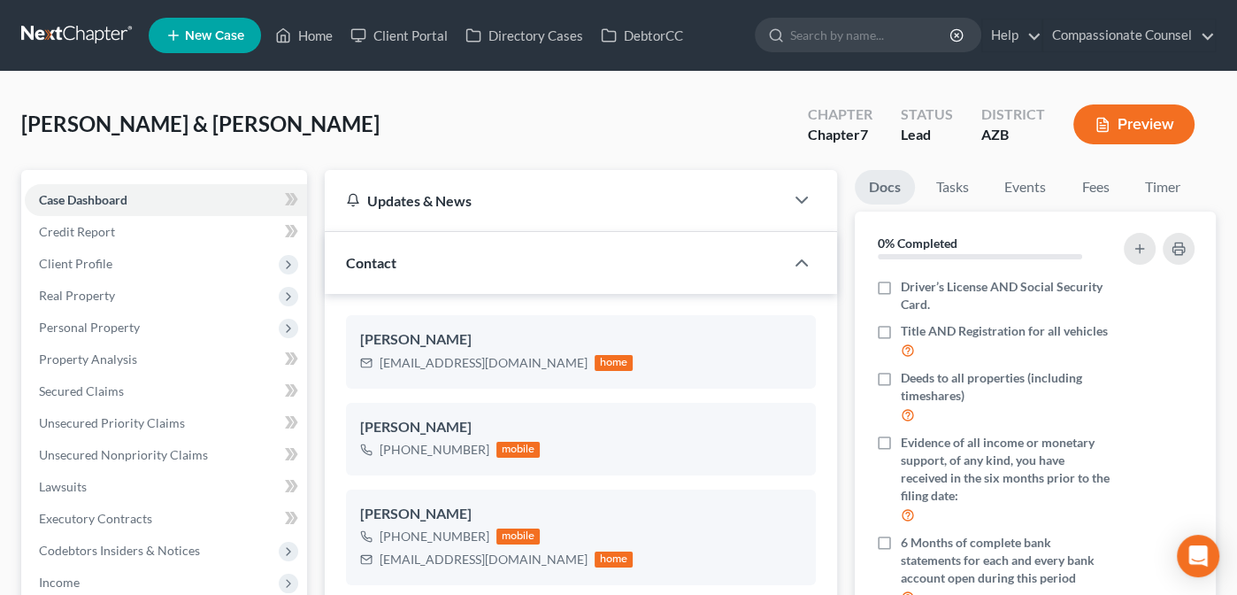
drag, startPoint x: 1243, startPoint y: 167, endPoint x: 734, endPoint y: 107, distance: 512.3
click at [734, 107] on div "[PERSON_NAME] & [PERSON_NAME] Upgraded Chapter Chapter 7 Status Lead District A…" at bounding box center [618, 131] width 1194 height 77
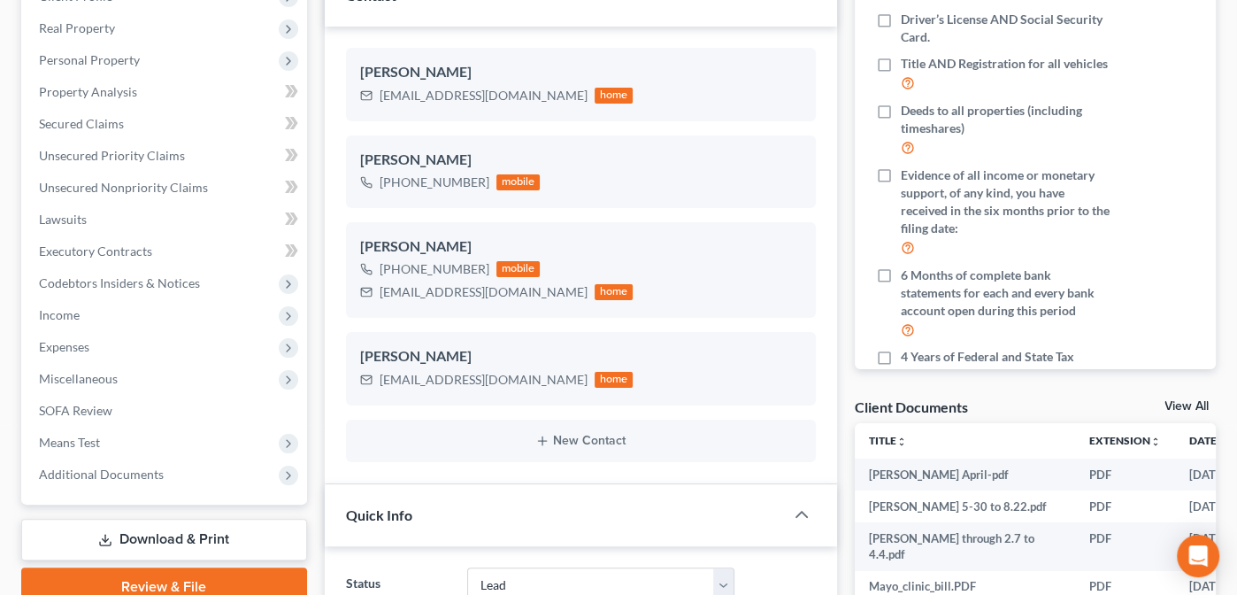
scroll to position [265, 0]
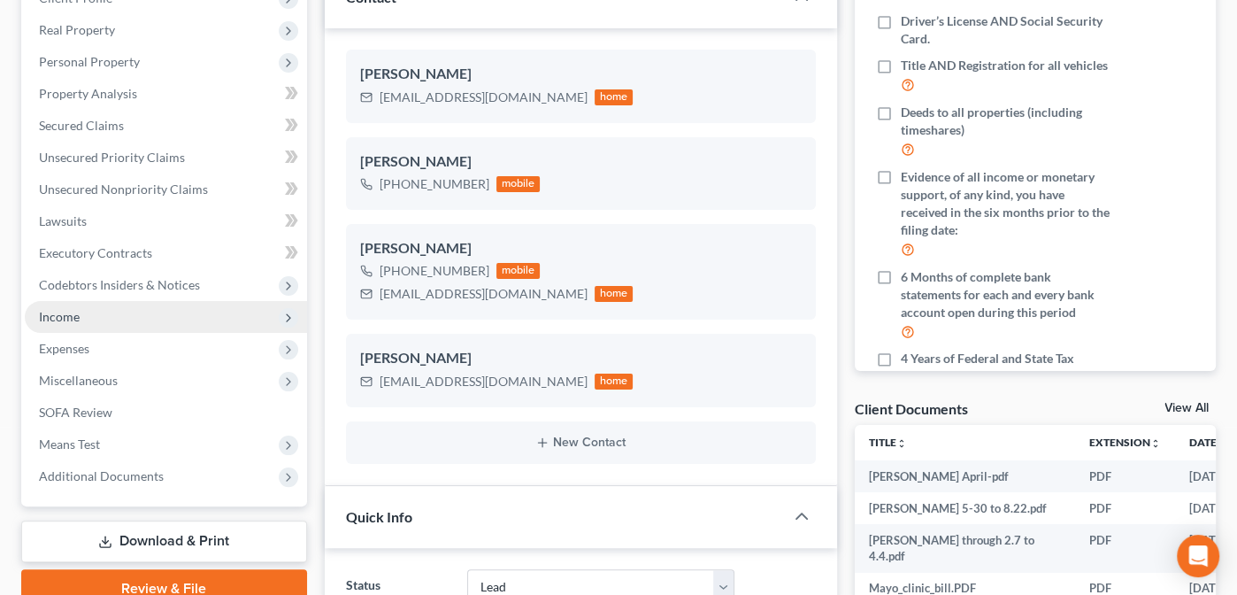
click at [57, 309] on span "Income" at bounding box center [59, 316] width 41 height 15
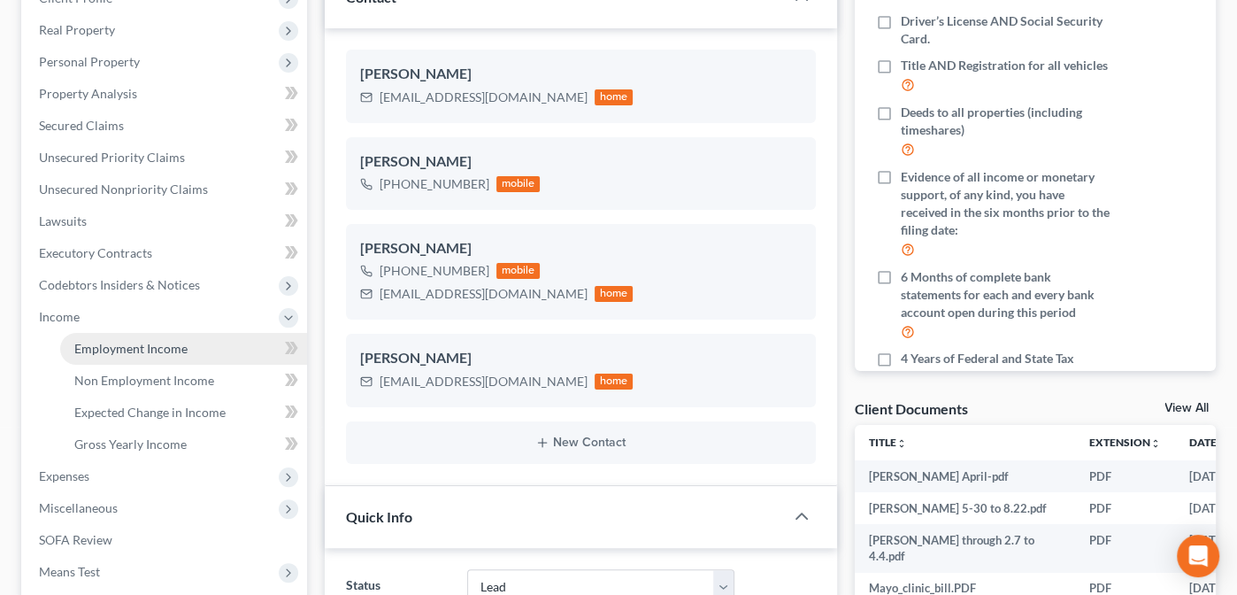
click at [95, 346] on span "Employment Income" at bounding box center [130, 348] width 113 height 15
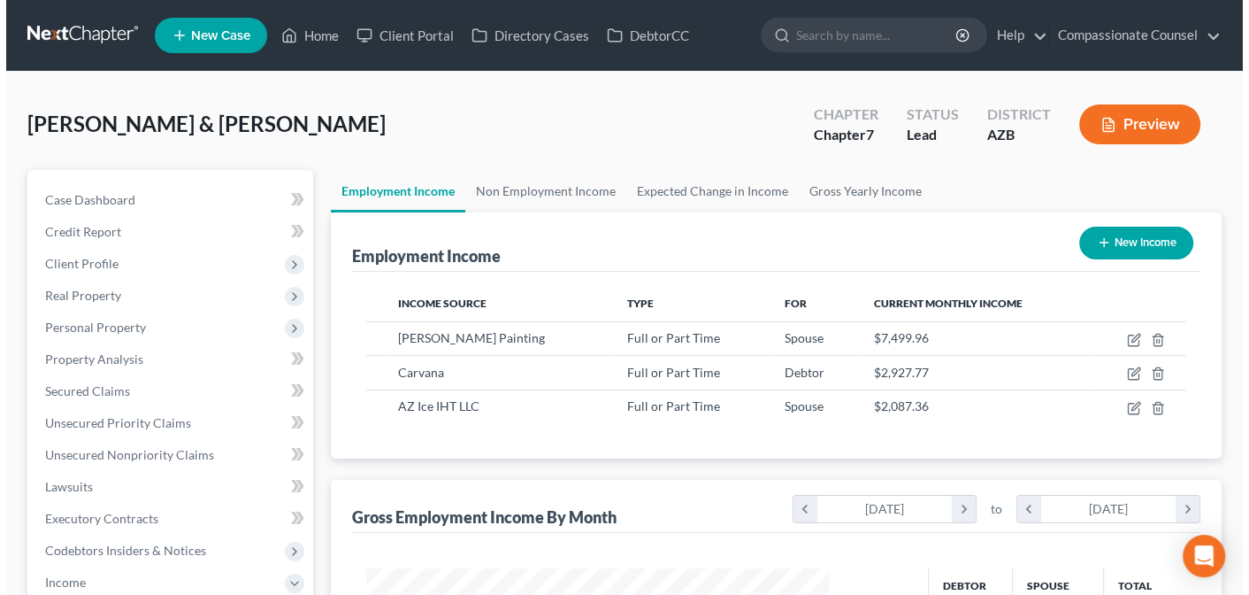
scroll to position [315, 499]
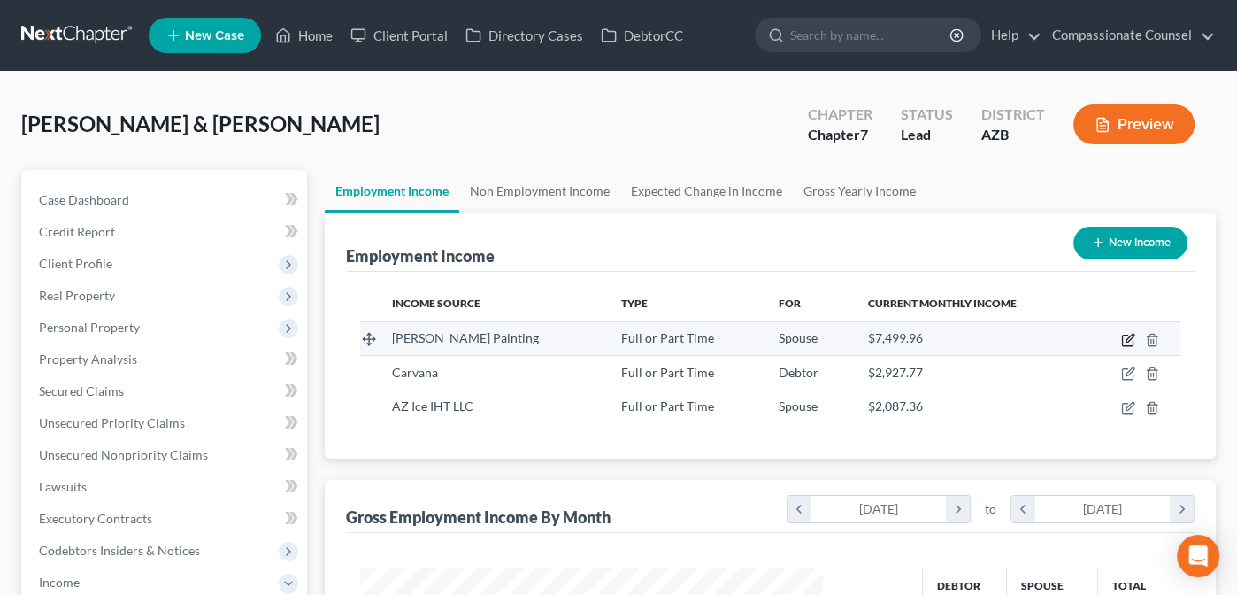
click at [1124, 334] on icon "button" at bounding box center [1128, 340] width 14 height 14
select select "0"
select select "3"
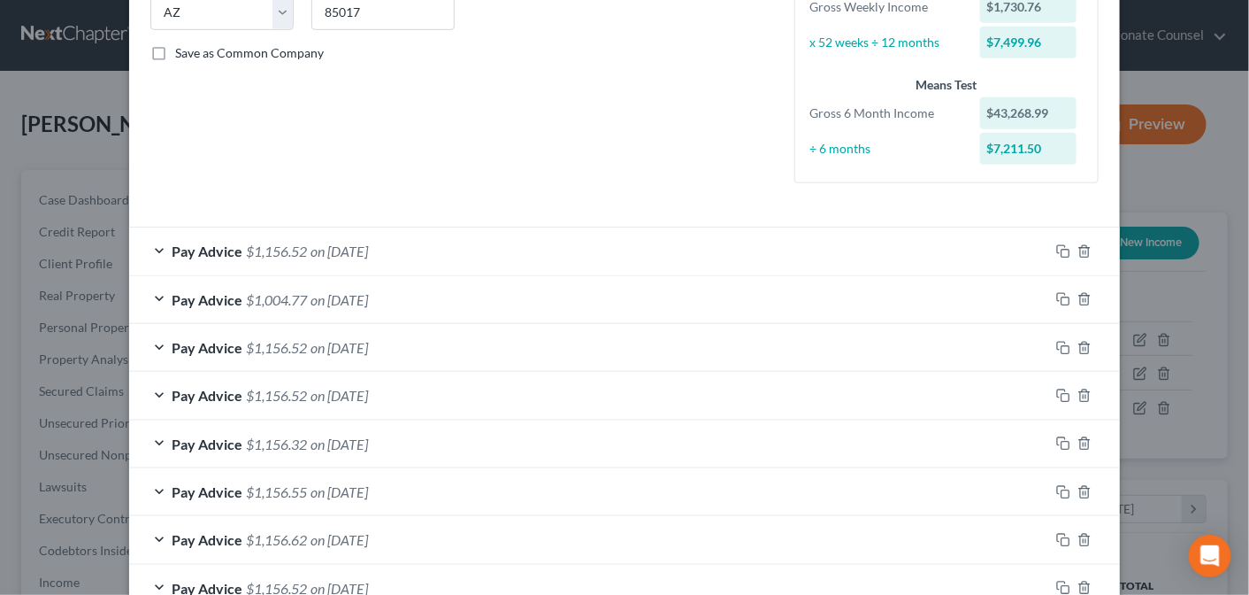
scroll to position [375, 0]
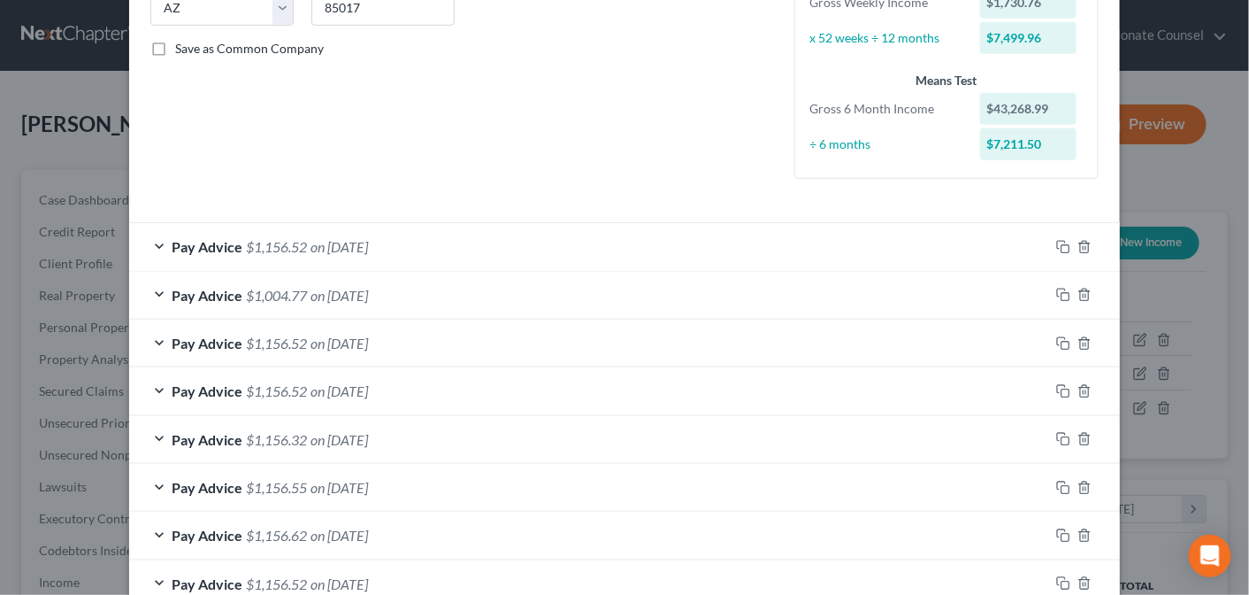
click at [152, 240] on div "Pay Advice $1,156.52 on [DATE]" at bounding box center [589, 246] width 920 height 47
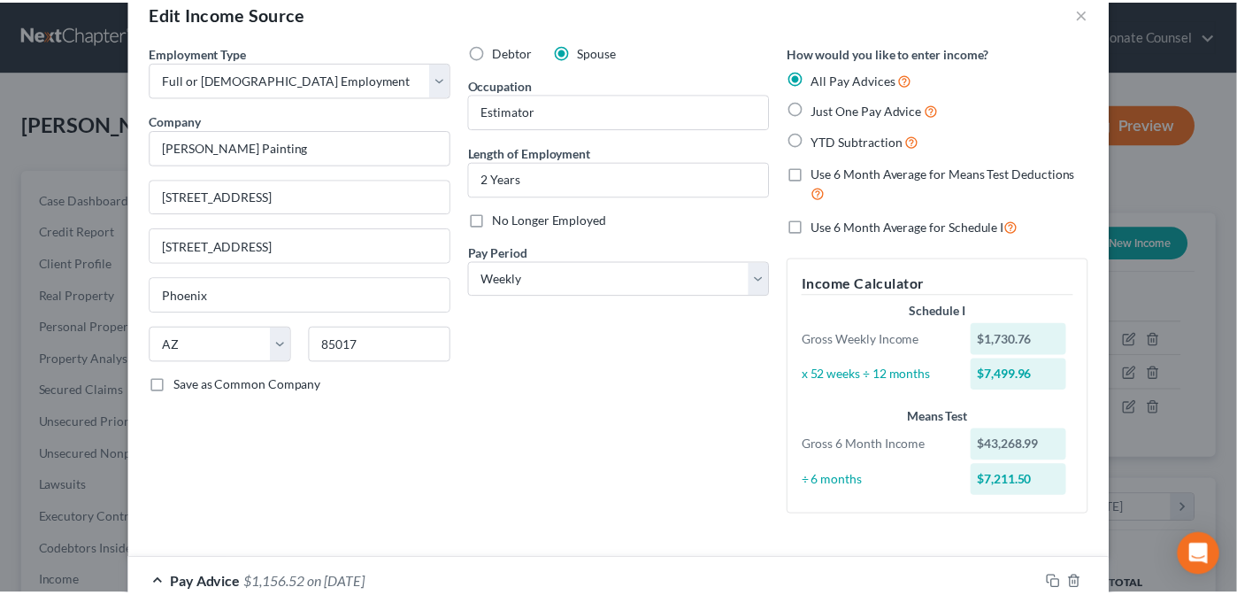
scroll to position [0, 0]
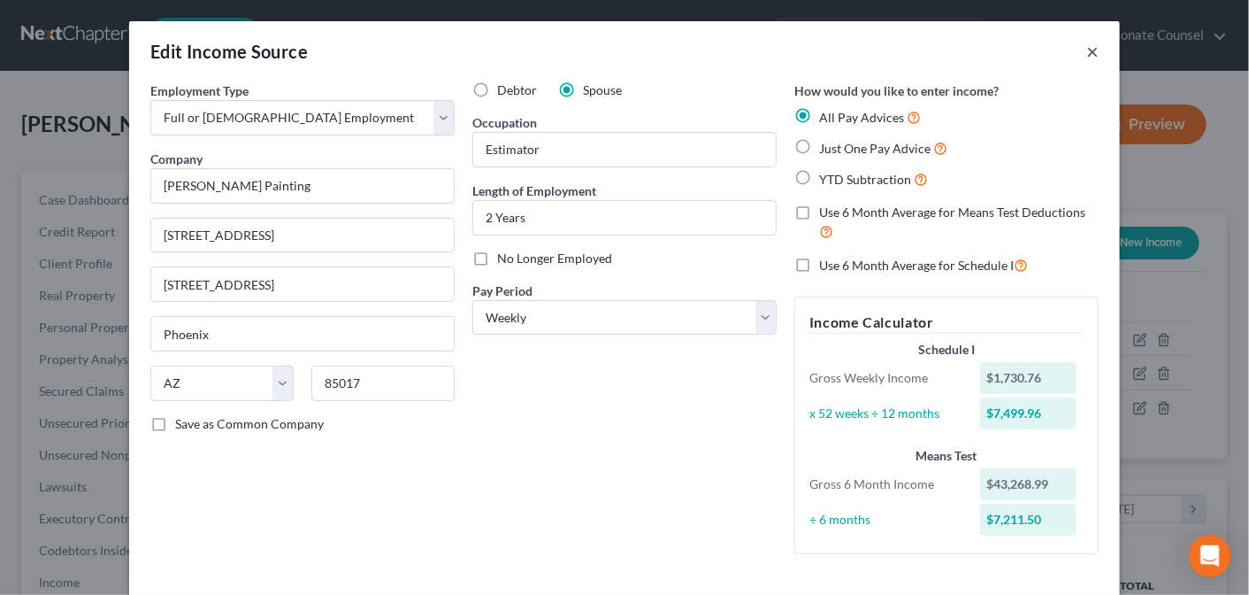
click at [1087, 45] on button "×" at bounding box center [1093, 51] width 12 height 21
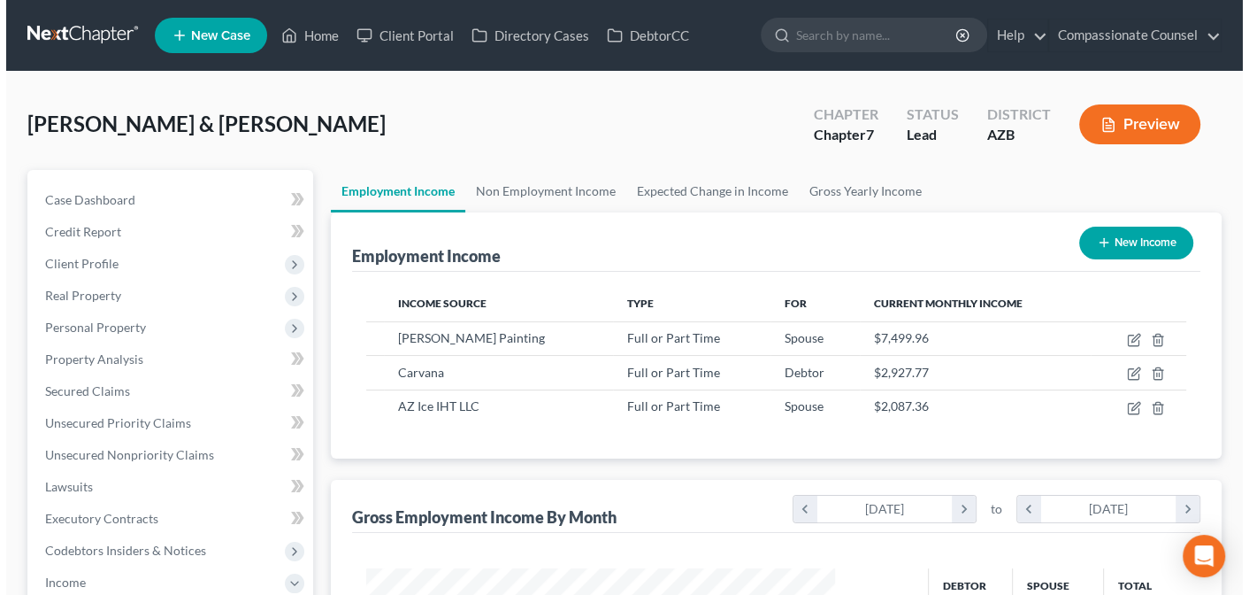
scroll to position [884465, 884282]
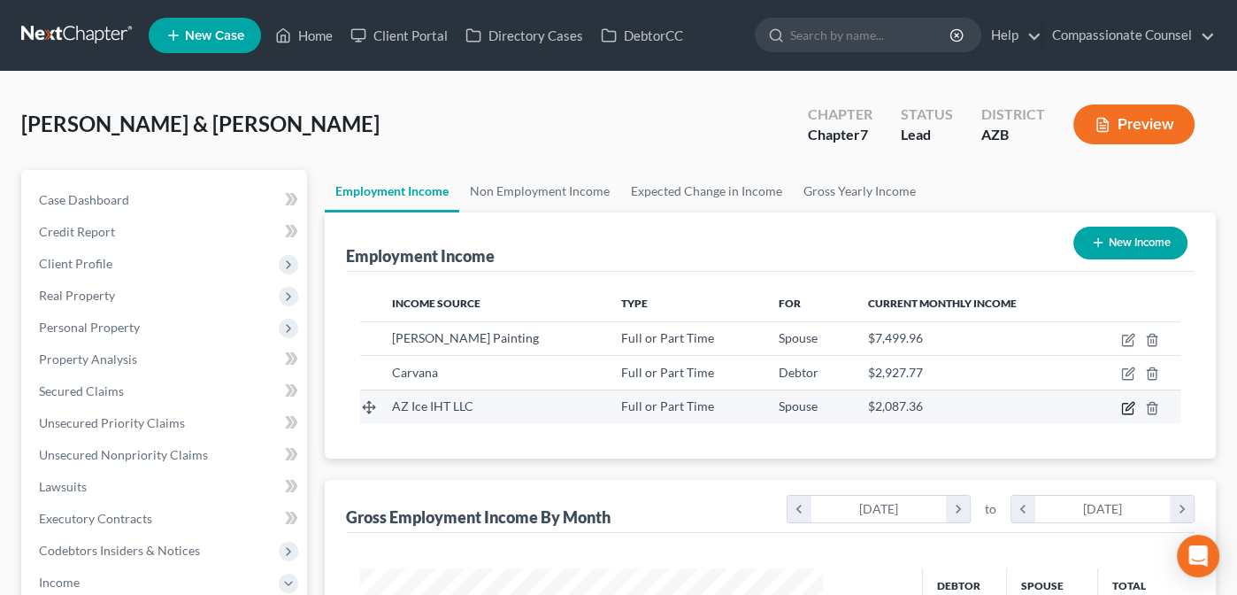
click at [1132, 402] on icon "button" at bounding box center [1128, 408] width 14 height 14
select select "0"
select select "3"
select select "1"
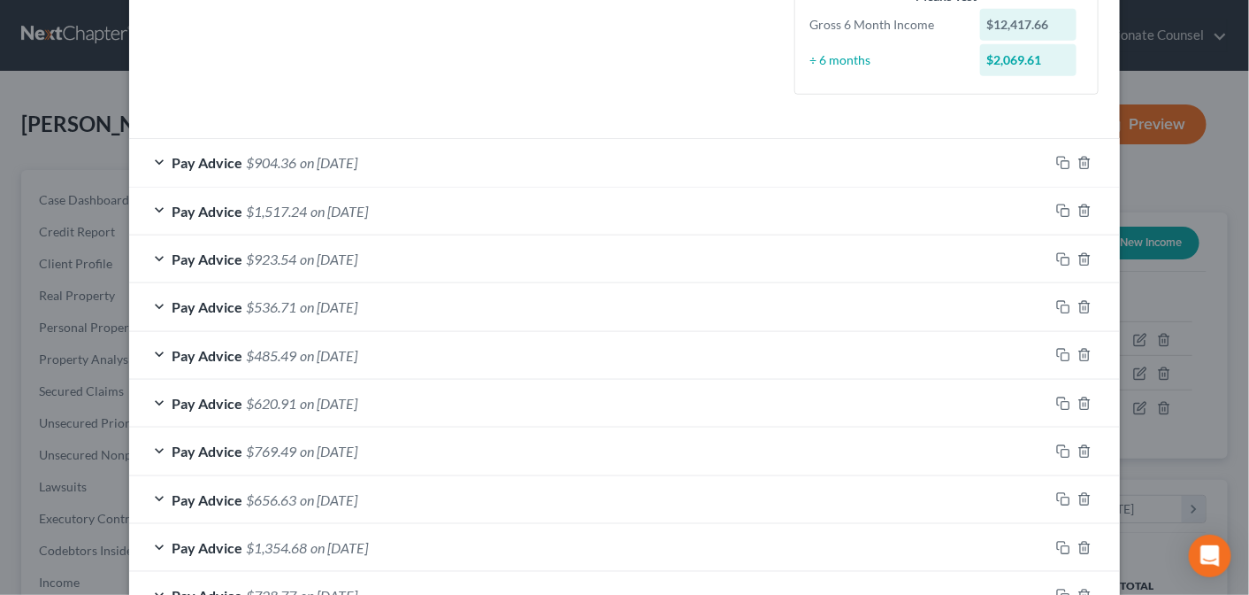
scroll to position [463, 0]
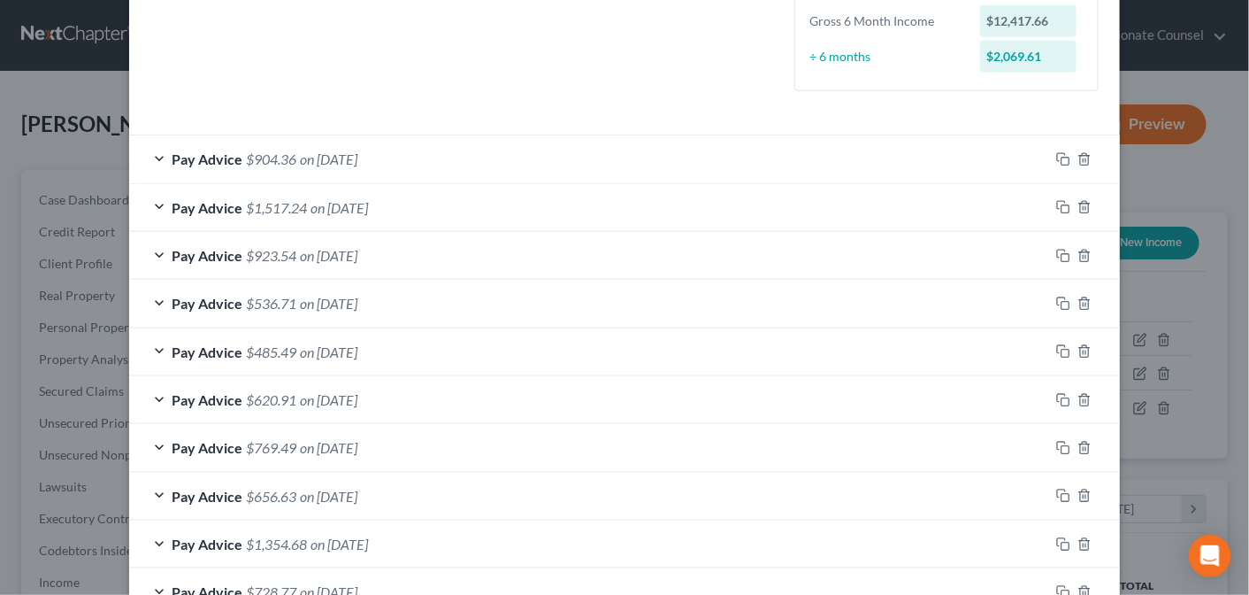
click at [150, 152] on div "Pay Advice $904.36 on [DATE]" at bounding box center [589, 158] width 920 height 47
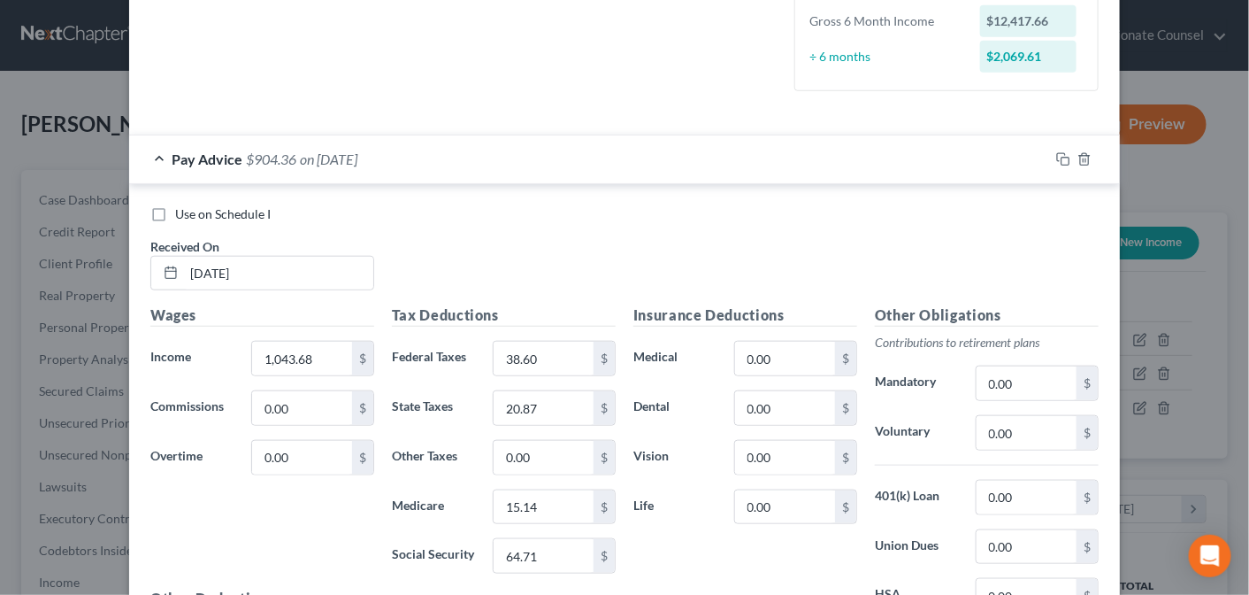
click at [149, 153] on div "Pay Advice $904.36 on [DATE]" at bounding box center [589, 158] width 920 height 47
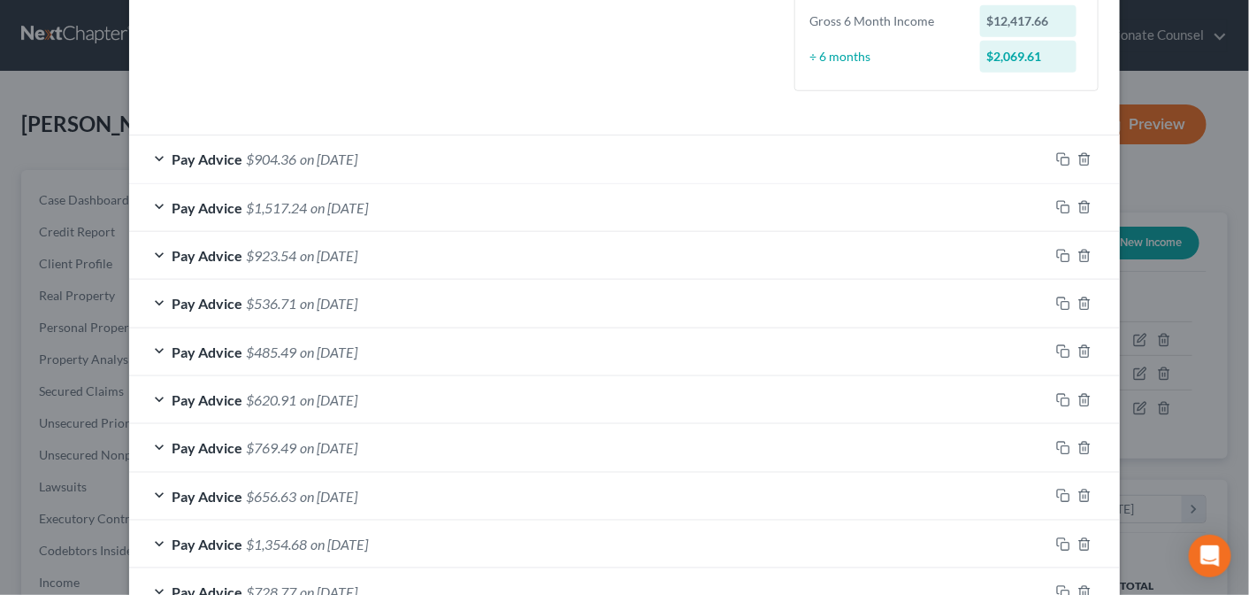
click at [149, 200] on div "Pay Advice $1,517.24 on [DATE]" at bounding box center [589, 207] width 920 height 47
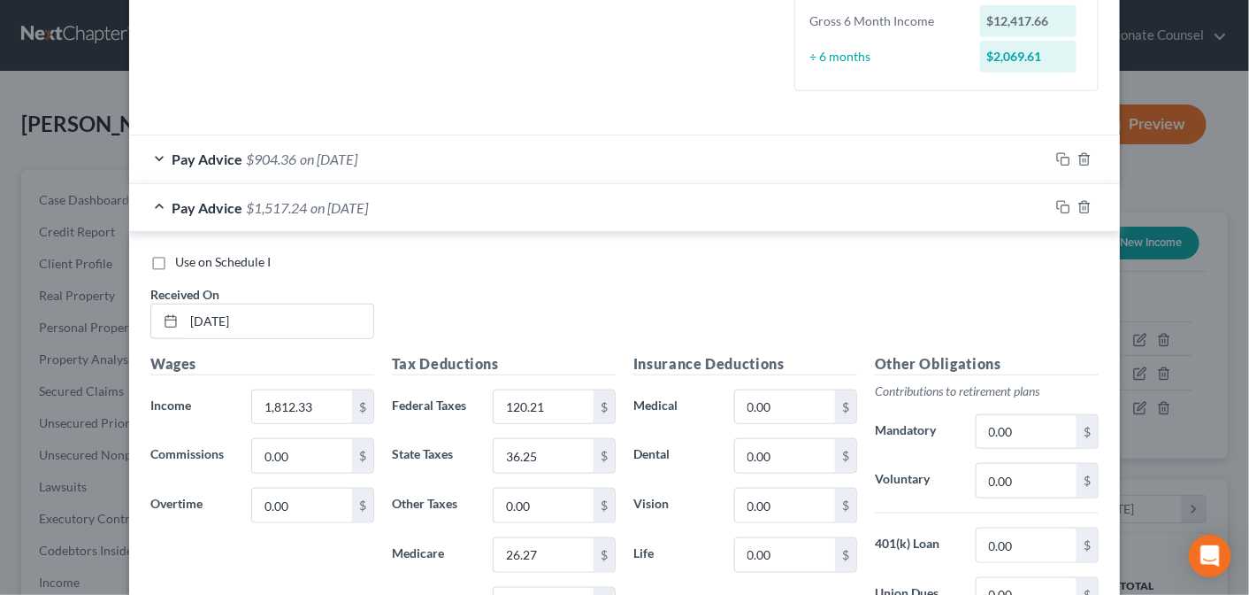
click at [150, 200] on div "Pay Advice $1,517.24 on [DATE]" at bounding box center [589, 207] width 920 height 47
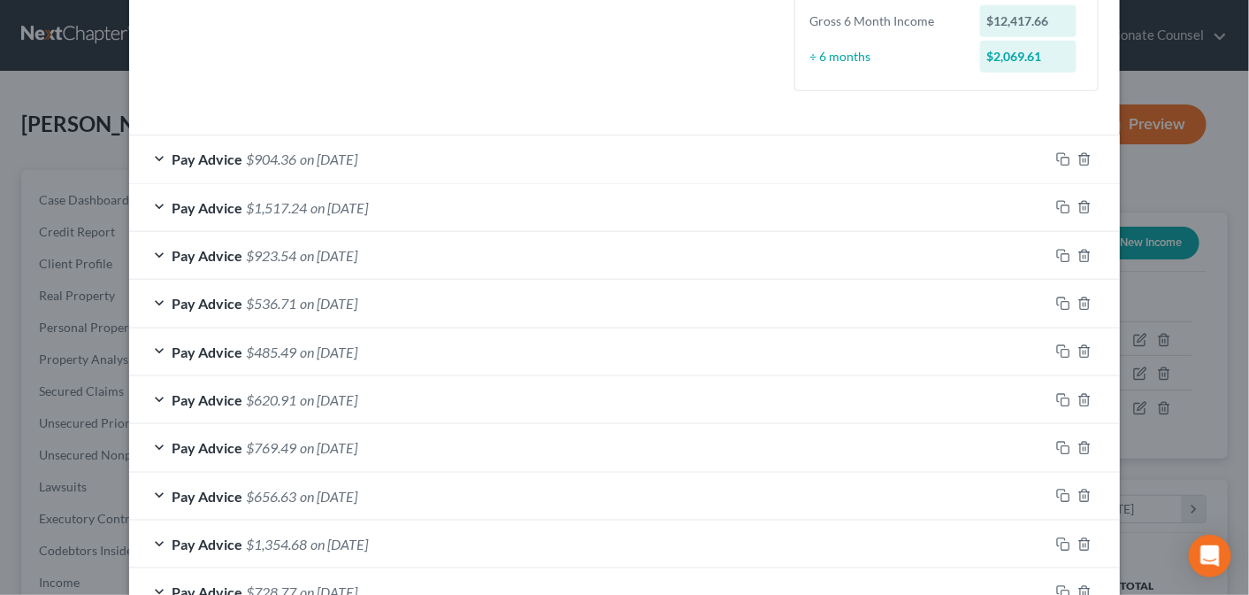
click at [148, 253] on div "Pay Advice $923.54 on [DATE]" at bounding box center [589, 255] width 920 height 47
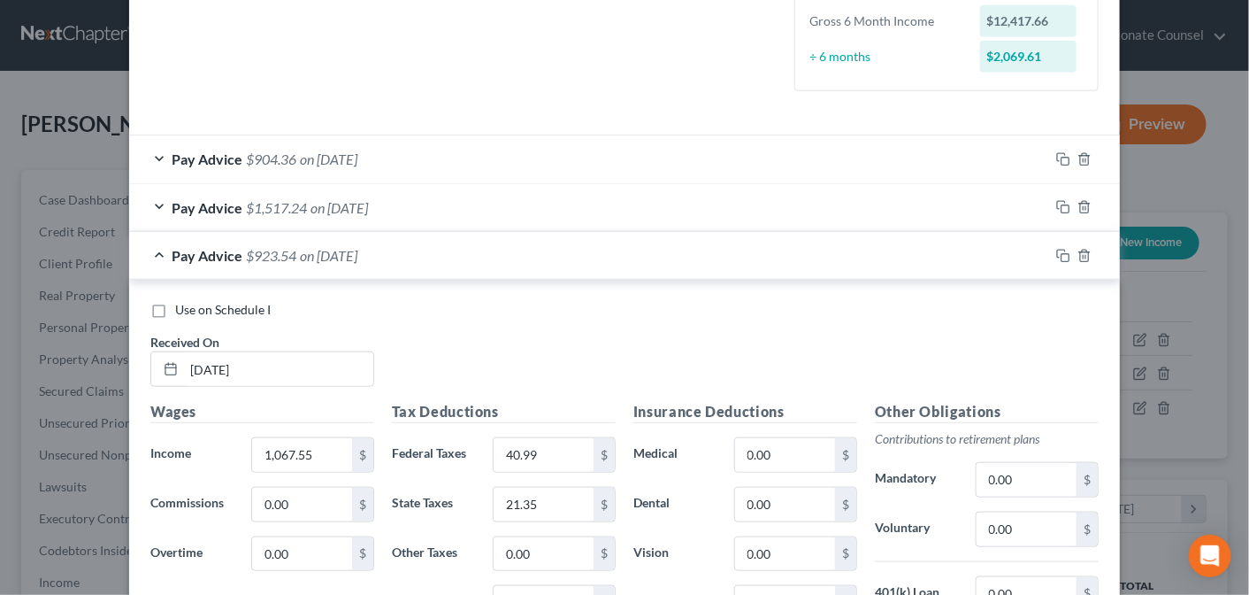
click at [148, 253] on div "Pay Advice $923.54 on [DATE]" at bounding box center [589, 255] width 920 height 47
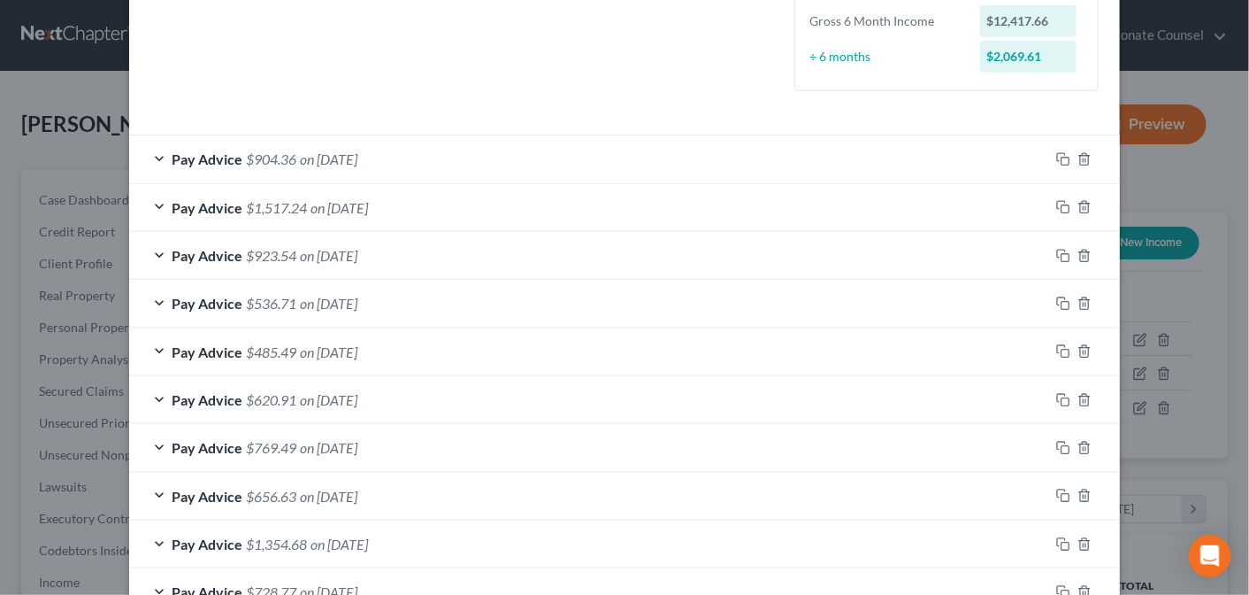
click at [149, 296] on div "Pay Advice $536.71 on [DATE]" at bounding box center [589, 303] width 920 height 47
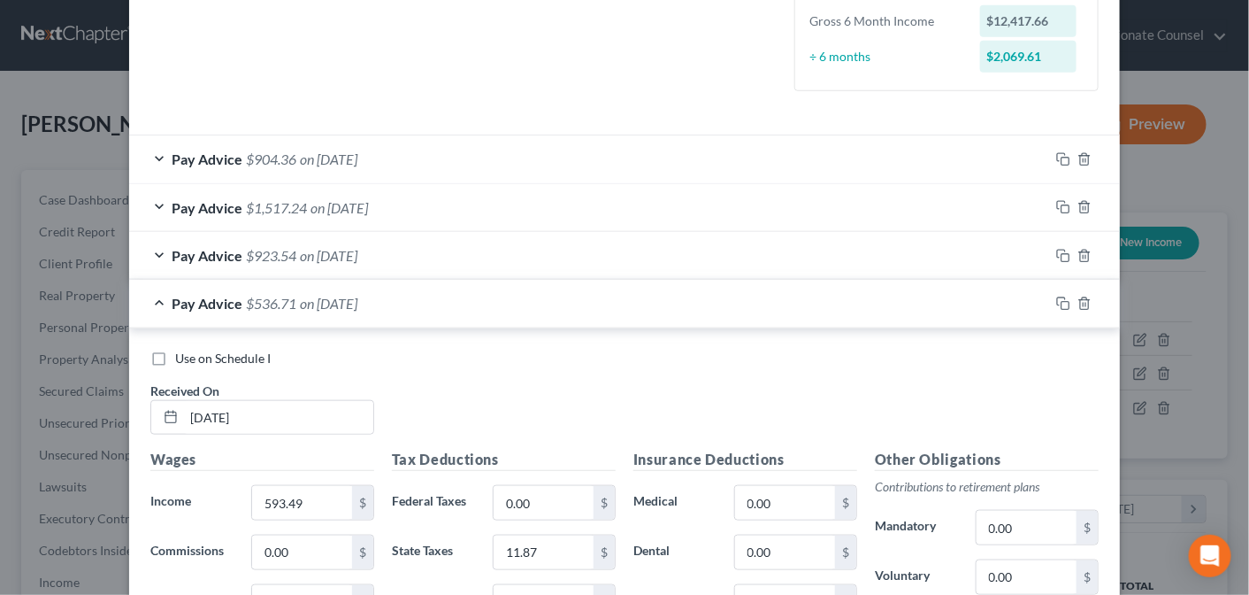
click at [147, 297] on div "Pay Advice $536.71 on [DATE]" at bounding box center [589, 303] width 920 height 47
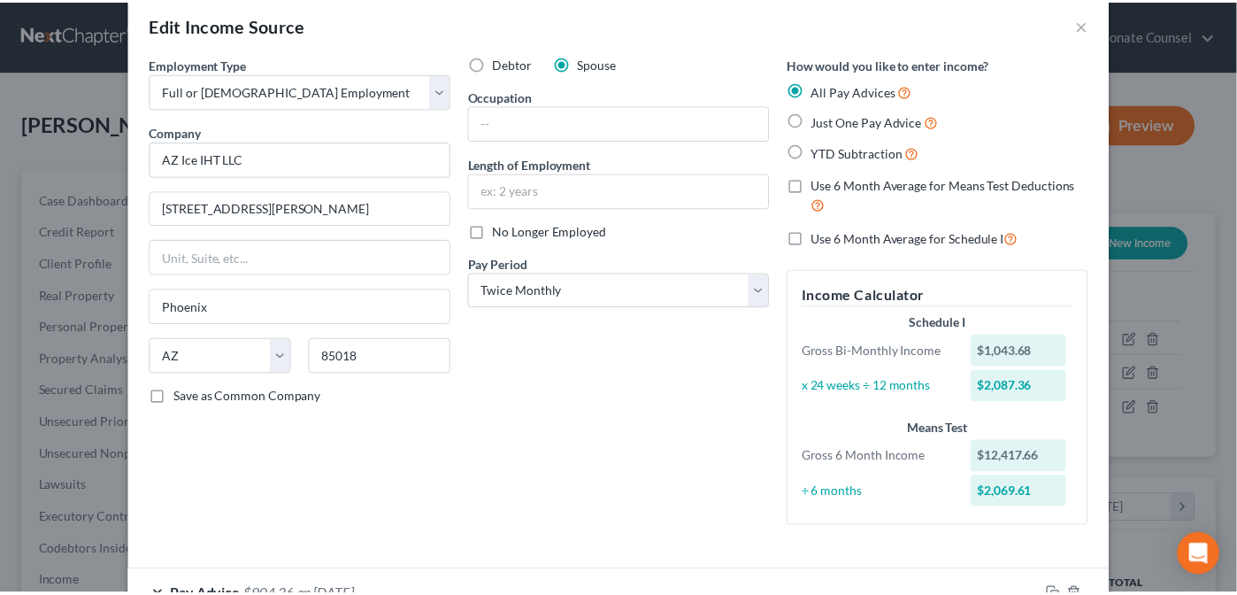
scroll to position [0, 0]
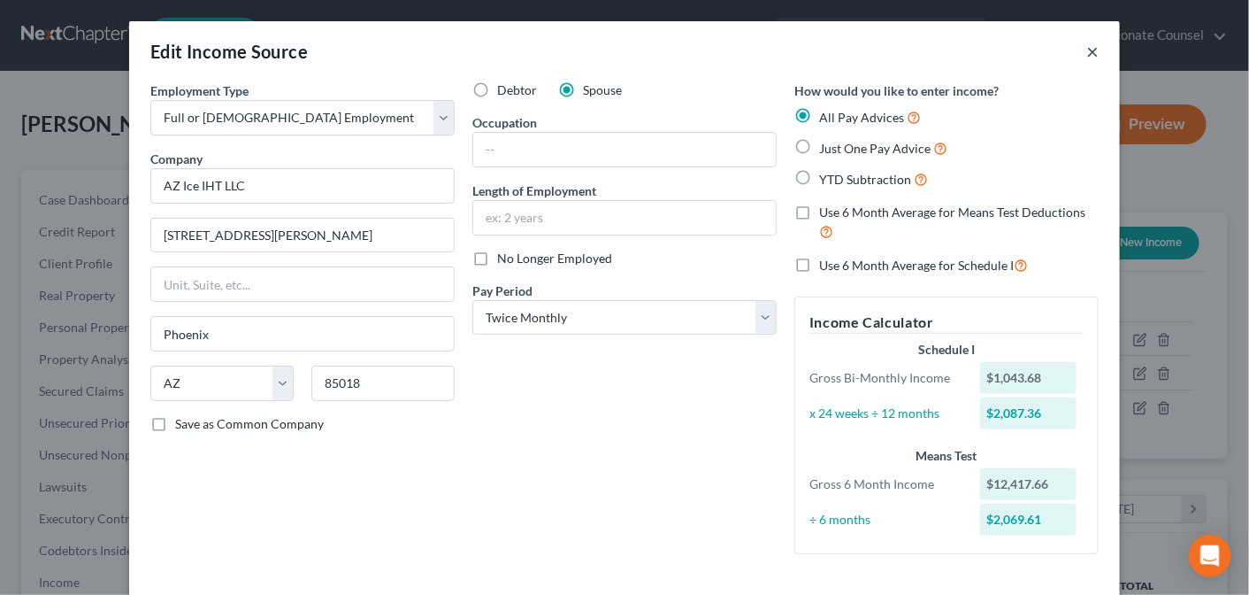
click at [1087, 53] on button "×" at bounding box center [1093, 51] width 12 height 21
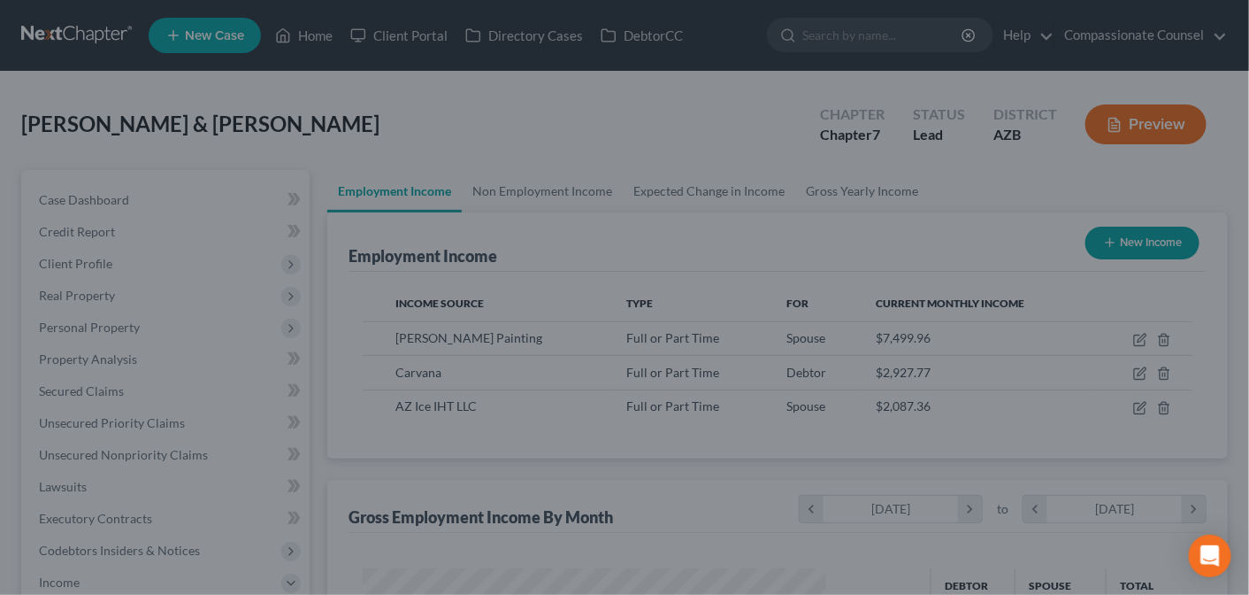
scroll to position [884465, 884282]
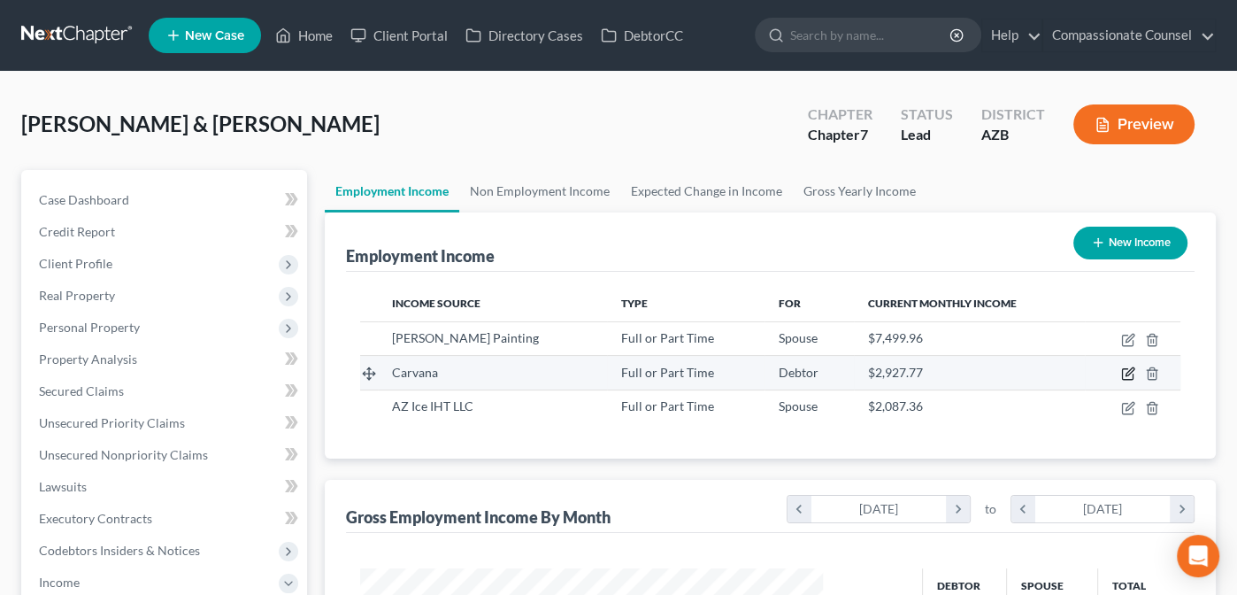
click at [1133, 368] on icon "button" at bounding box center [1129, 372] width 8 height 8
select select "0"
select select "3"
select select "2"
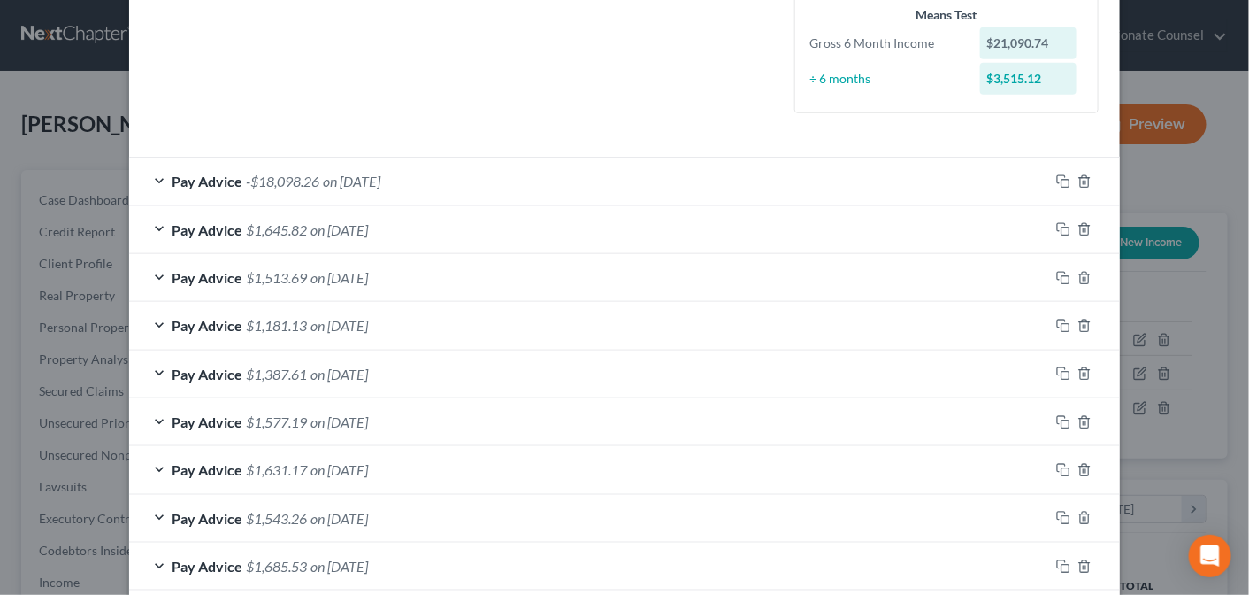
scroll to position [446, 0]
click at [152, 171] on div "Pay Advice -$18,098.26 on [DATE]" at bounding box center [589, 179] width 920 height 47
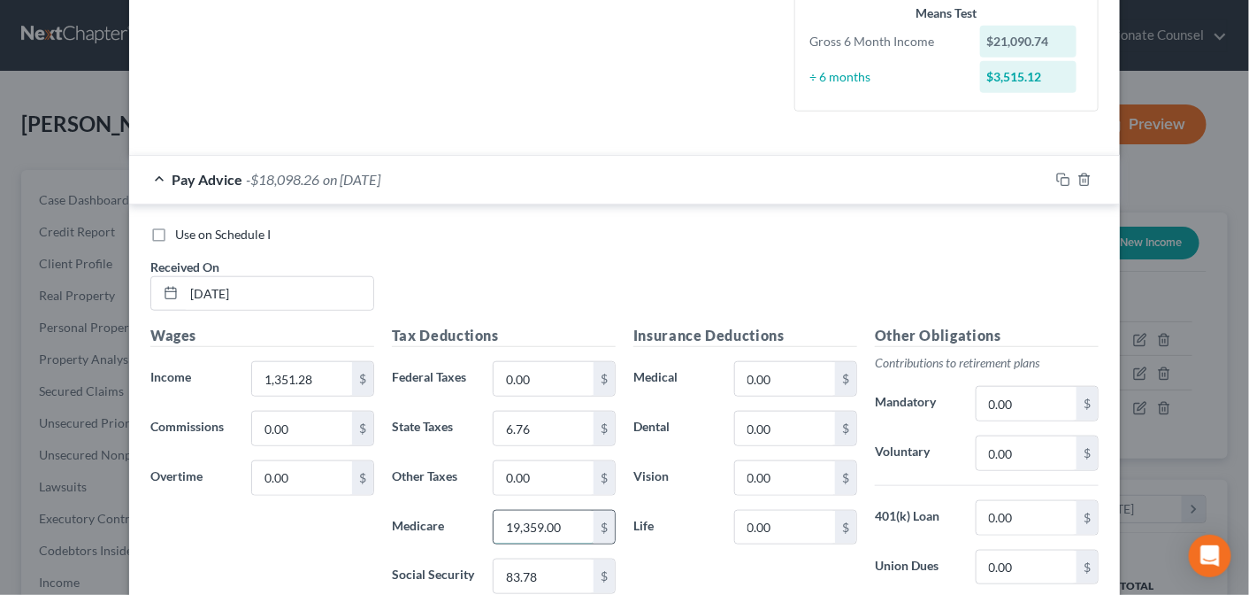
click at [557, 525] on input "19,359.00" at bounding box center [544, 528] width 100 height 34
type input "193.59"
click at [573, 258] on div "Use on Schedule I Received On * [DATE]" at bounding box center [625, 276] width 966 height 100
click at [144, 170] on div "Pay Advice $1,067.15 on [DATE]" at bounding box center [589, 179] width 920 height 47
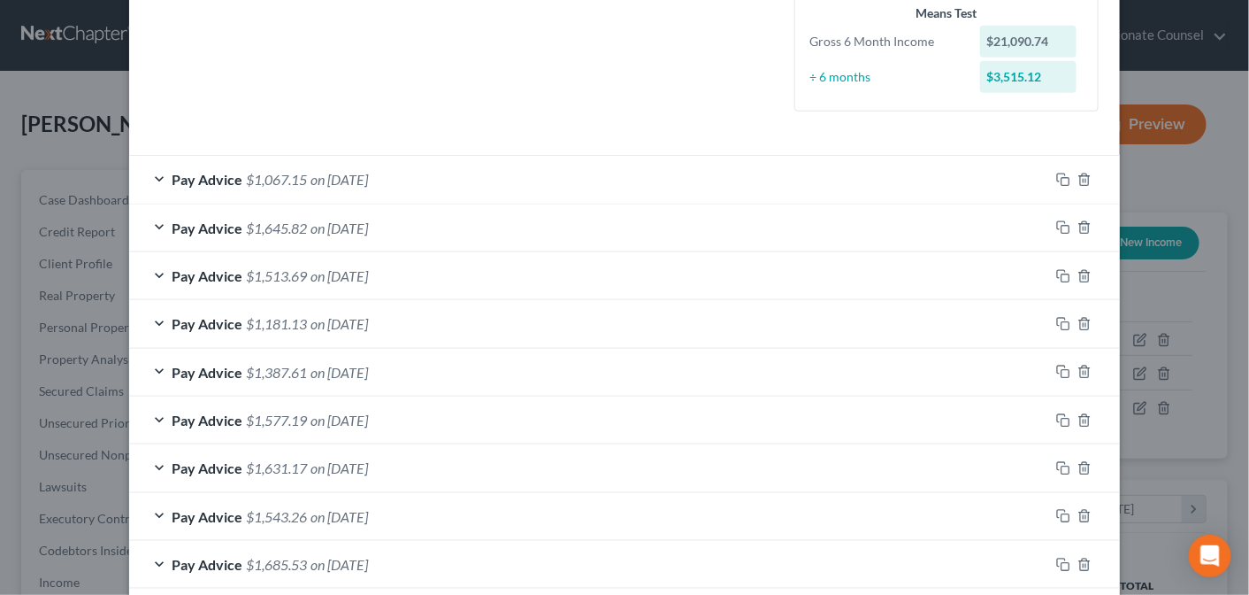
click at [150, 220] on div "Pay Advice $1,645.82 on [DATE]" at bounding box center [589, 227] width 920 height 47
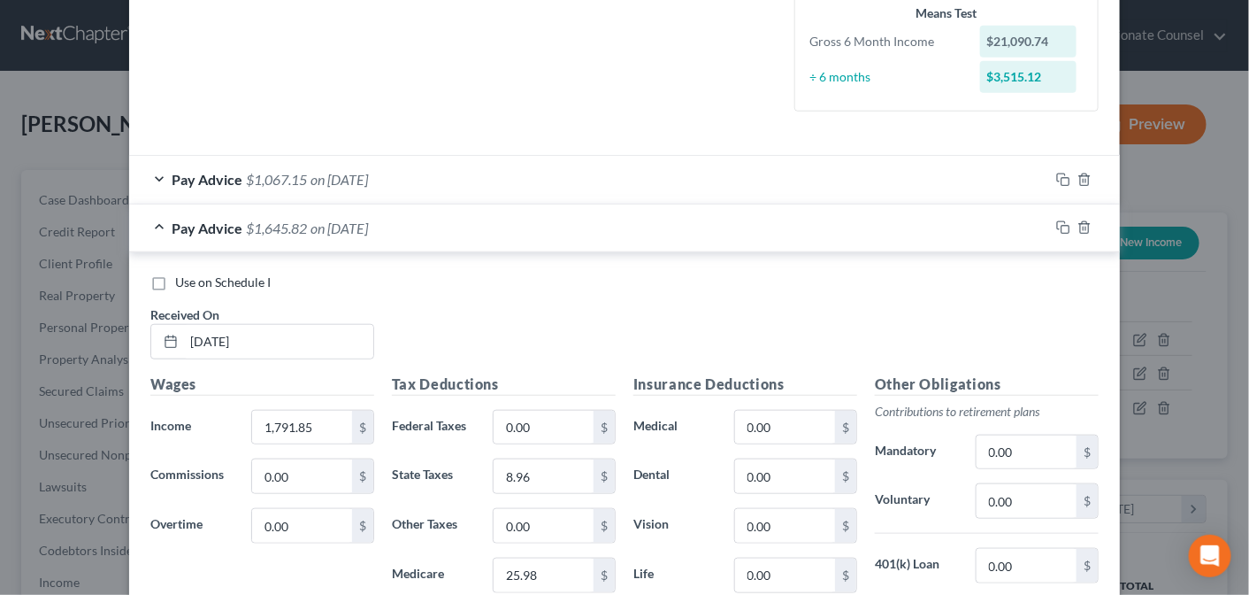
click at [150, 220] on div "Pay Advice $1,645.82 on [DATE]" at bounding box center [589, 227] width 920 height 47
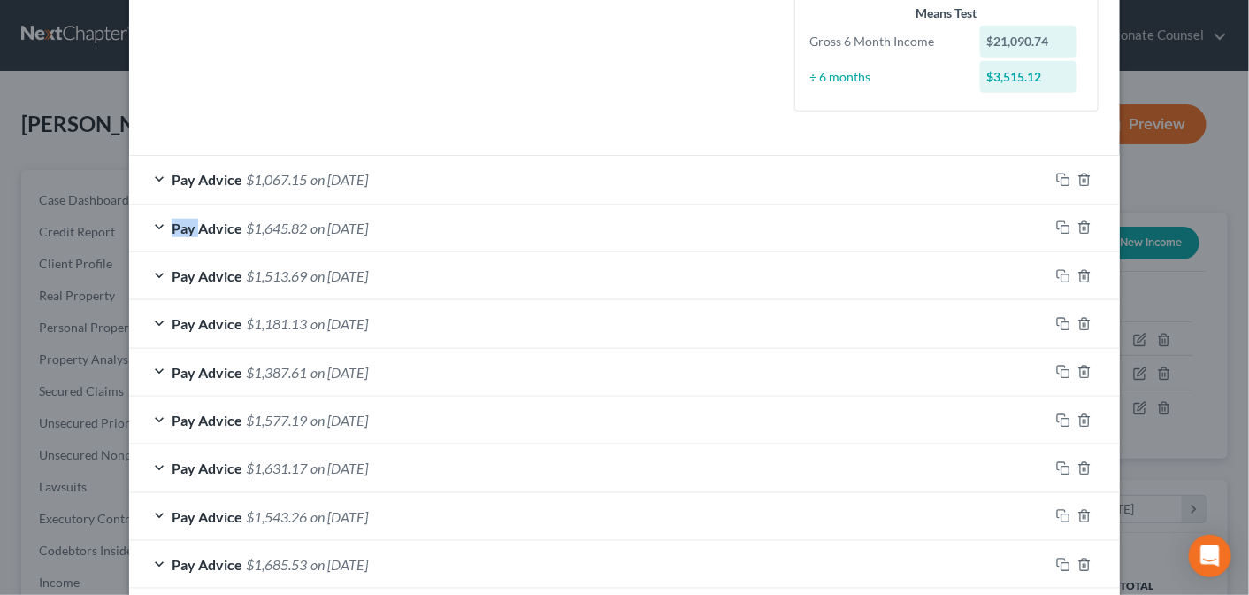
click at [150, 220] on div "Pay Advice $1,645.82 on [DATE]" at bounding box center [589, 227] width 920 height 47
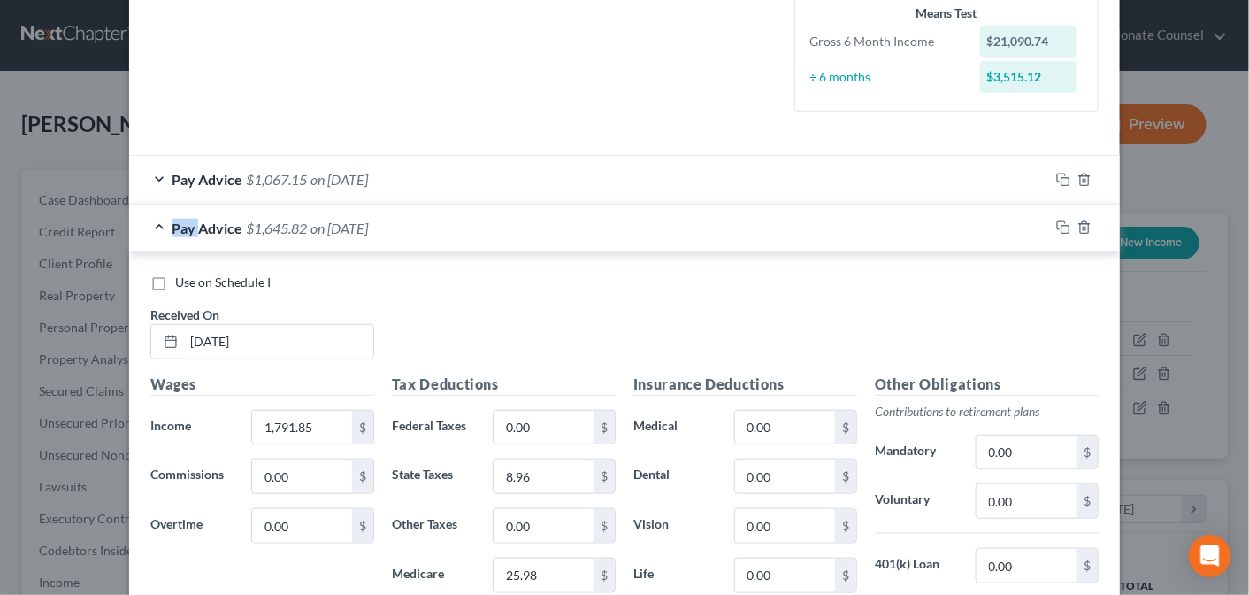
click at [150, 220] on div "Pay Advice $1,645.82 on [DATE]" at bounding box center [589, 227] width 920 height 47
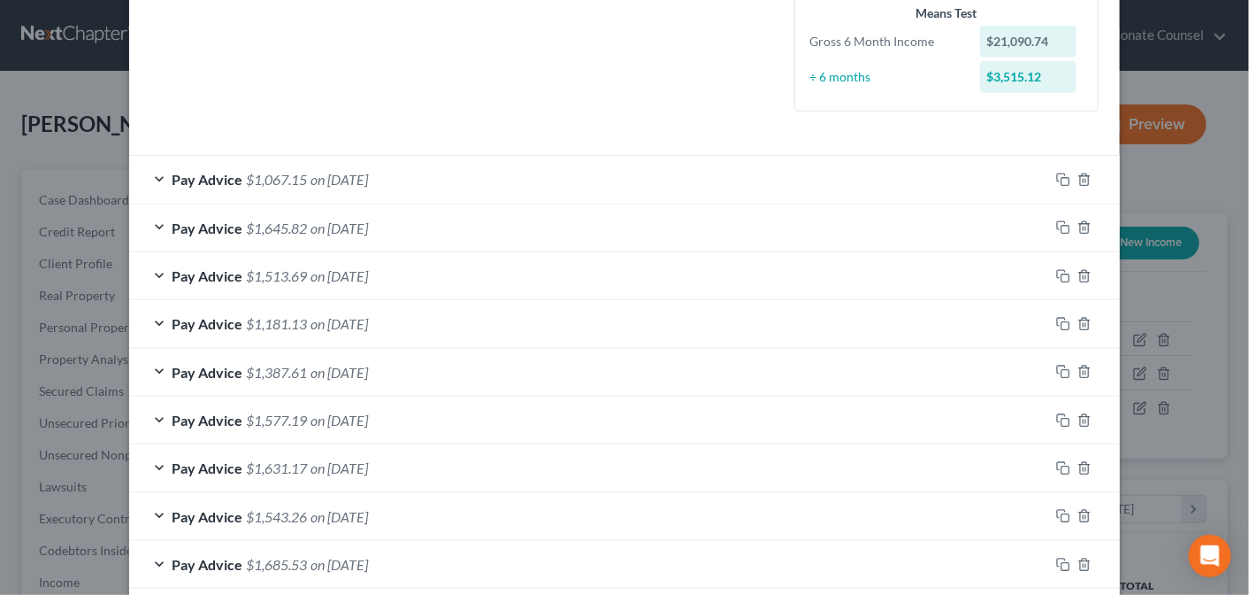
click at [152, 272] on div "Pay Advice $1,513.69 on [DATE]" at bounding box center [589, 275] width 920 height 47
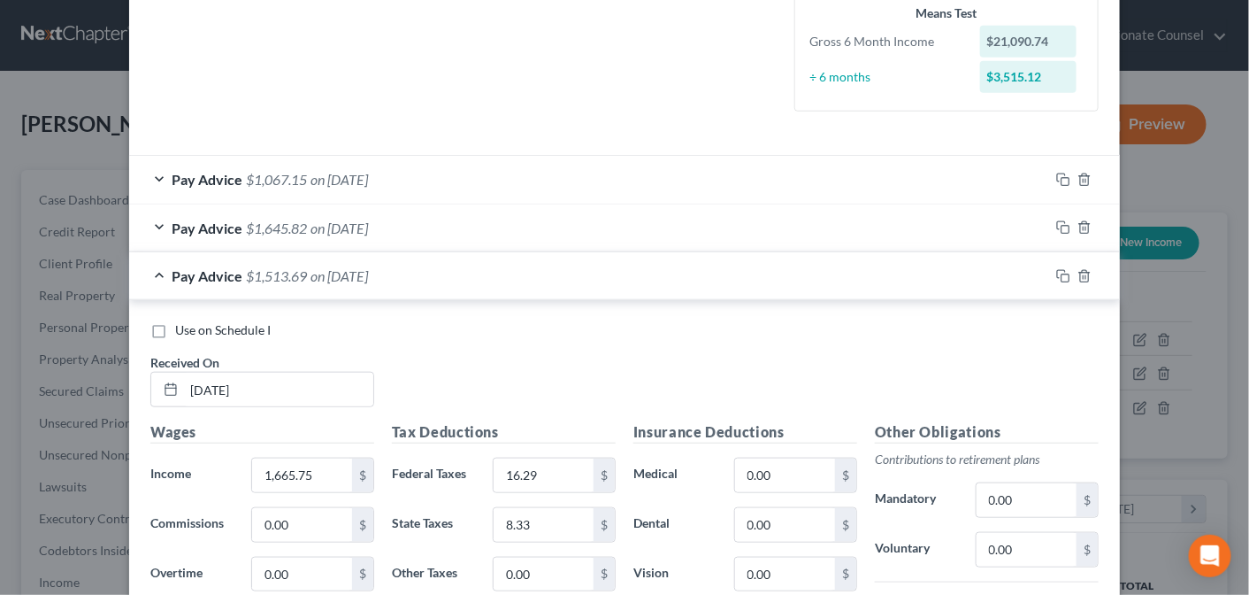
click at [152, 272] on div "Pay Advice $1,513.69 on [DATE]" at bounding box center [589, 275] width 920 height 47
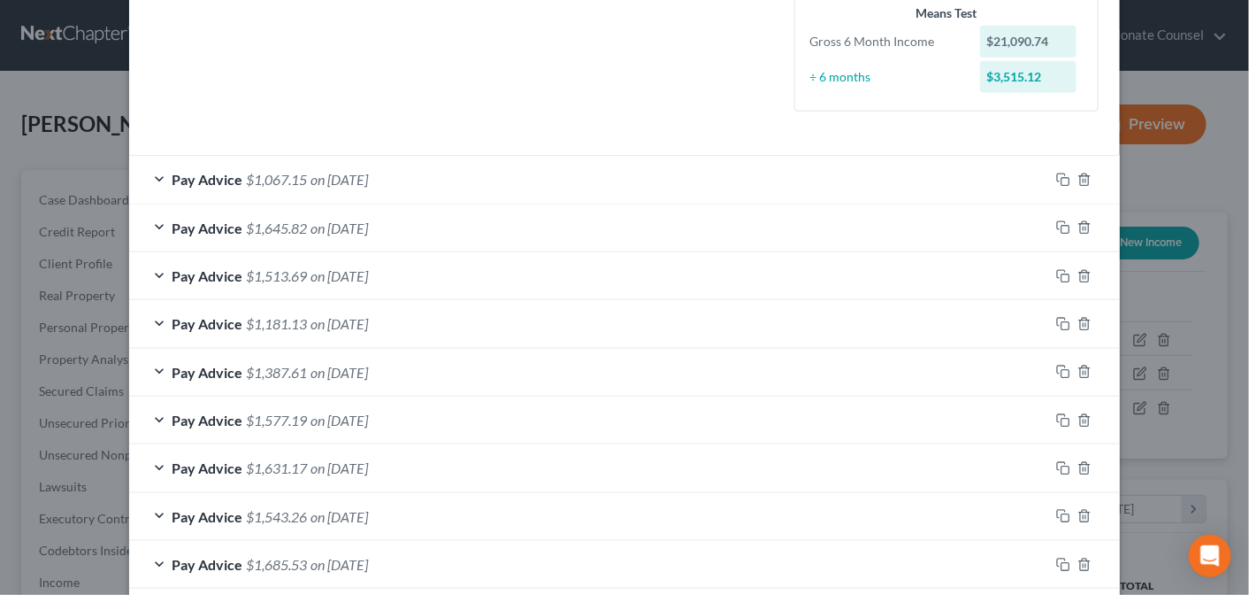
click at [149, 319] on div "Pay Advice $1,181.13 on [DATE]" at bounding box center [589, 323] width 920 height 47
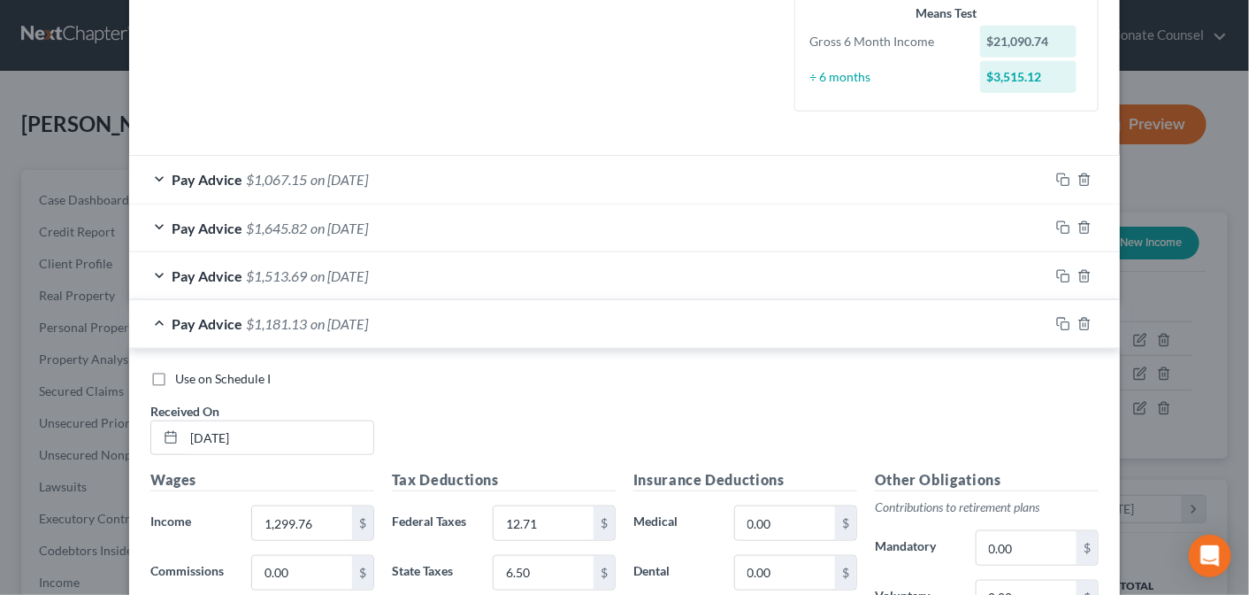
click at [149, 319] on div "Pay Advice $1,181.13 on [DATE]" at bounding box center [589, 323] width 920 height 47
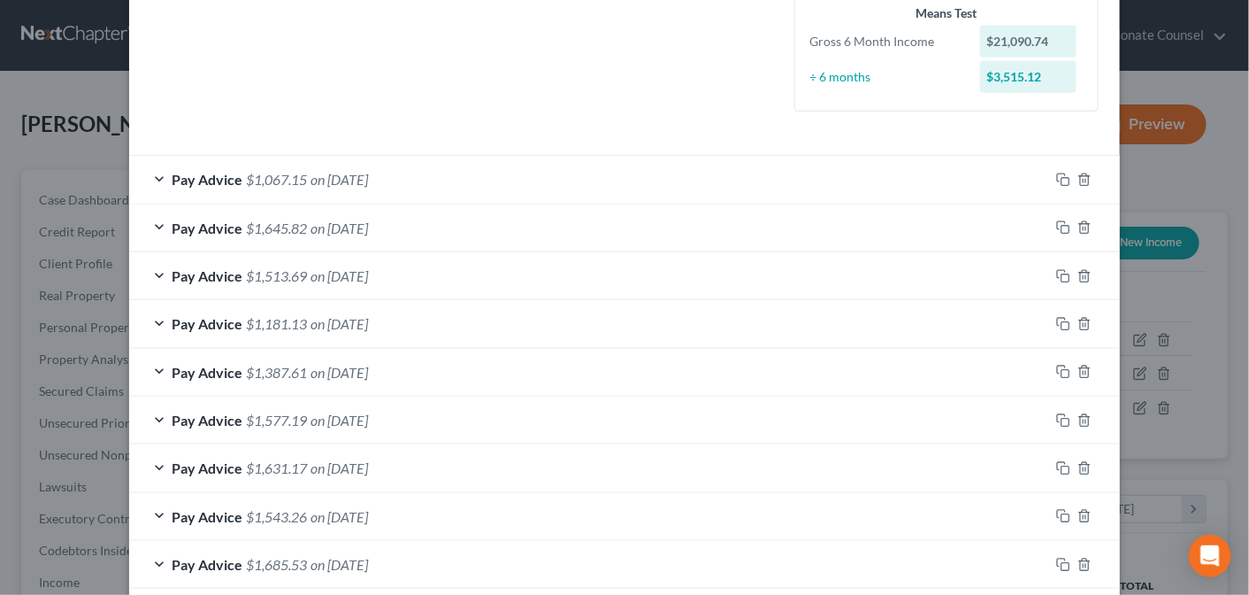
click at [151, 365] on div "Pay Advice $1,387.61 on [DATE]" at bounding box center [589, 372] width 920 height 47
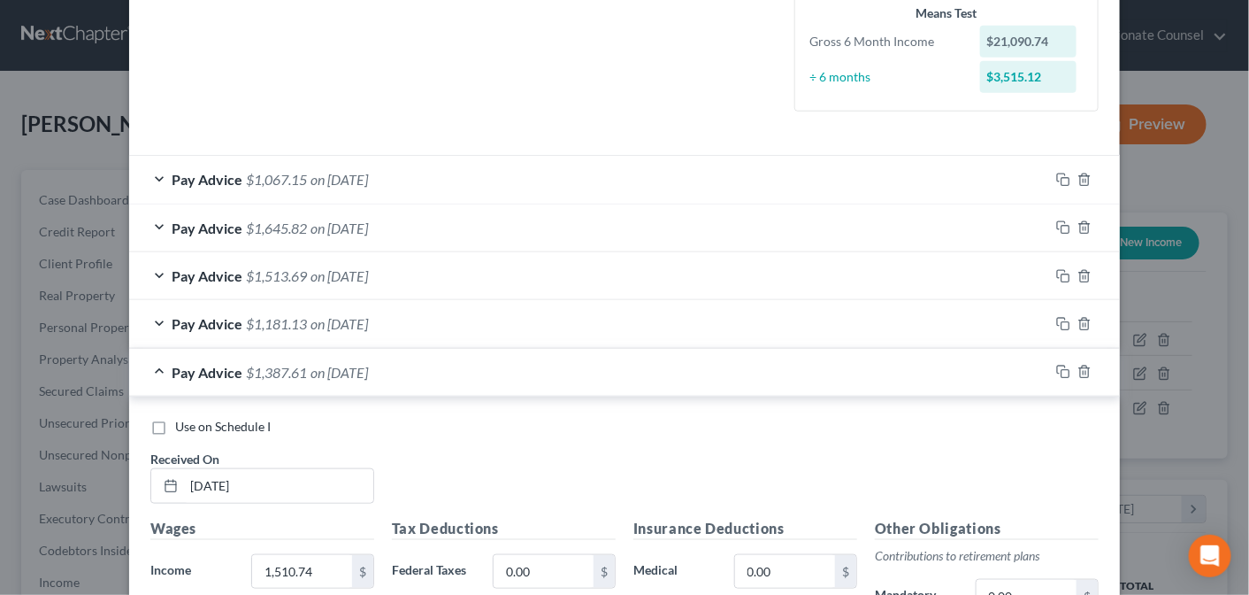
click at [151, 365] on div "Pay Advice $1,387.61 on [DATE]" at bounding box center [589, 372] width 920 height 47
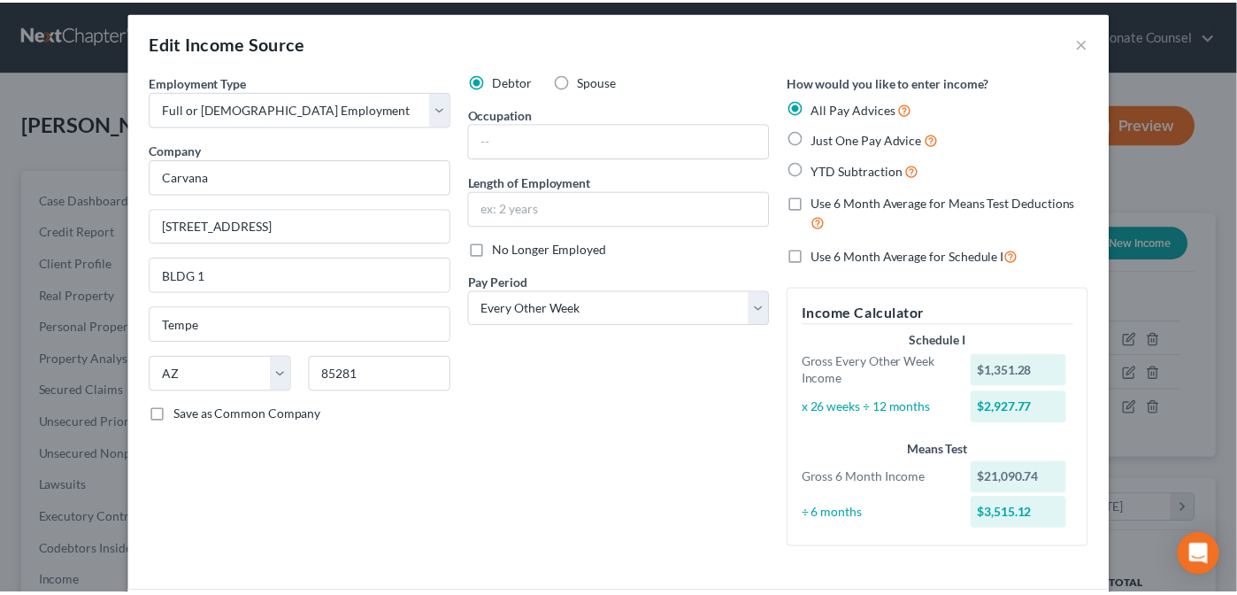
scroll to position [0, 0]
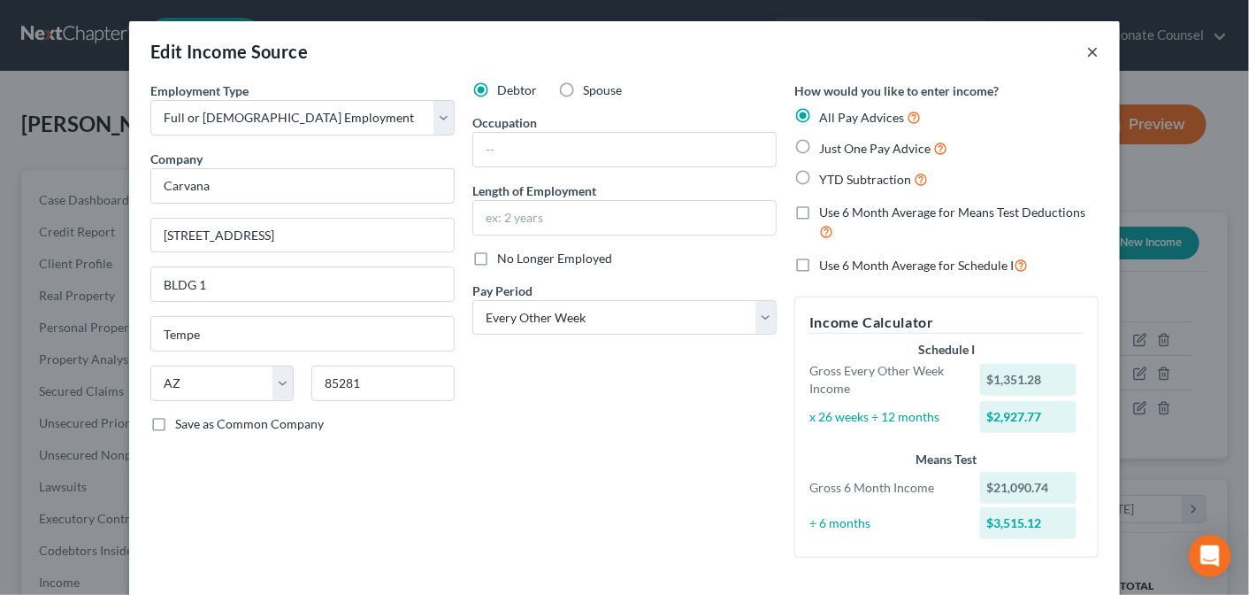
click at [1087, 48] on button "×" at bounding box center [1093, 51] width 12 height 21
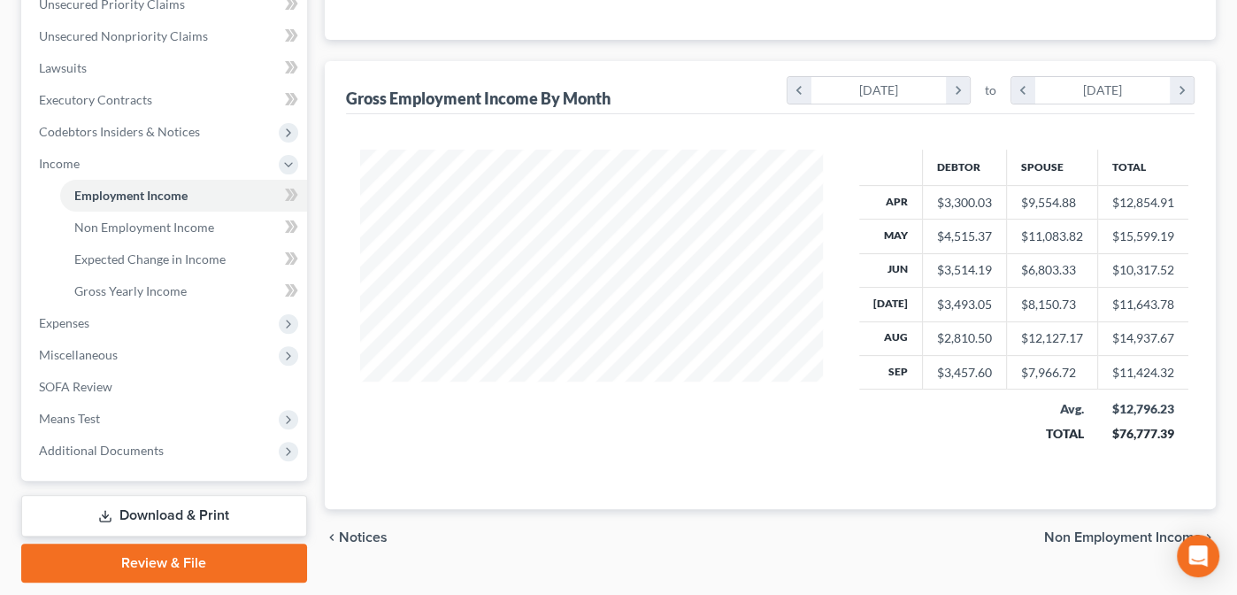
scroll to position [416, 0]
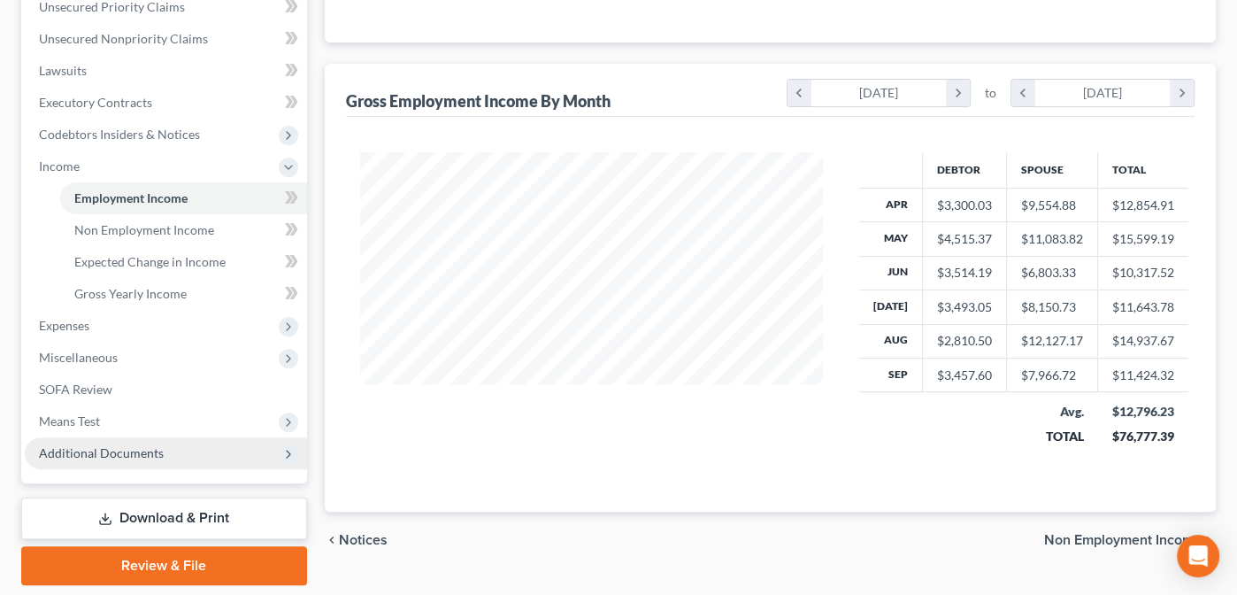
click at [88, 459] on span "Additional Documents" at bounding box center [166, 453] width 282 height 32
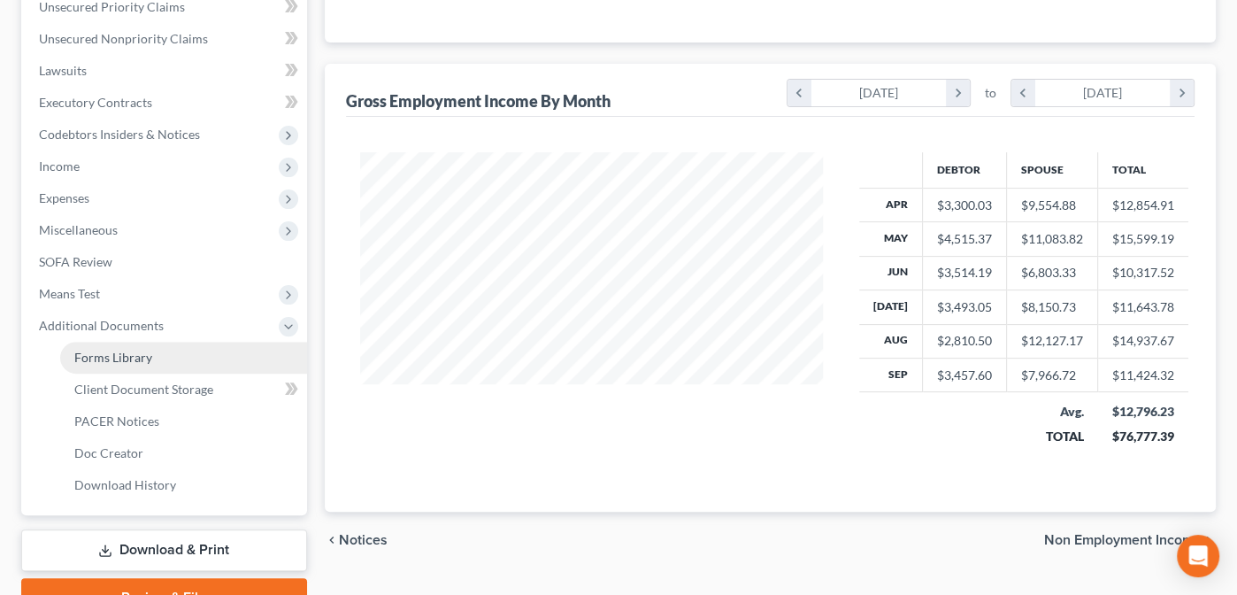
click at [121, 349] on span "Forms Library" at bounding box center [113, 356] width 78 height 15
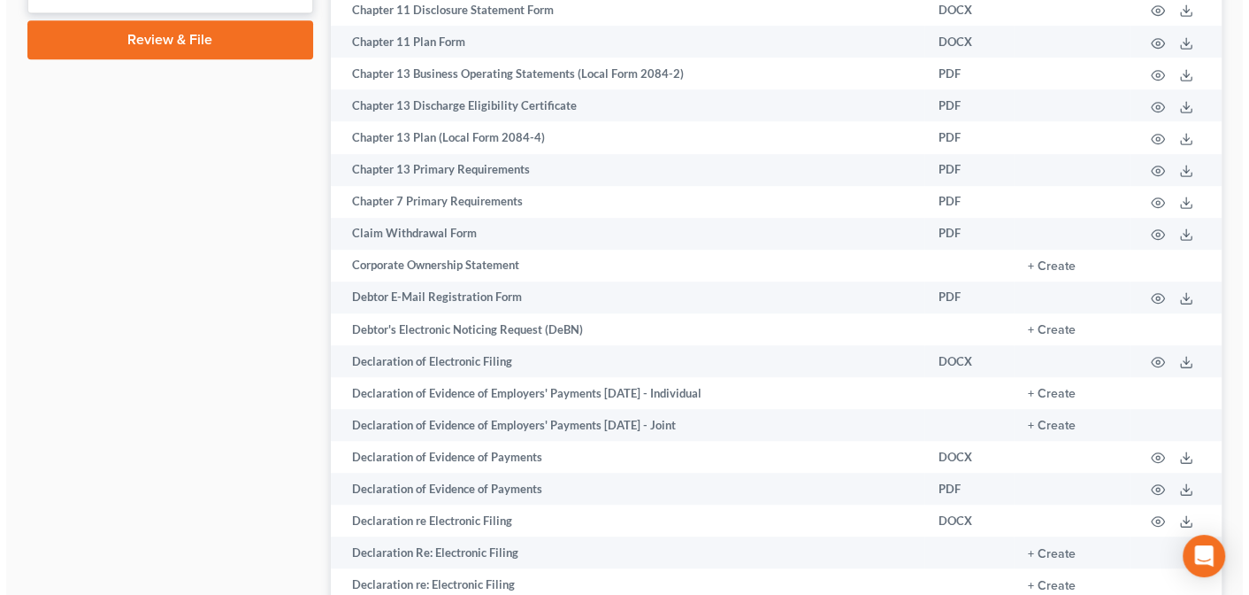
scroll to position [978, 0]
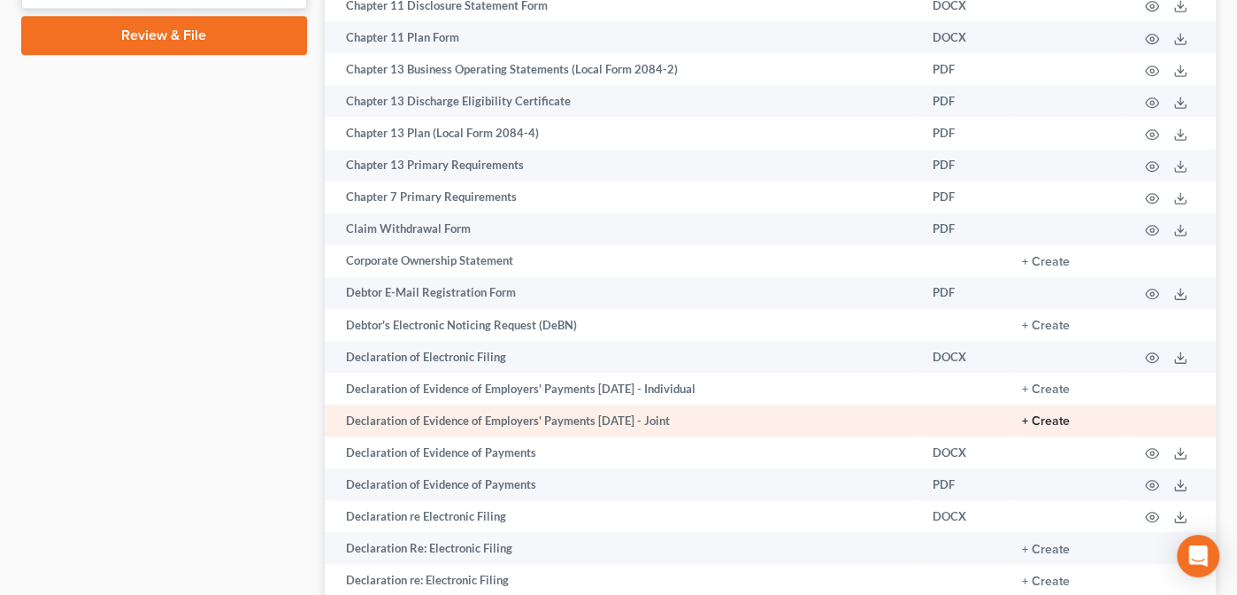
click at [1049, 415] on button "+ Create" at bounding box center [1046, 421] width 48 height 12
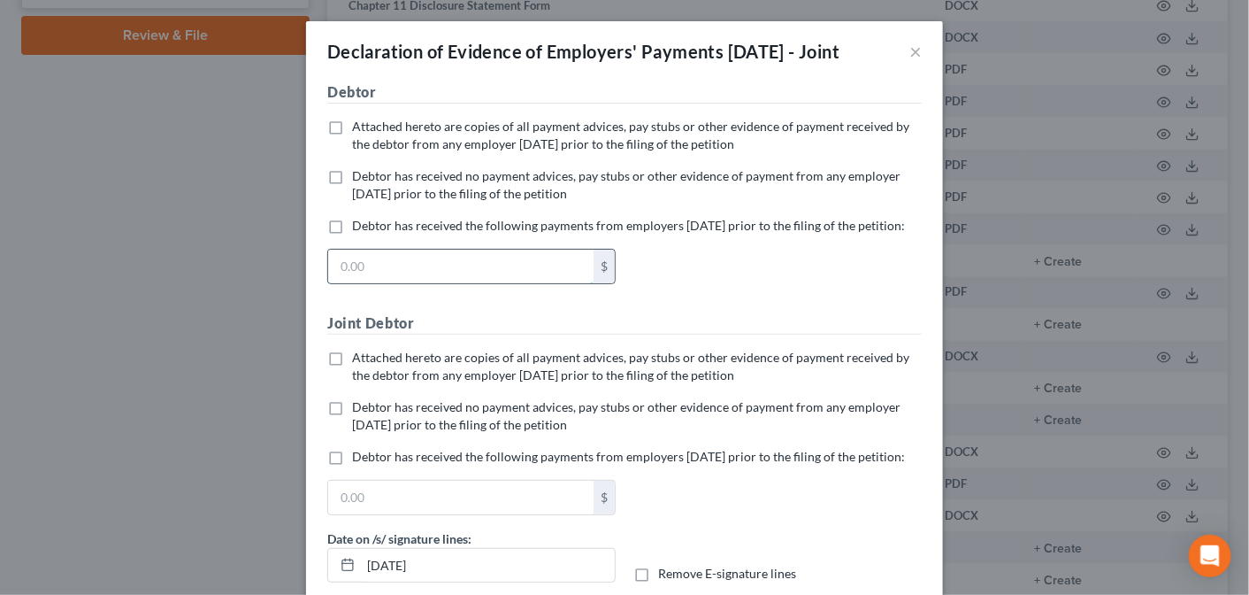
click at [347, 283] on input "text" at bounding box center [460, 267] width 265 height 34
type input "7,620.00"
click at [352, 234] on label "Debtor has received the following payments from employers [DATE] prior to the f…" at bounding box center [628, 226] width 553 height 18
click at [359, 228] on input "Debtor has received the following payments from employers [DATE] prior to the f…" at bounding box center [365, 223] width 12 height 12
checkbox input "true"
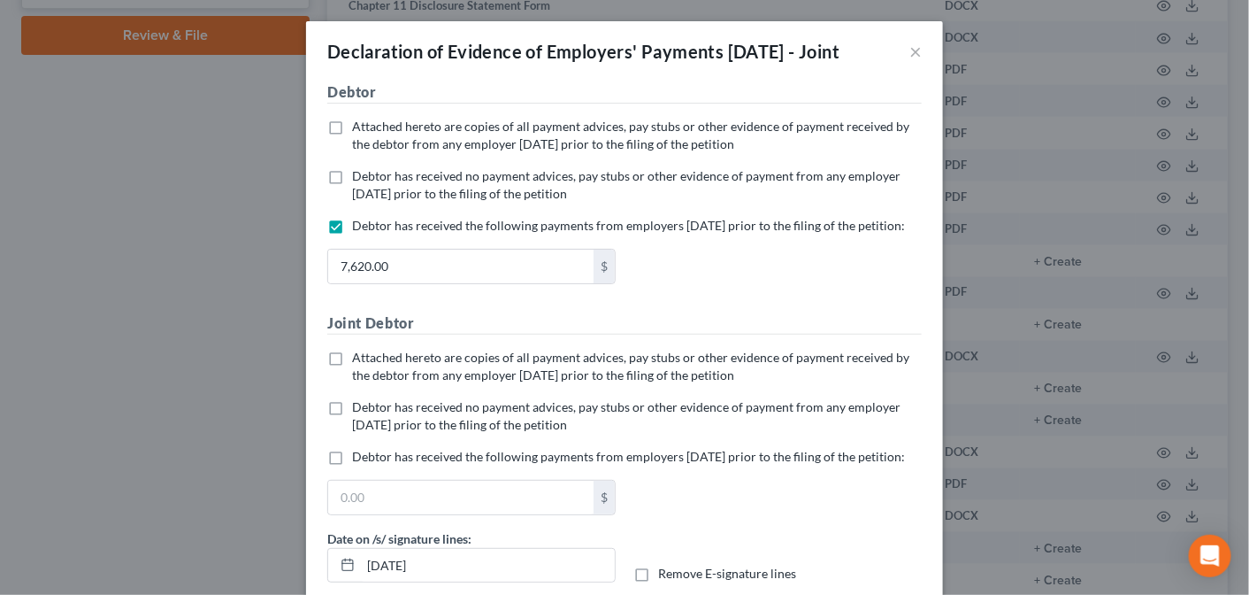
click at [352, 465] on label "Debtor has received the following payments from employers [DATE] prior to the f…" at bounding box center [628, 457] width 553 height 18
click at [359, 459] on input "Debtor has received the following payments from employers [DATE] prior to the f…" at bounding box center [365, 454] width 12 height 12
checkbox input "true"
click at [334, 514] on input "text" at bounding box center [460, 497] width 265 height 34
type input "18,364.00"
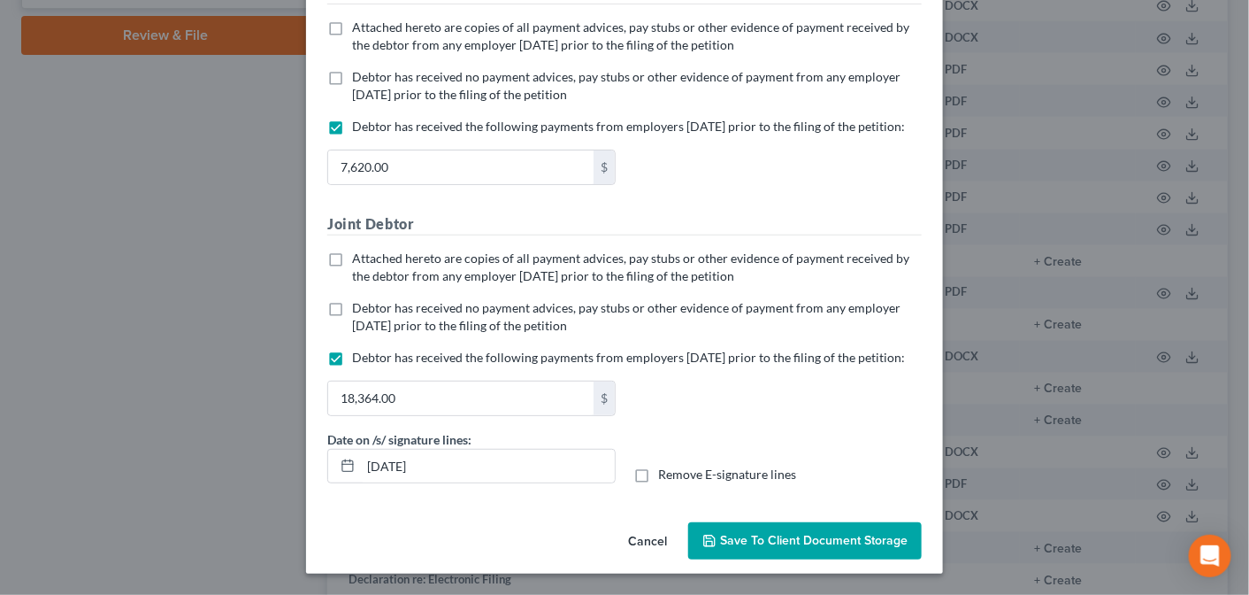
scroll to position [0, 0]
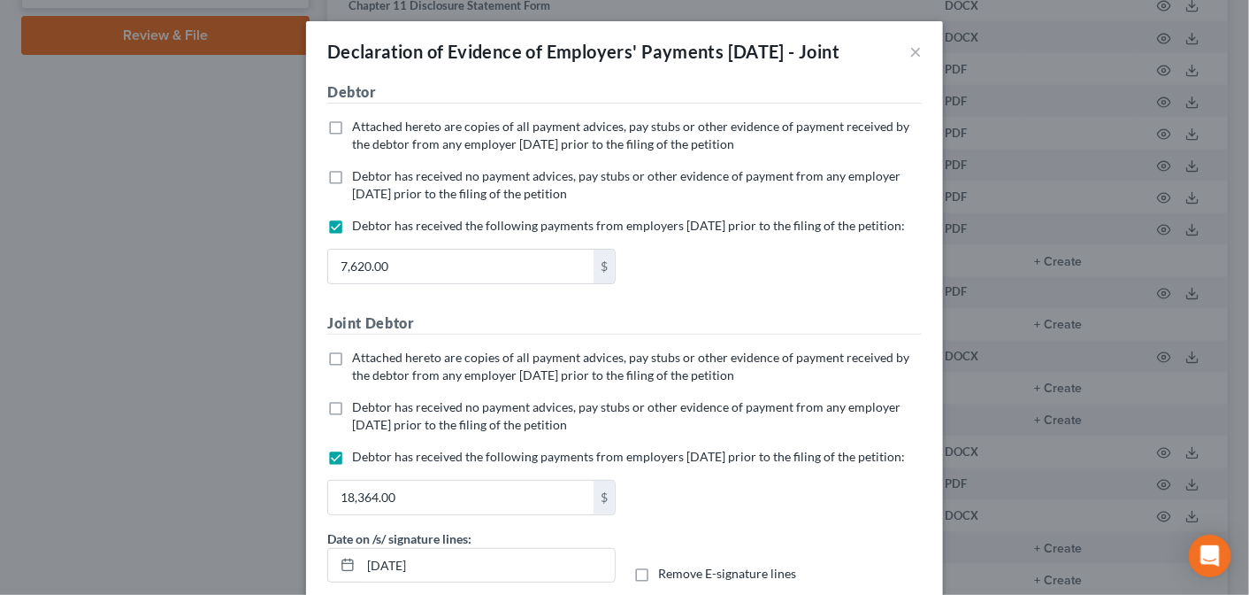
drag, startPoint x: 1245, startPoint y: 43, endPoint x: 764, endPoint y: 544, distance: 694.6
click at [764, 544] on div "Declaration of Evidence of Employers' Payments [DATE] - Joint × No additional i…" at bounding box center [624, 346] width 637 height 651
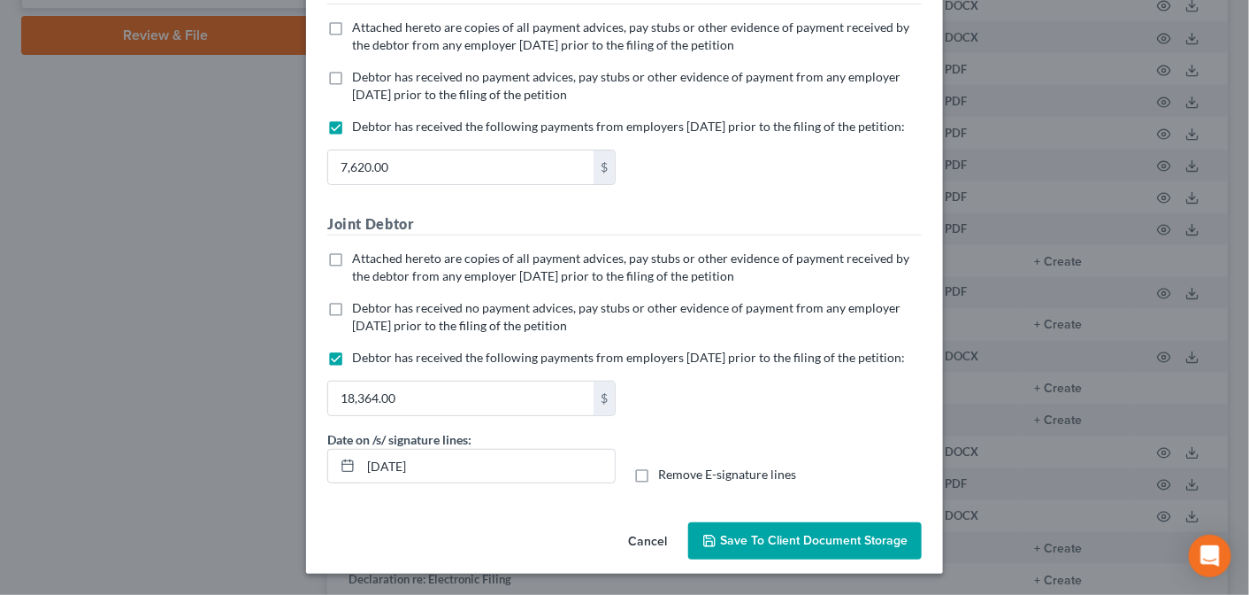
click at [771, 532] on button "Save to Client Document Storage" at bounding box center [805, 540] width 234 height 37
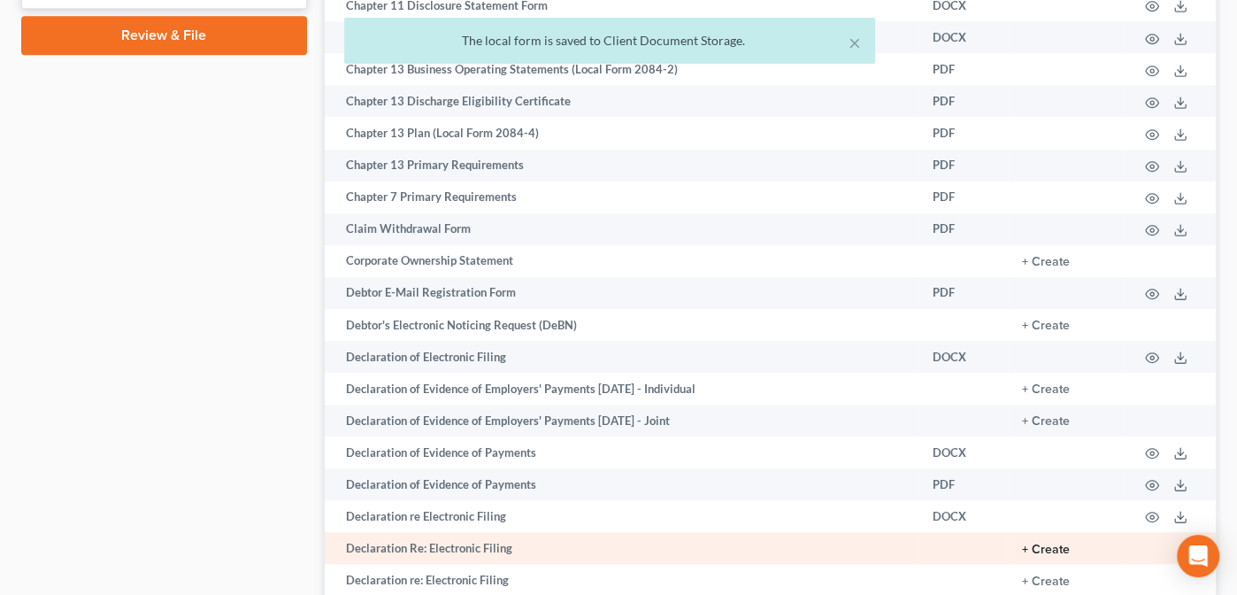
click at [1056, 543] on button "+ Create" at bounding box center [1046, 549] width 48 height 12
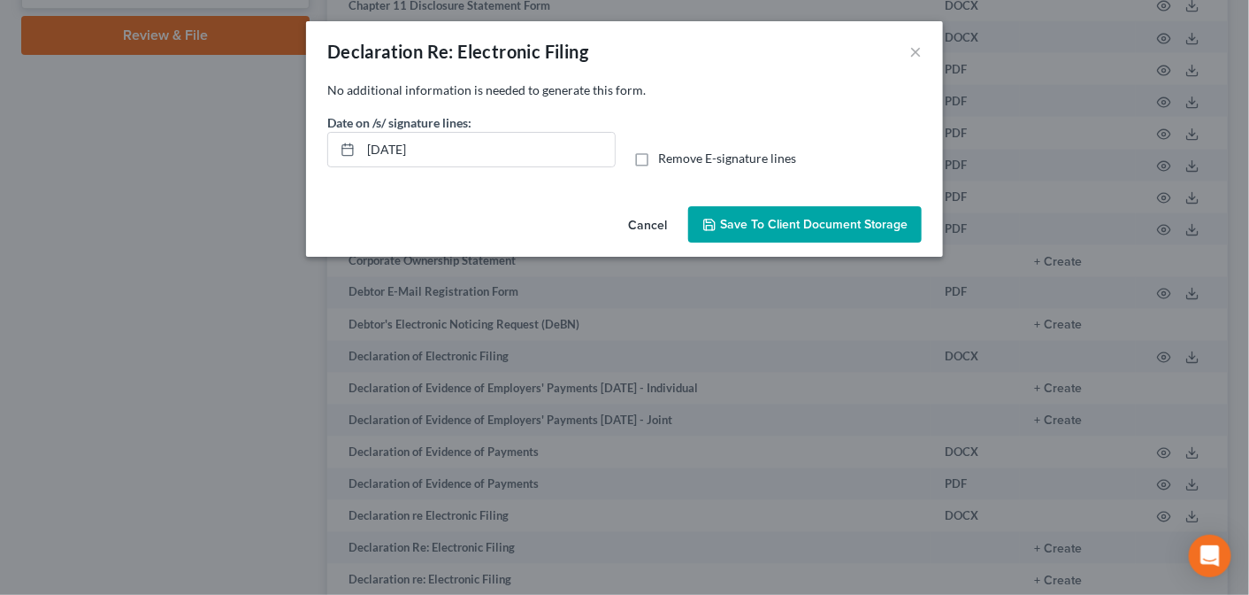
click at [769, 219] on span "Save to Client Document Storage" at bounding box center [814, 224] width 188 height 15
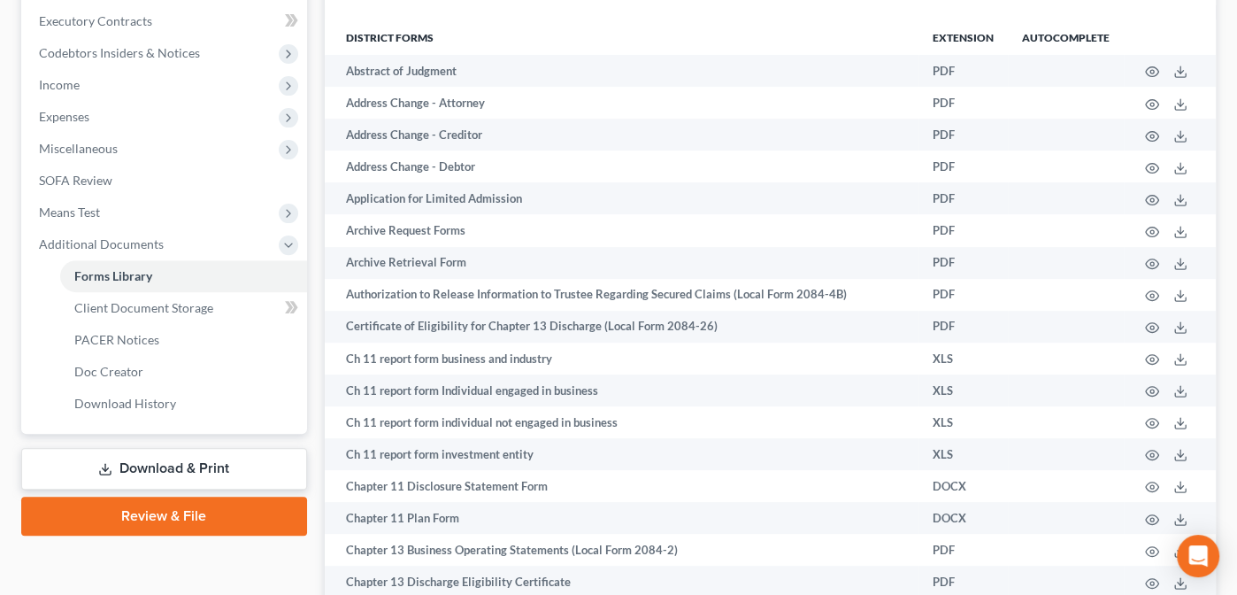
scroll to position [0, 0]
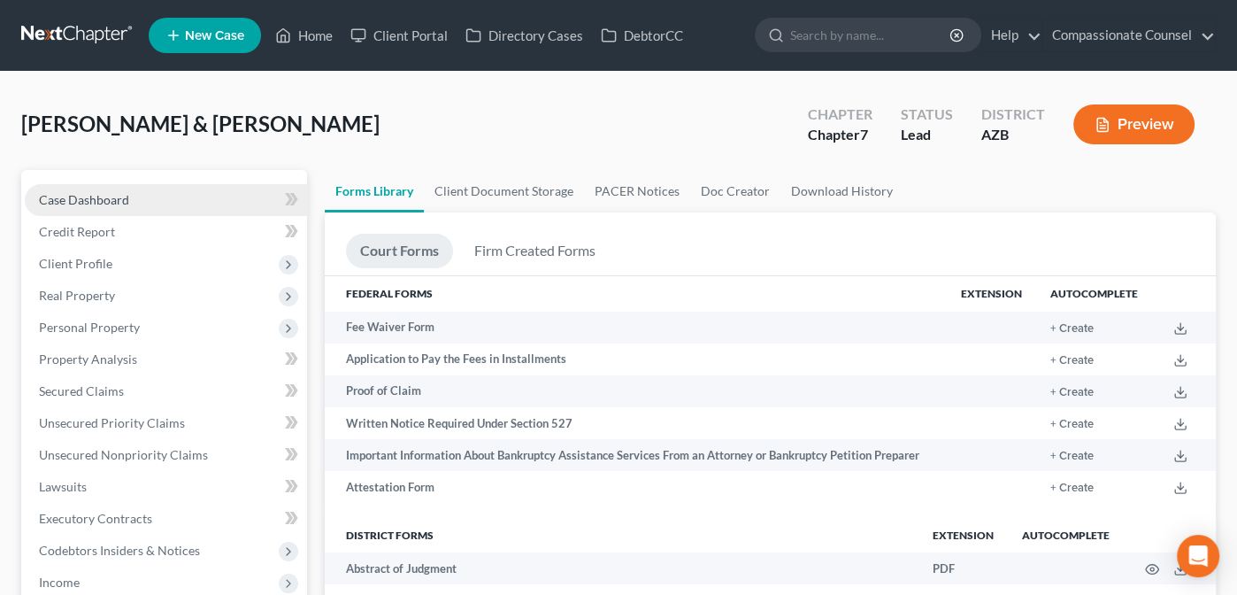
click at [86, 193] on span "Case Dashboard" at bounding box center [84, 199] width 90 height 15
select select "10"
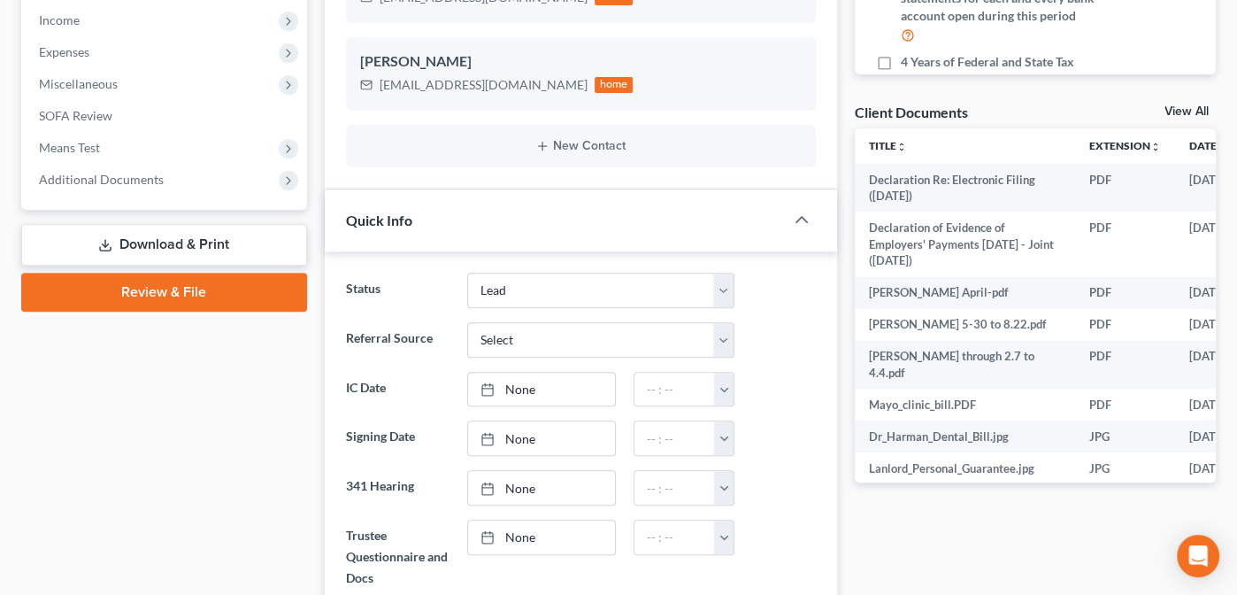
scroll to position [599, 0]
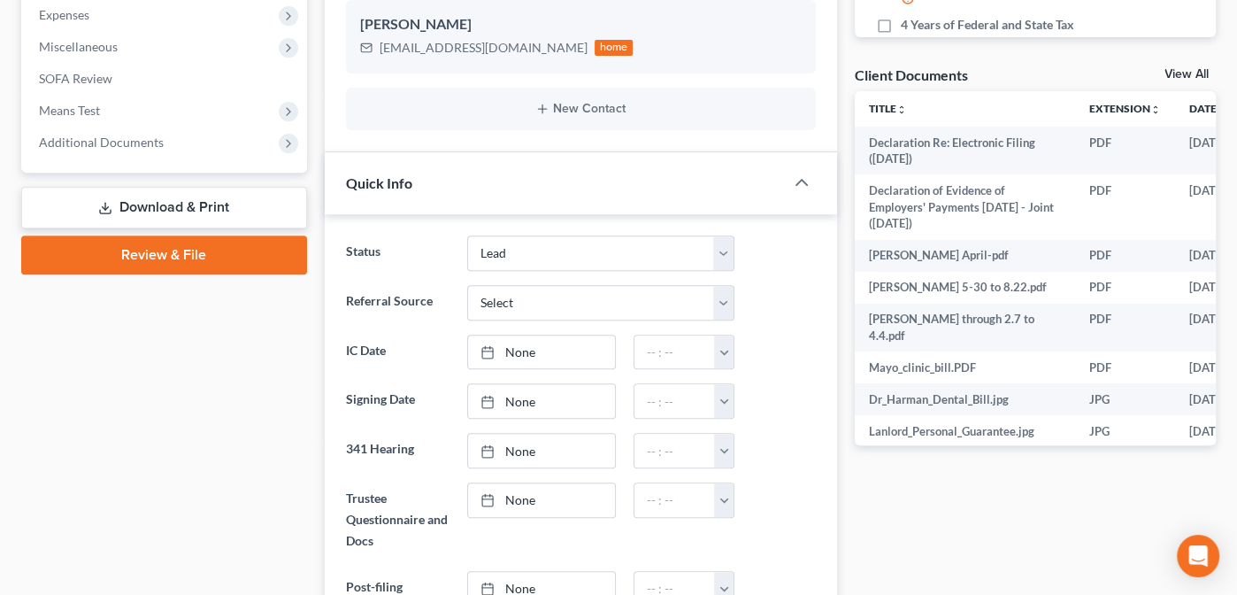
click at [1180, 72] on link "View All" at bounding box center [1186, 74] width 44 height 12
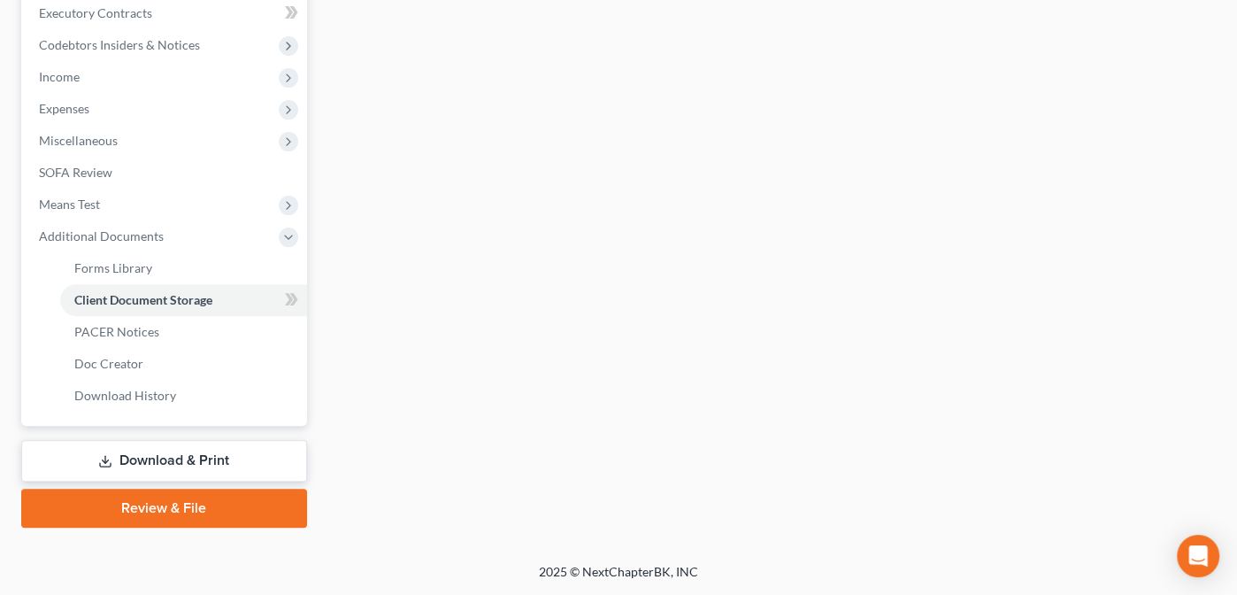
scroll to position [188, 0]
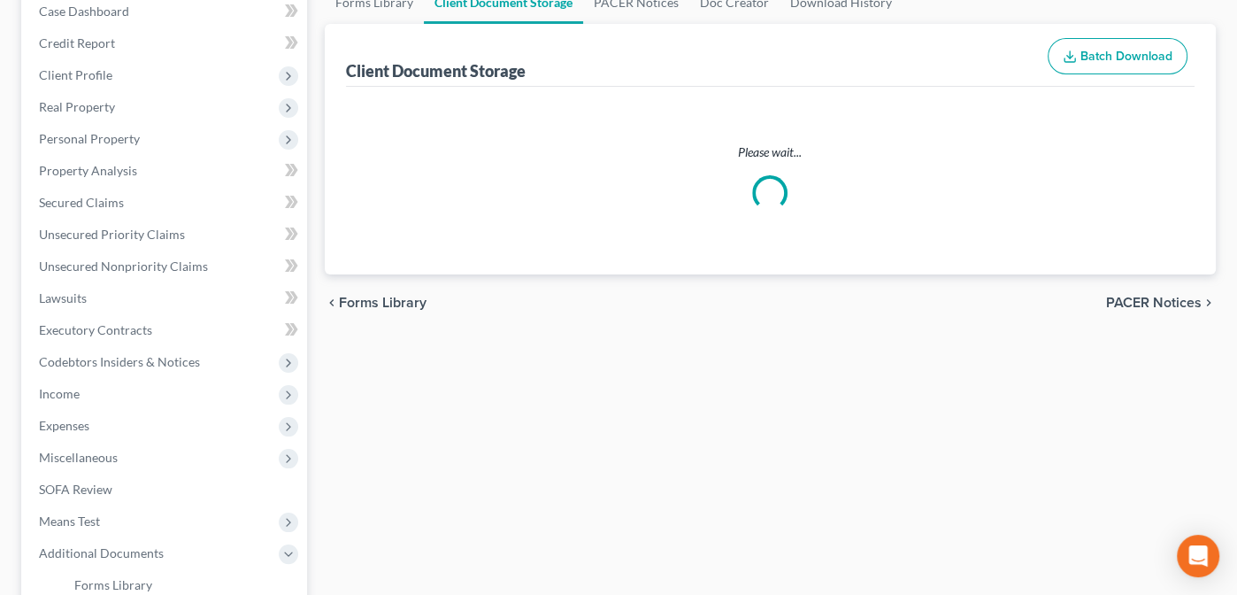
select select "14"
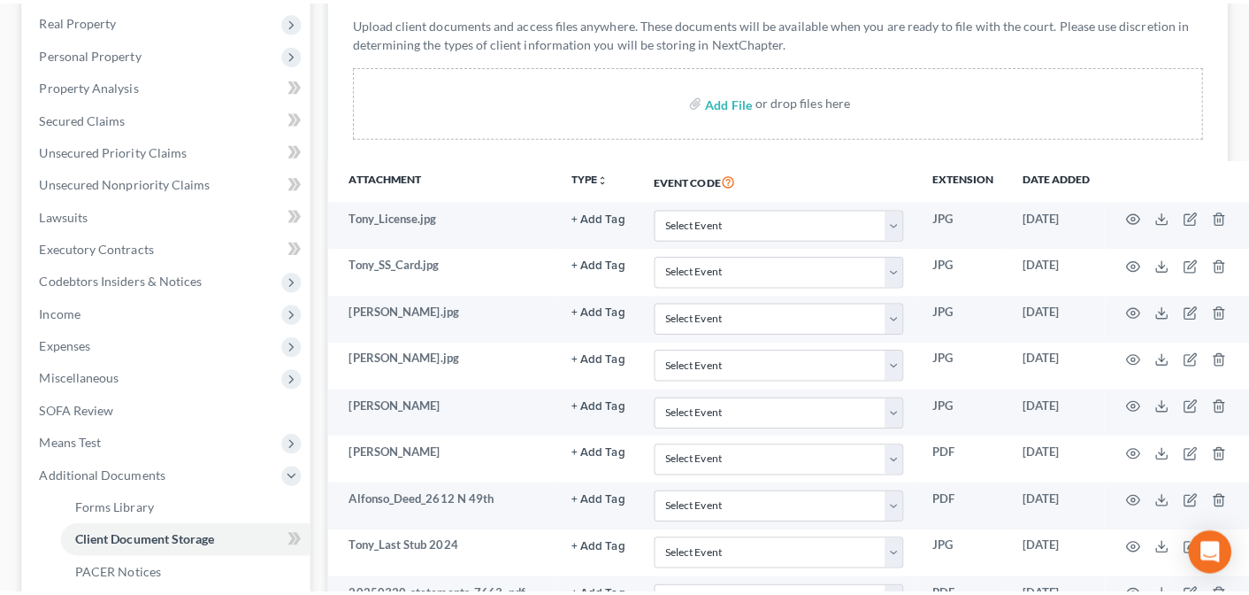
scroll to position [285, 0]
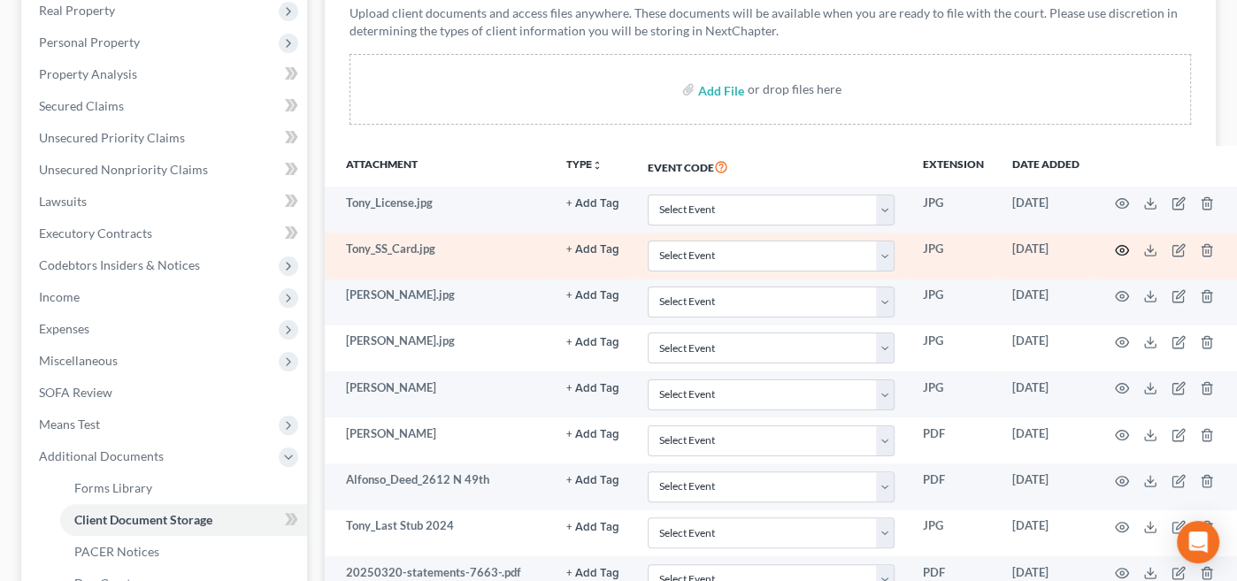
click at [1124, 249] on circle "button" at bounding box center [1122, 251] width 4 height 4
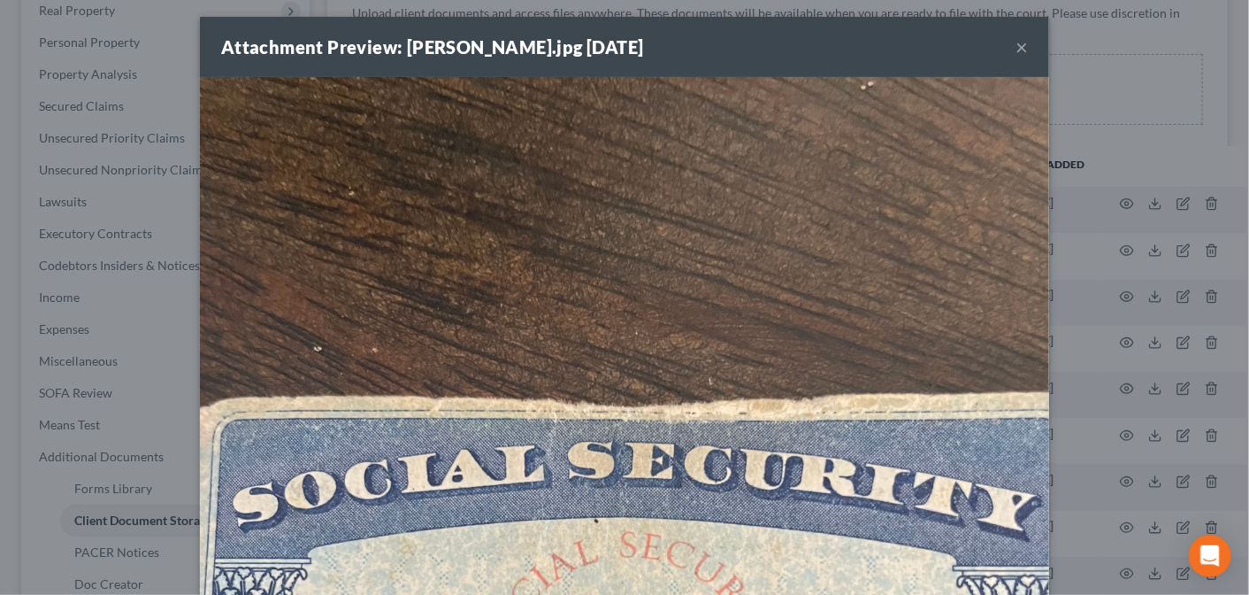
scroll to position [0, 0]
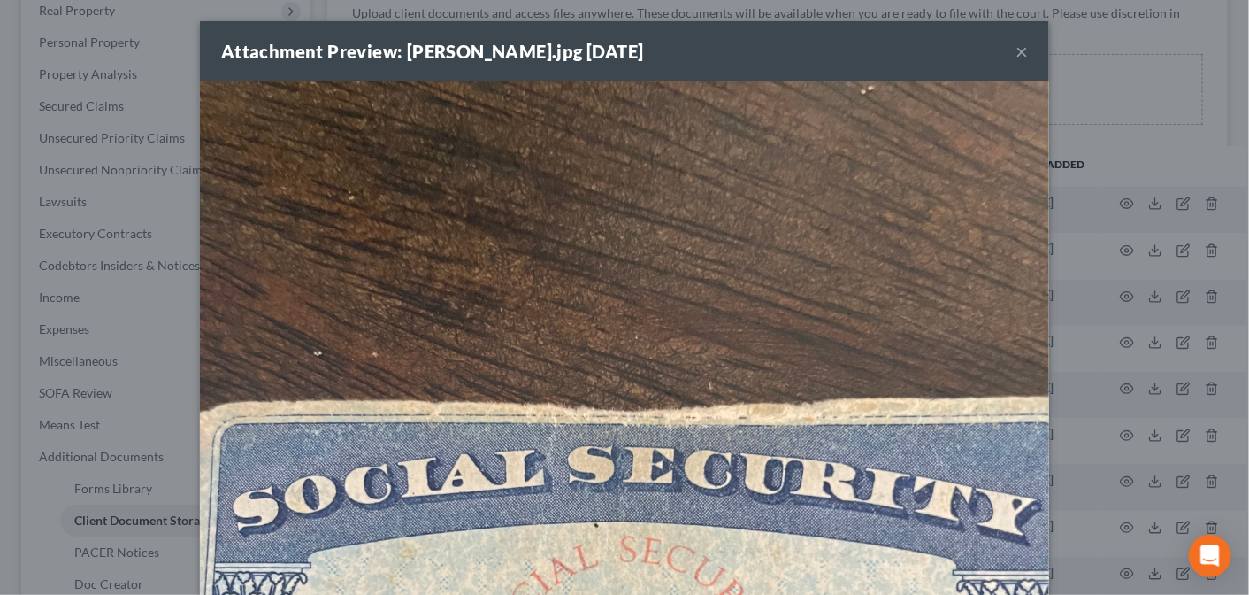
click at [1017, 48] on button "×" at bounding box center [1022, 51] width 12 height 21
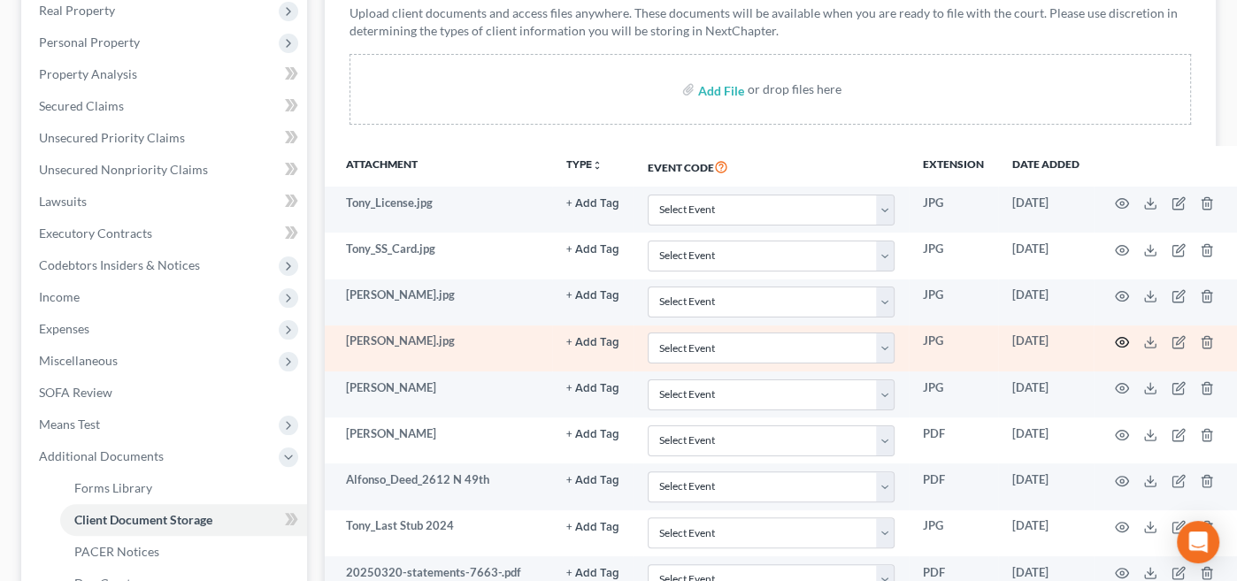
click at [1129, 336] on icon "button" at bounding box center [1122, 342] width 14 height 14
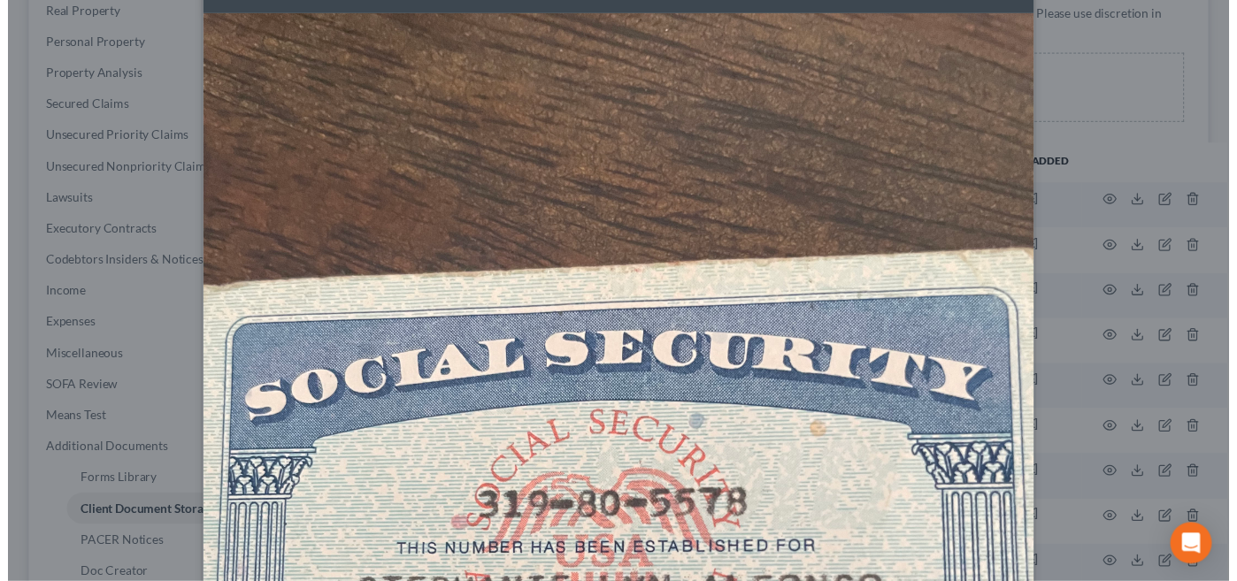
scroll to position [17, 0]
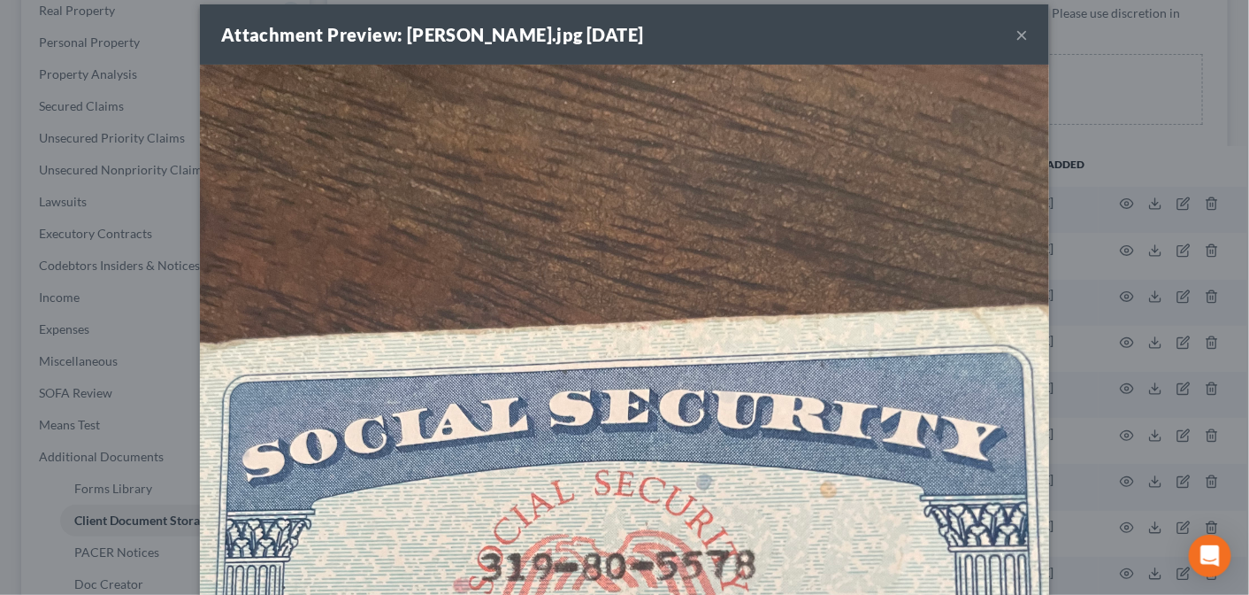
click at [1017, 28] on button "×" at bounding box center [1022, 34] width 12 height 21
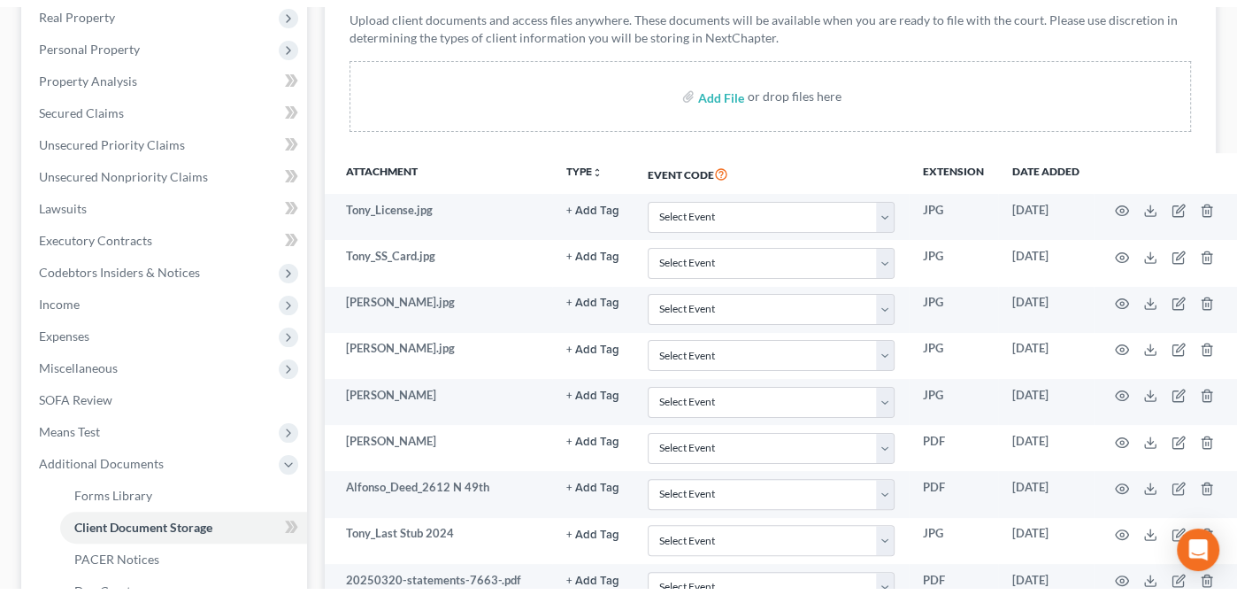
scroll to position [0, 0]
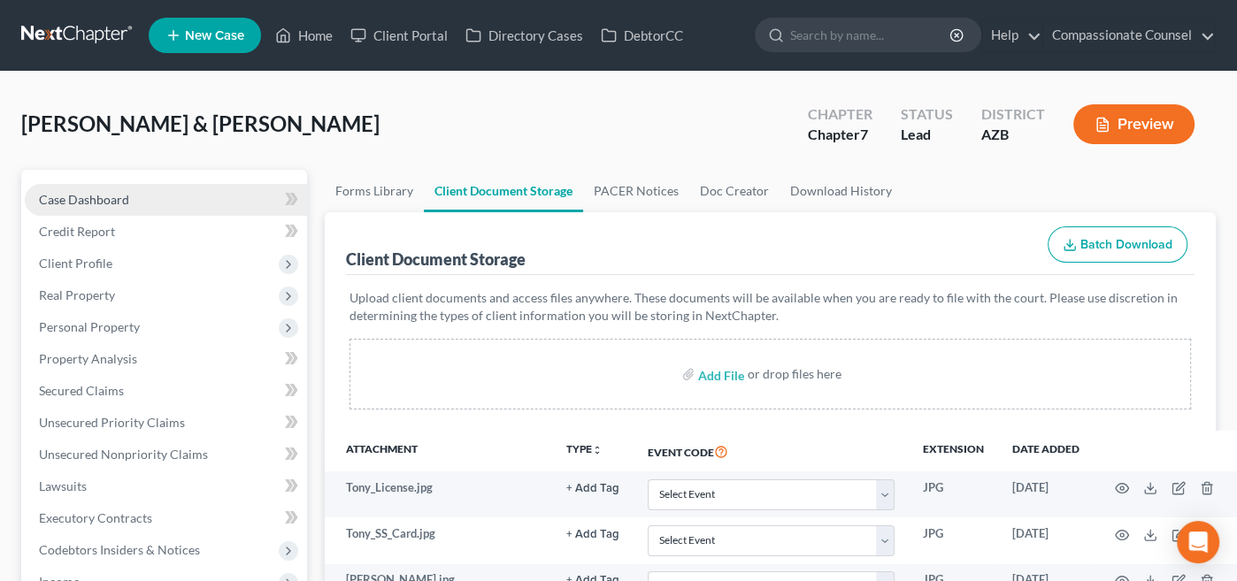
click at [90, 195] on span "Case Dashboard" at bounding box center [84, 199] width 90 height 15
select select "10"
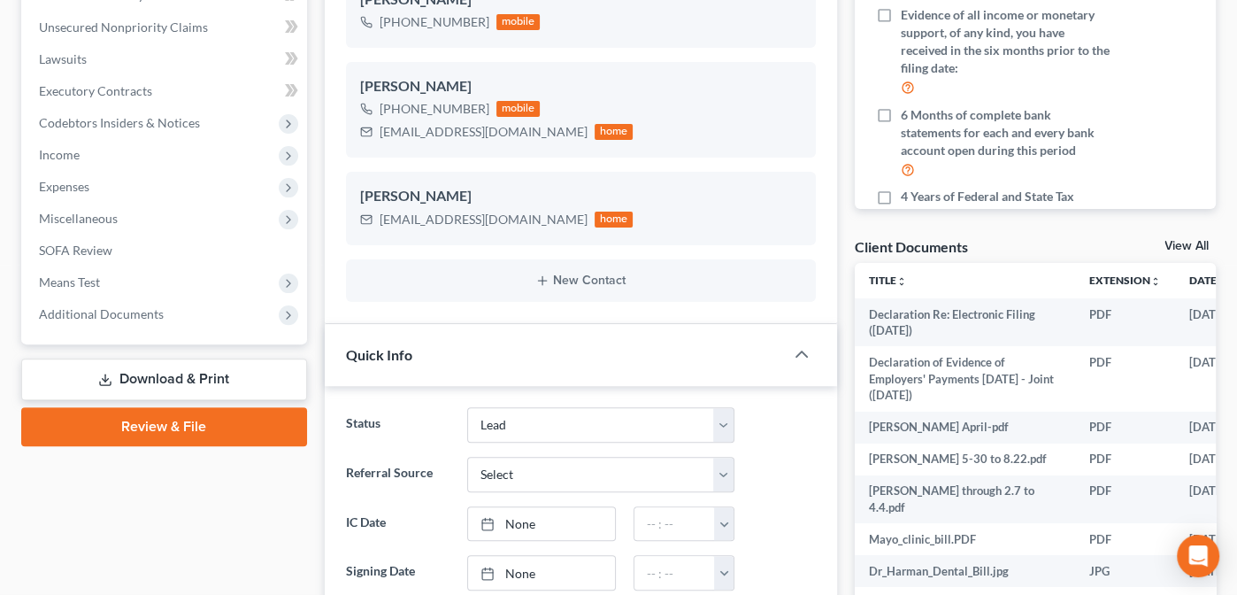
scroll to position [459, 0]
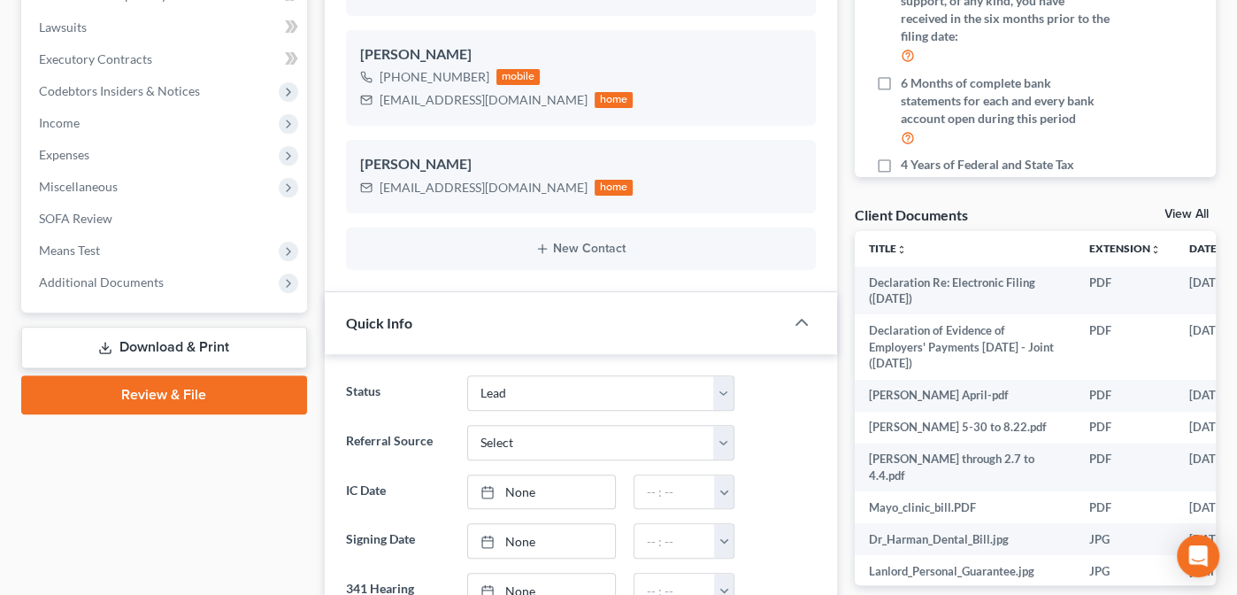
click at [151, 342] on link "Download & Print" at bounding box center [164, 347] width 286 height 42
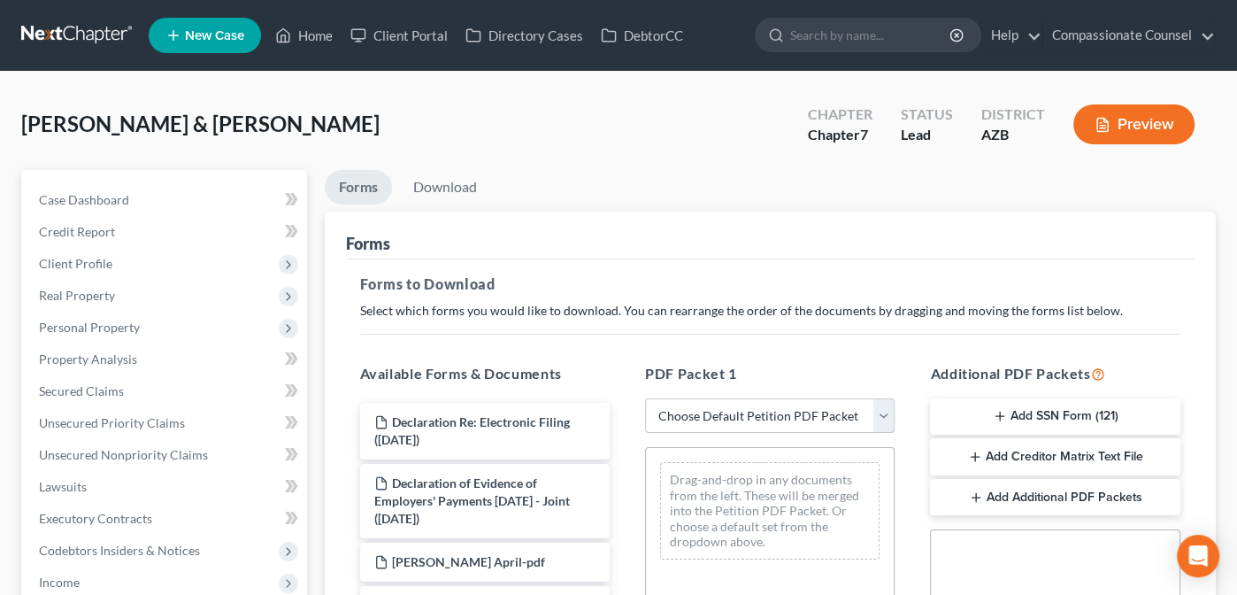
click at [887, 414] on select "Choose Default Petition PDF Packet Complete Bankruptcy Petition (all forms and …" at bounding box center [770, 415] width 250 height 35
select select "0"
click at [645, 398] on select "Choose Default Petition PDF Packet Complete Bankruptcy Petition (all forms and …" at bounding box center [770, 415] width 250 height 35
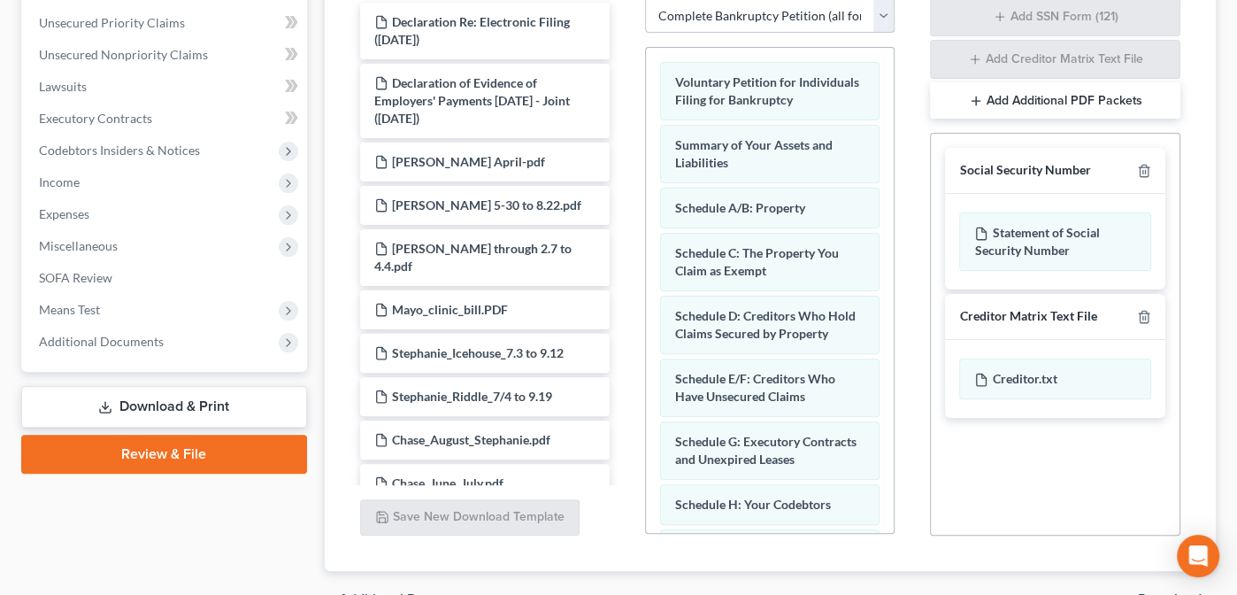
scroll to position [497, 0]
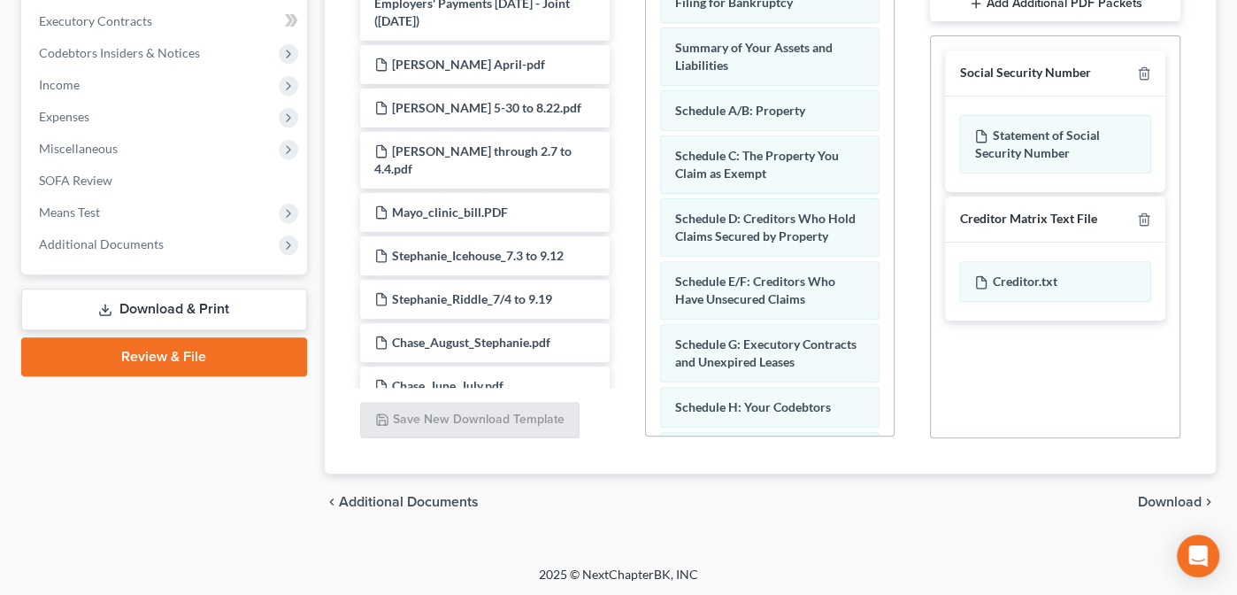
click at [1173, 496] on span "Download" at bounding box center [1170, 502] width 64 height 14
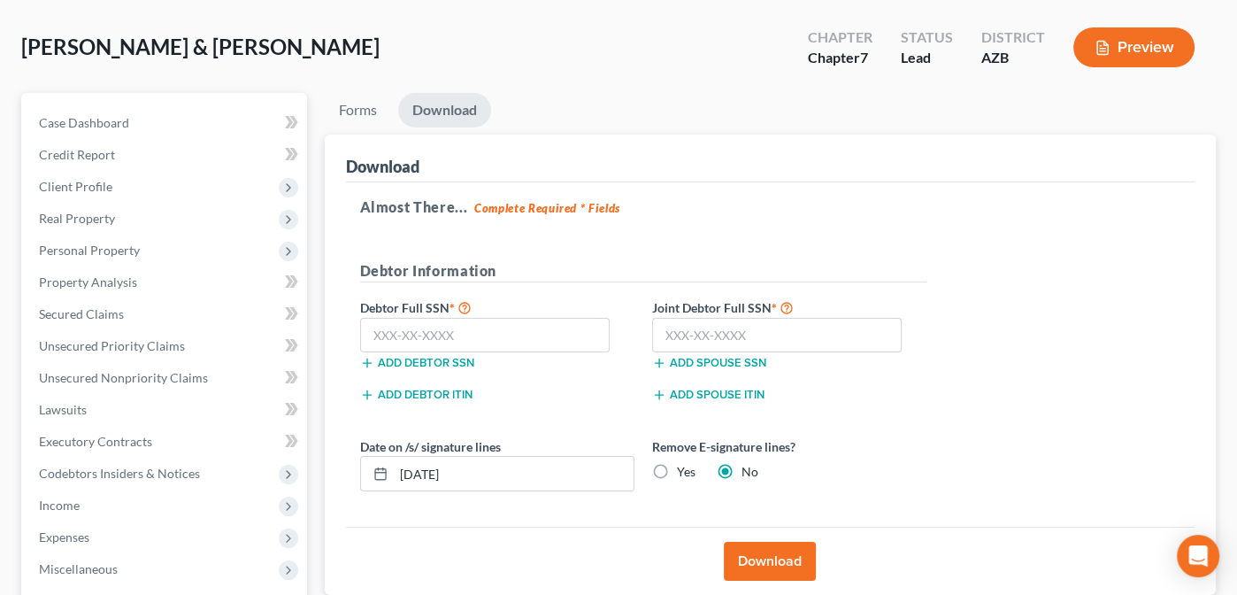
scroll to position [73, 0]
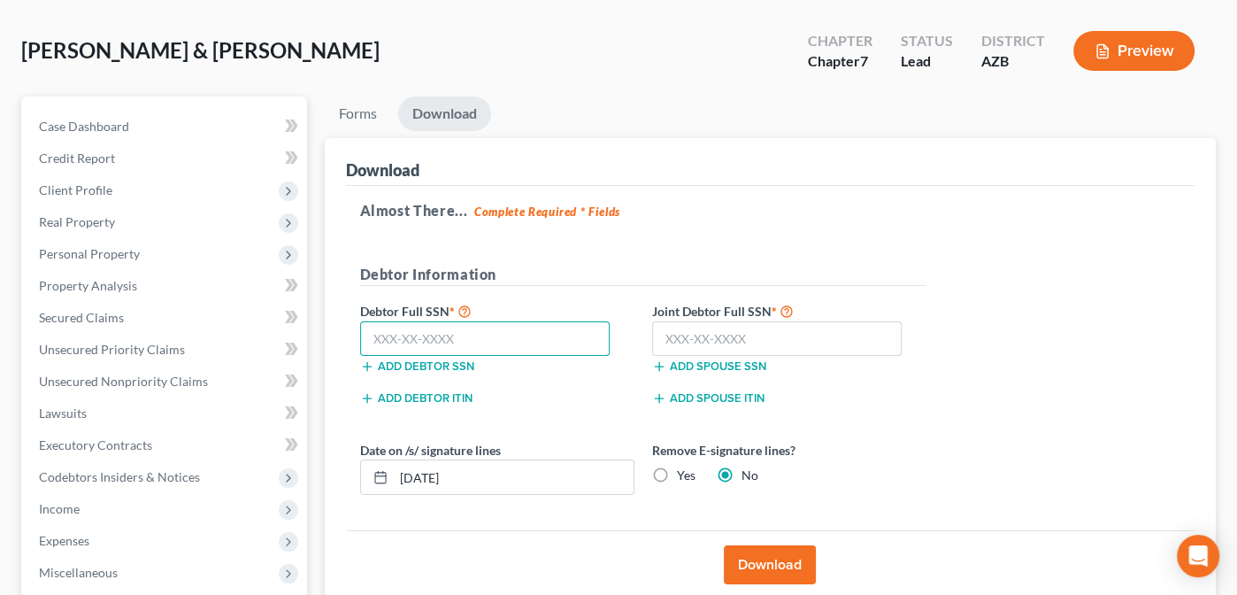
click at [397, 340] on input "text" at bounding box center [485, 338] width 250 height 35
type input "318-72-6035"
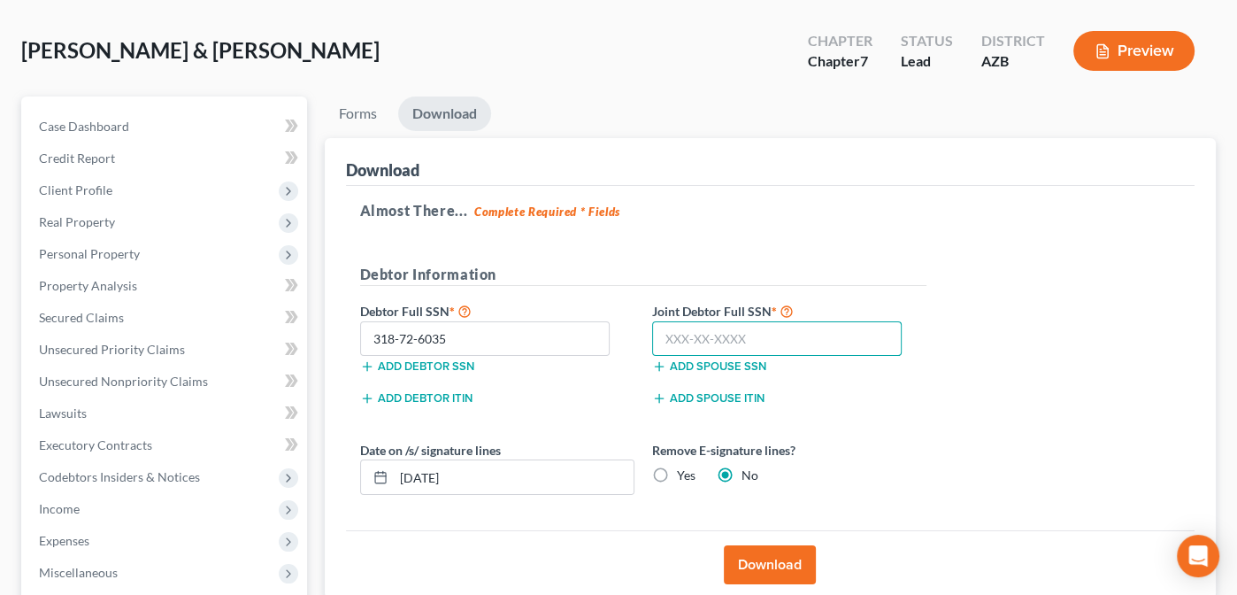
click at [704, 334] on input "text" at bounding box center [777, 338] width 250 height 35
type input "319-80-5578"
click at [786, 564] on button "Download" at bounding box center [770, 564] width 92 height 39
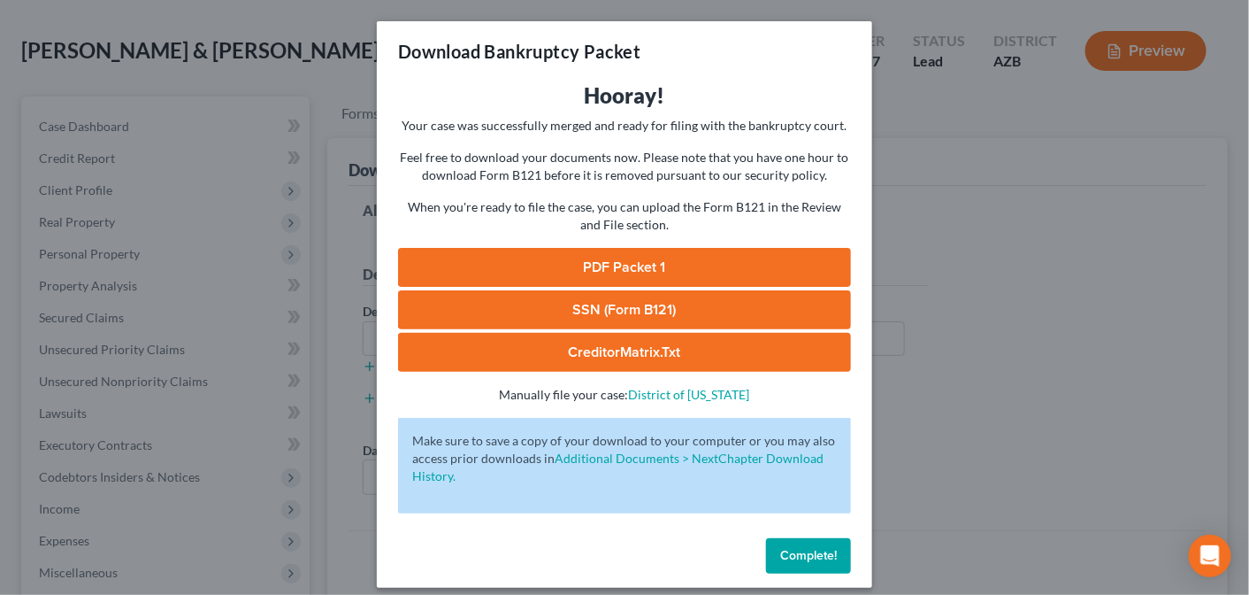
click at [596, 260] on link "PDF Packet 1" at bounding box center [624, 267] width 453 height 39
click at [598, 348] on link "CreditorMatrix.txt" at bounding box center [624, 352] width 453 height 39
click at [819, 545] on button "Complete!" at bounding box center [808, 555] width 85 height 35
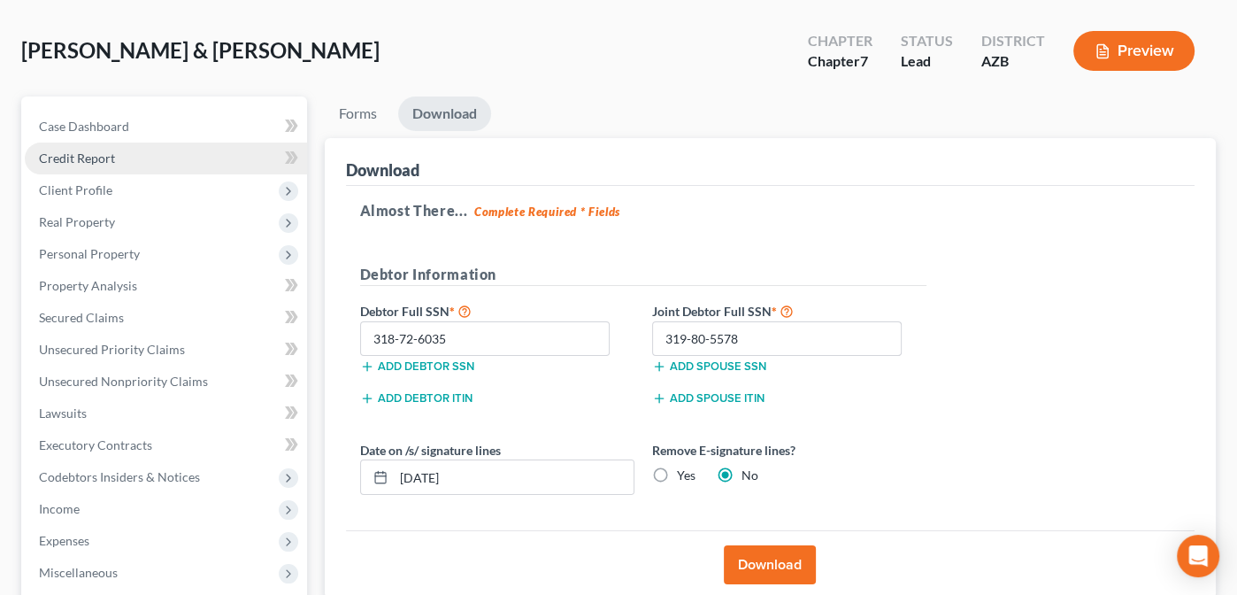
click at [68, 150] on span "Credit Report" at bounding box center [77, 157] width 76 height 15
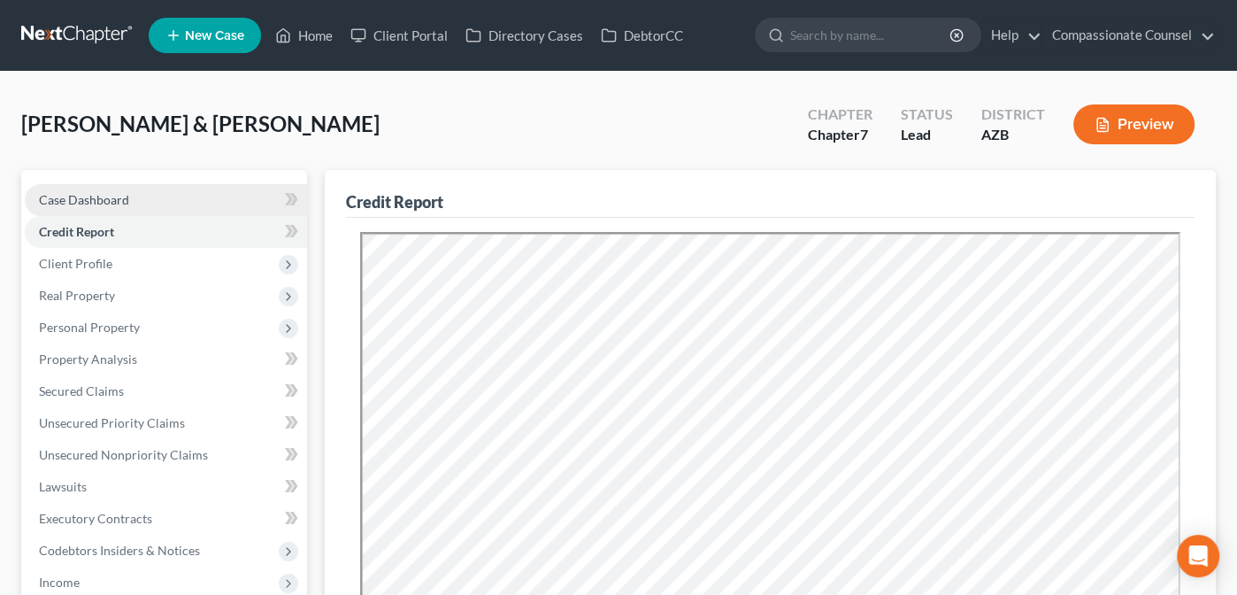
click at [51, 198] on span "Case Dashboard" at bounding box center [84, 199] width 90 height 15
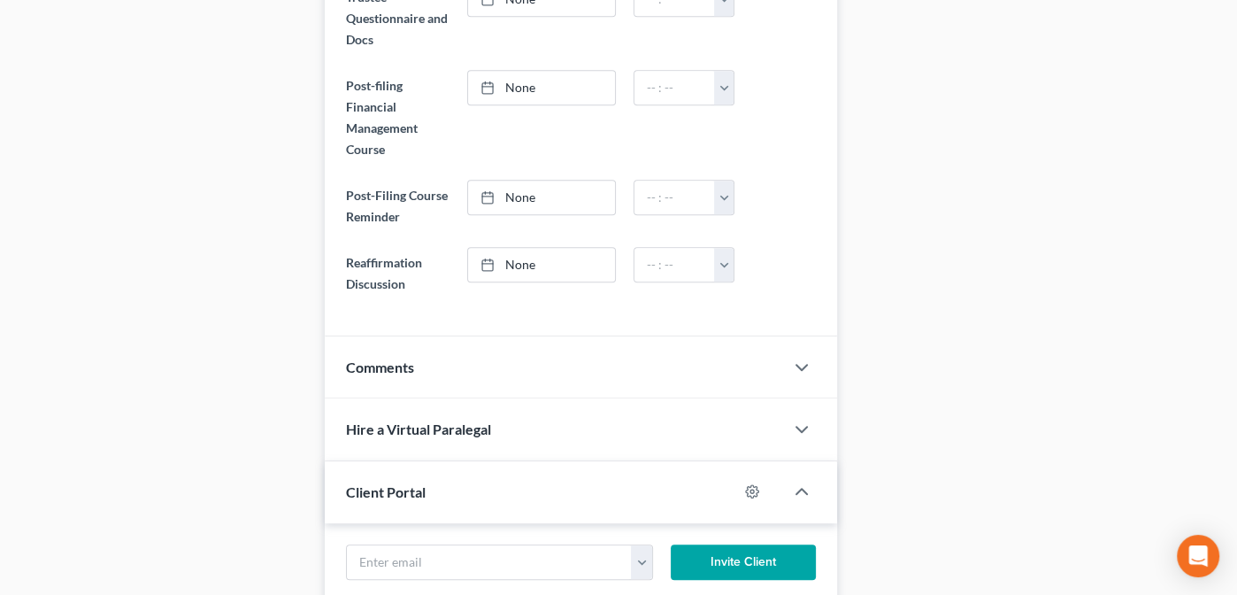
scroll to position [1104, 0]
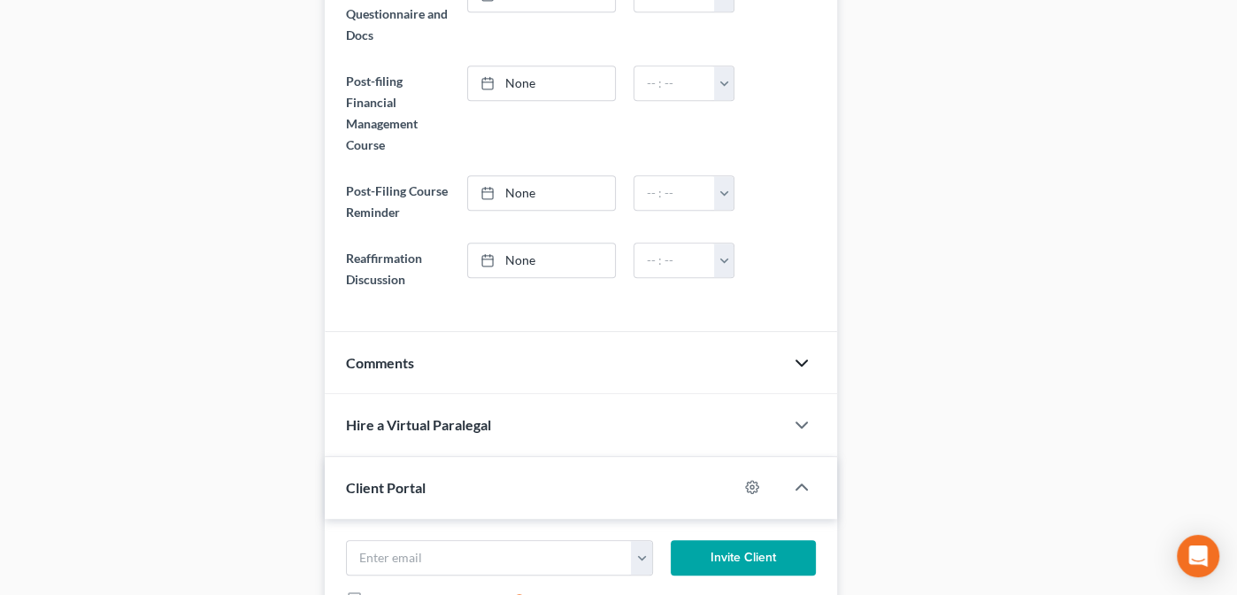
click at [801, 353] on icon "button" at bounding box center [801, 362] width 21 height 21
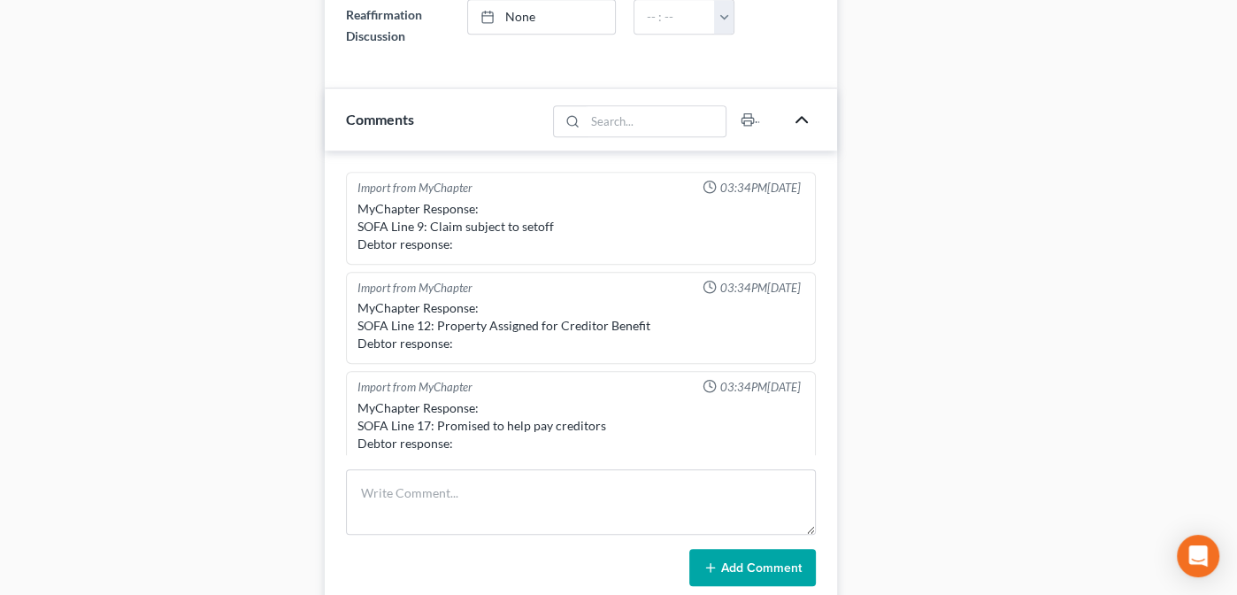
scroll to position [1470, 0]
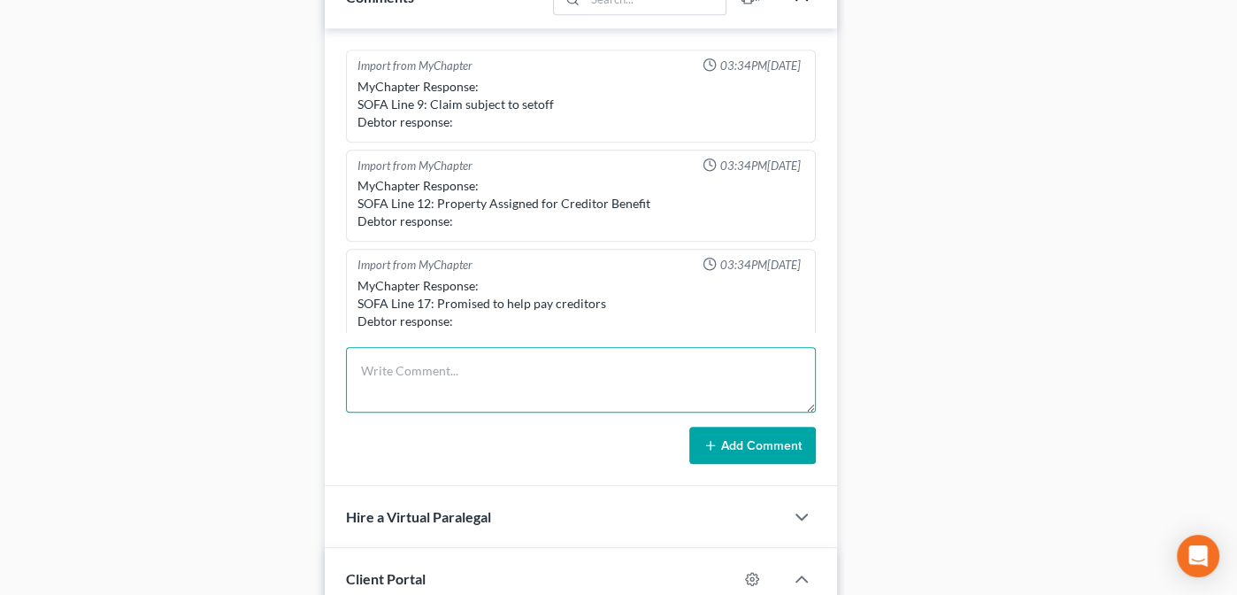
click at [440, 367] on textarea at bounding box center [581, 379] width 470 height 65
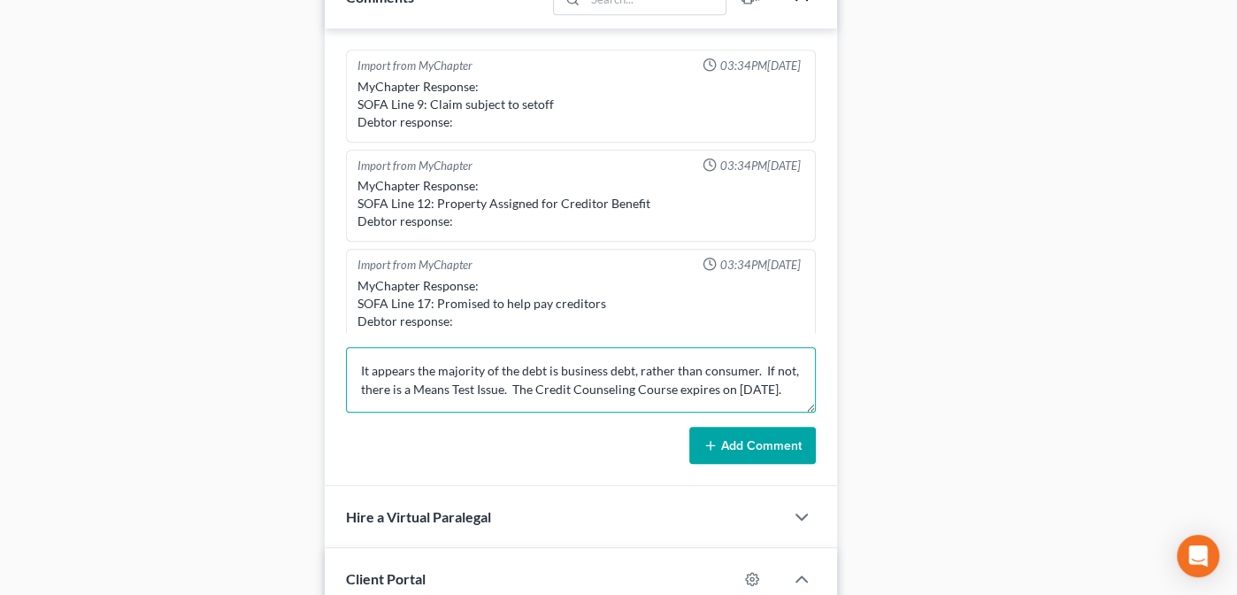
type textarea "It appears the majority of the debt is business debt, rather than consumer. If …"
click at [749, 434] on button "Add Comment" at bounding box center [752, 444] width 127 height 37
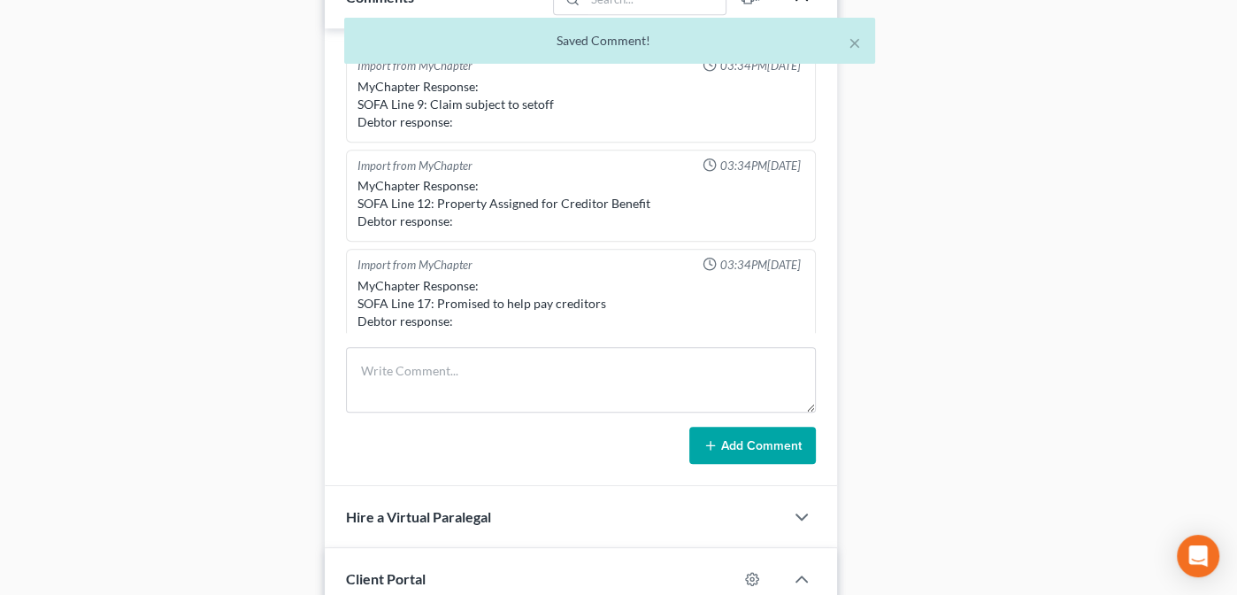
scroll to position [387, 0]
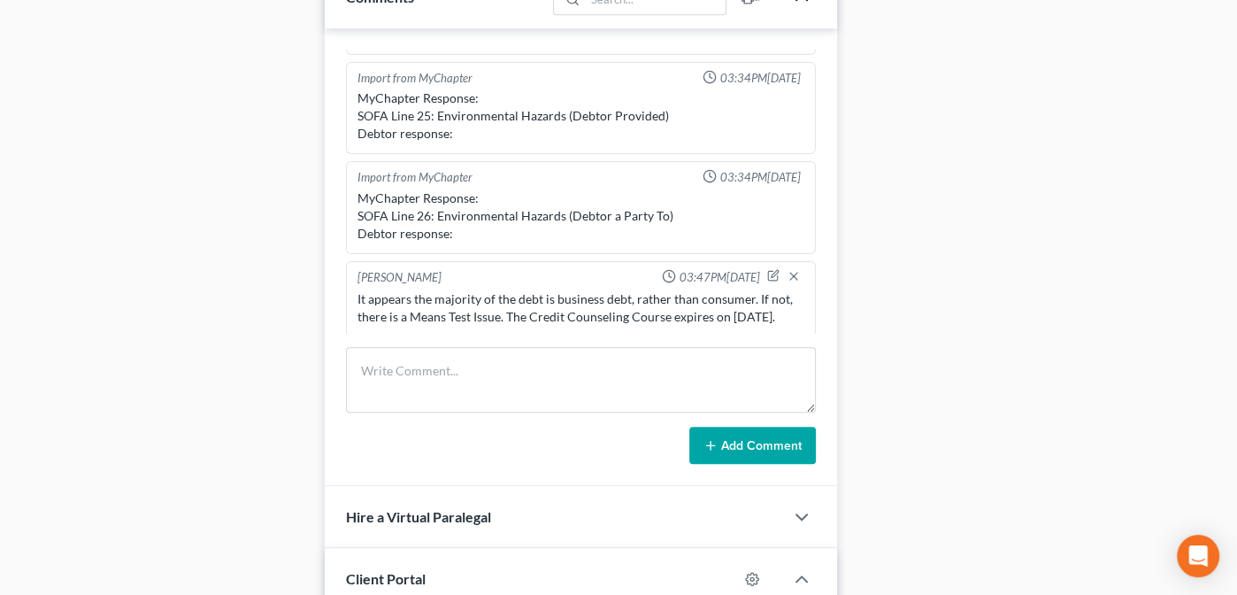
drag, startPoint x: 357, startPoint y: 288, endPoint x: 786, endPoint y: 324, distance: 429.7
click at [786, 324] on div "[PERSON_NAME] 03:47PM[DATE] It appears the majority of the debt is business deb…" at bounding box center [581, 299] width 470 height 76
copy div "It appears the majority of the debt is business debt, rather than consumer. If …"
